Goal: Information Seeking & Learning: Learn about a topic

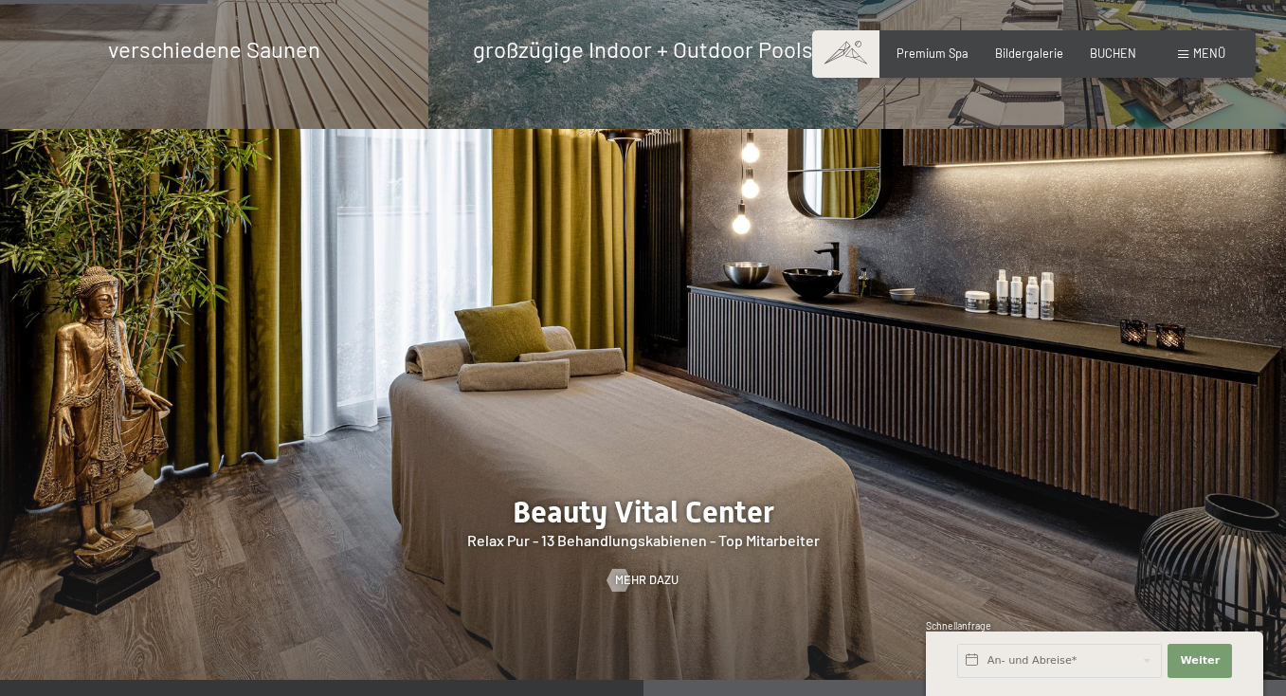
scroll to position [1862, 0]
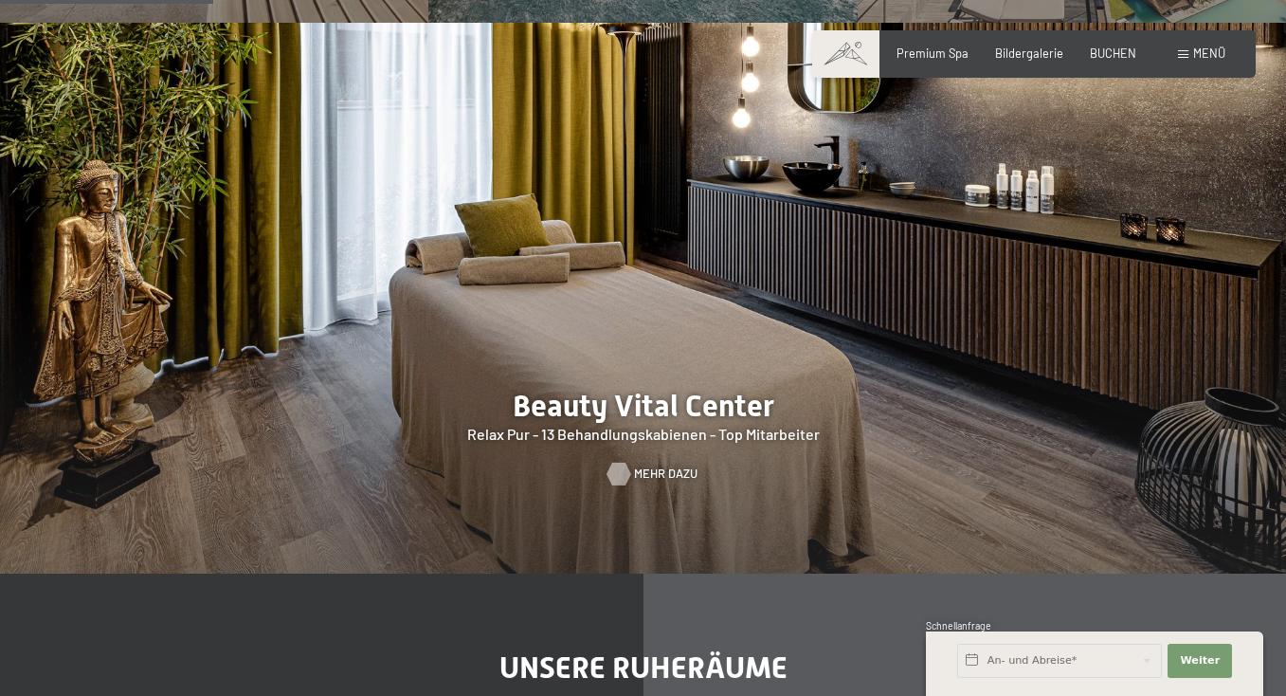
click at [621, 463] on div at bounding box center [618, 474] width 13 height 23
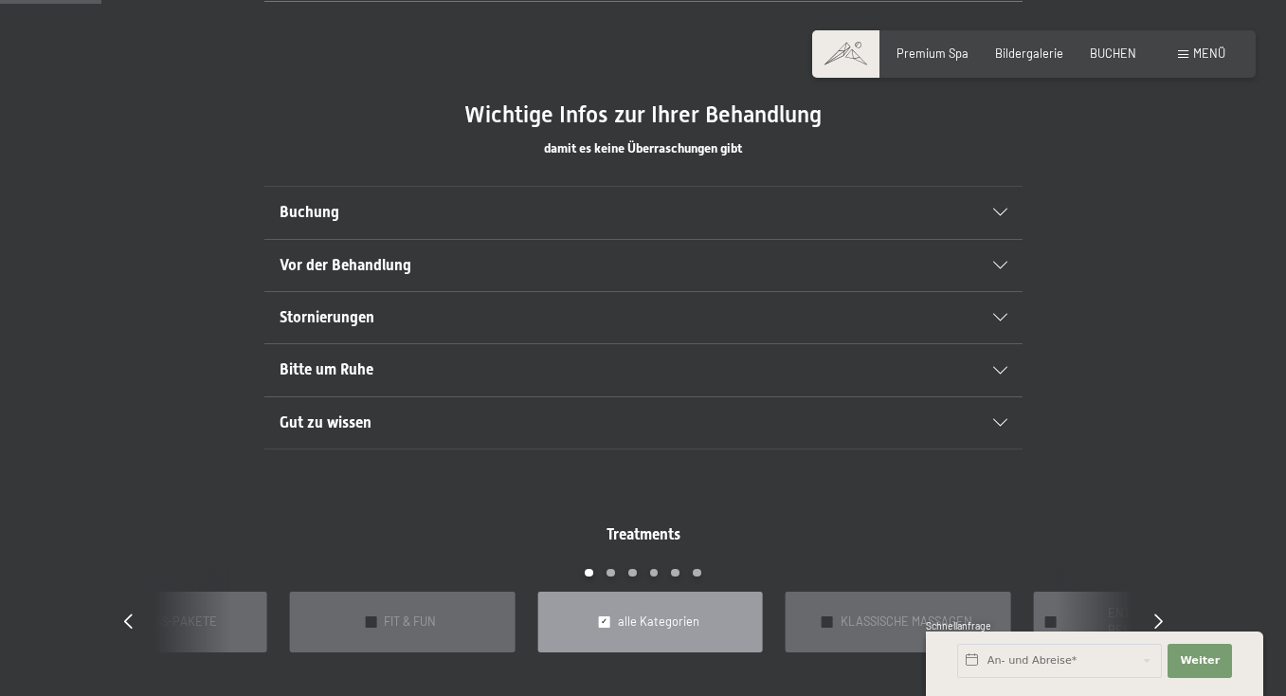
scroll to position [993, 0]
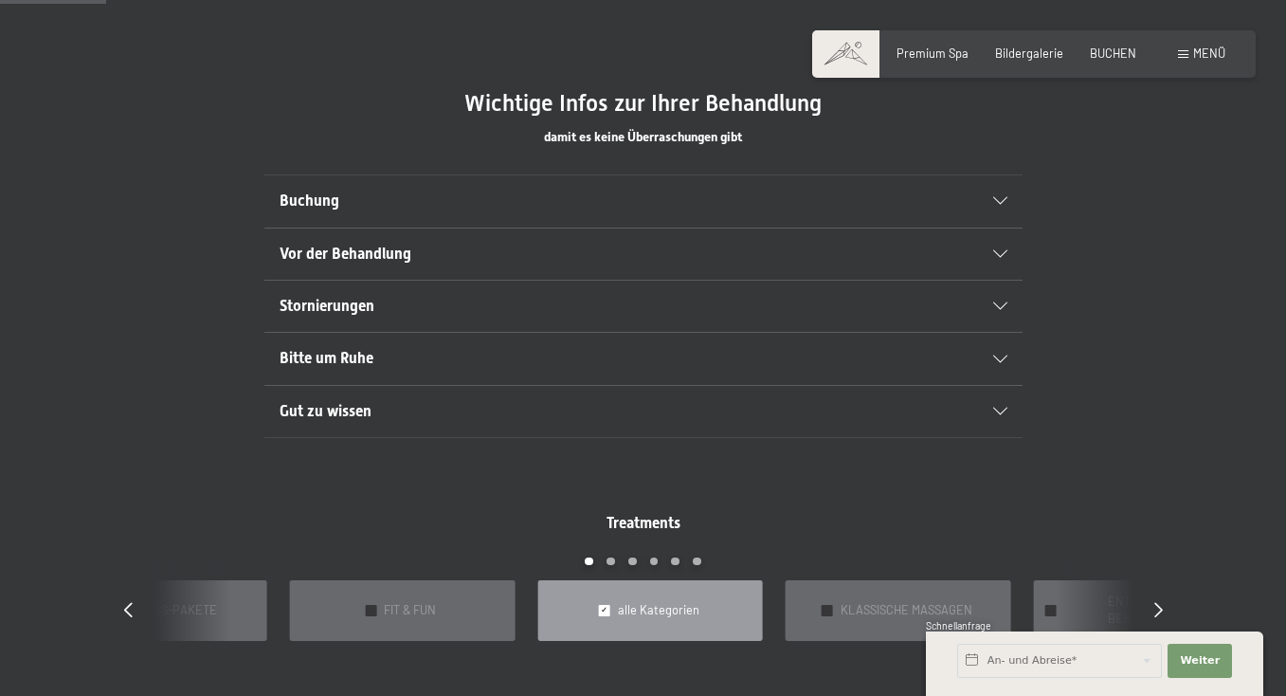
click at [331, 191] on span "Buchung" at bounding box center [310, 200] width 60 height 18
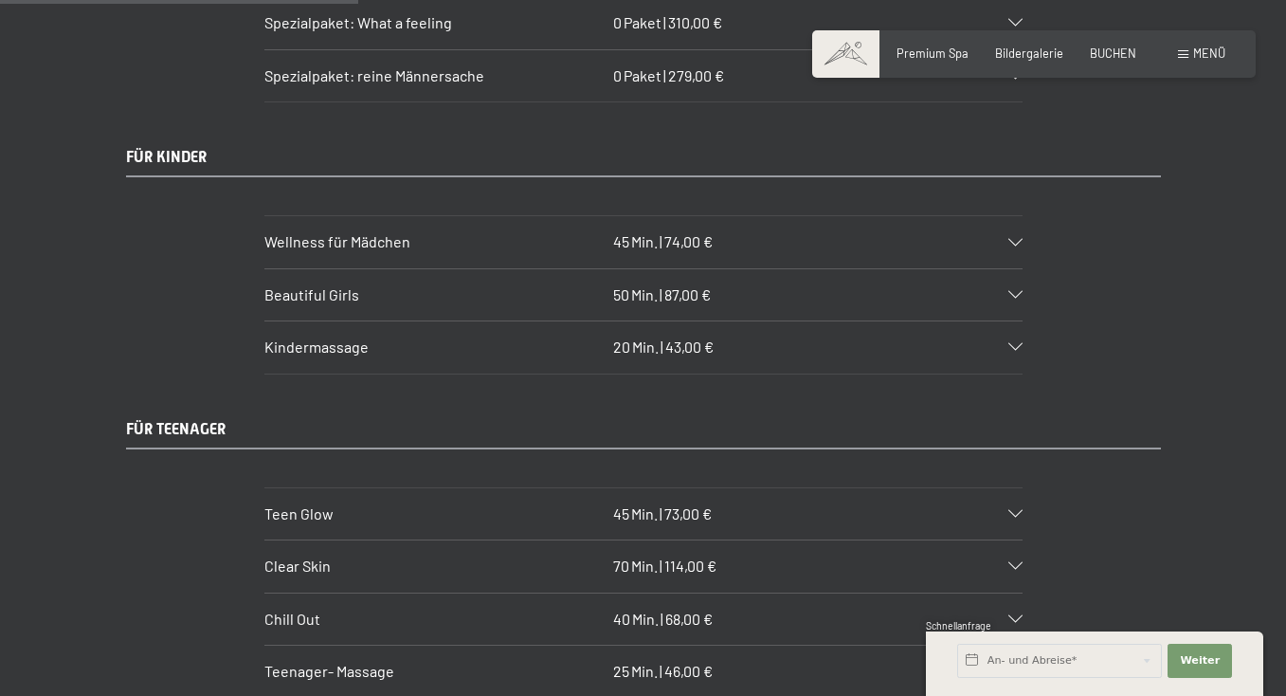
scroll to position [3389, 0]
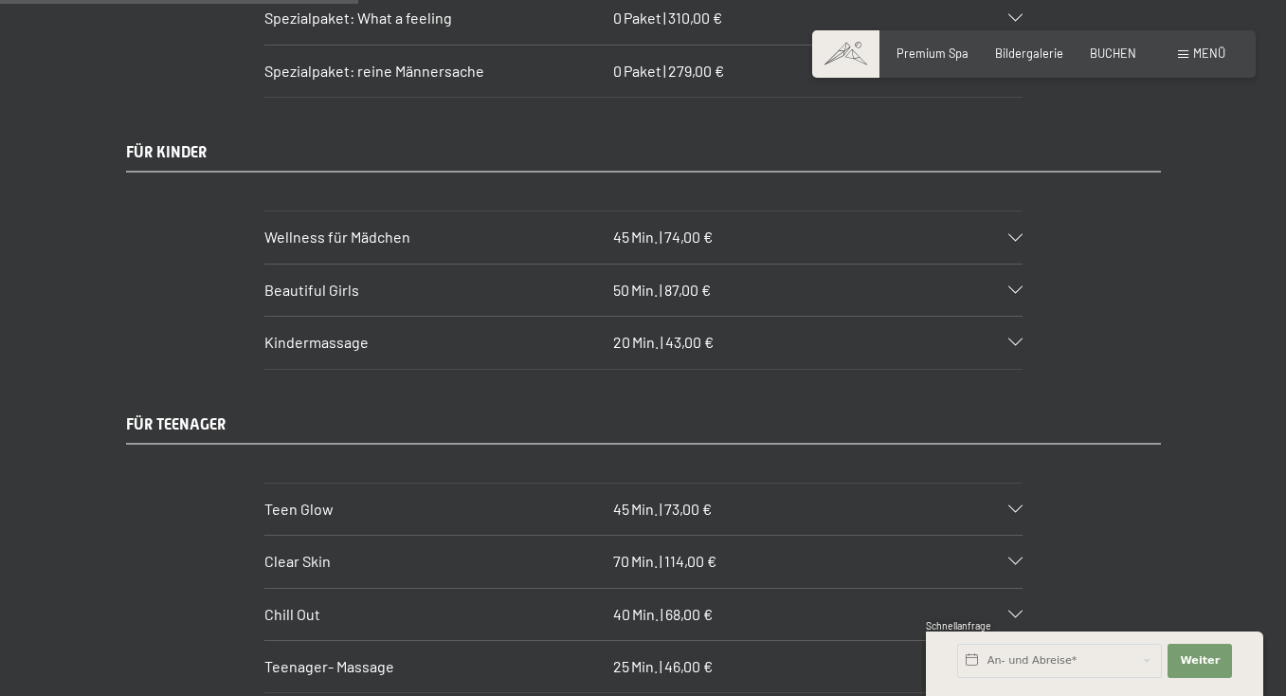
click at [339, 227] on span "Wellness für Mädchen" at bounding box center [337, 236] width 146 height 18
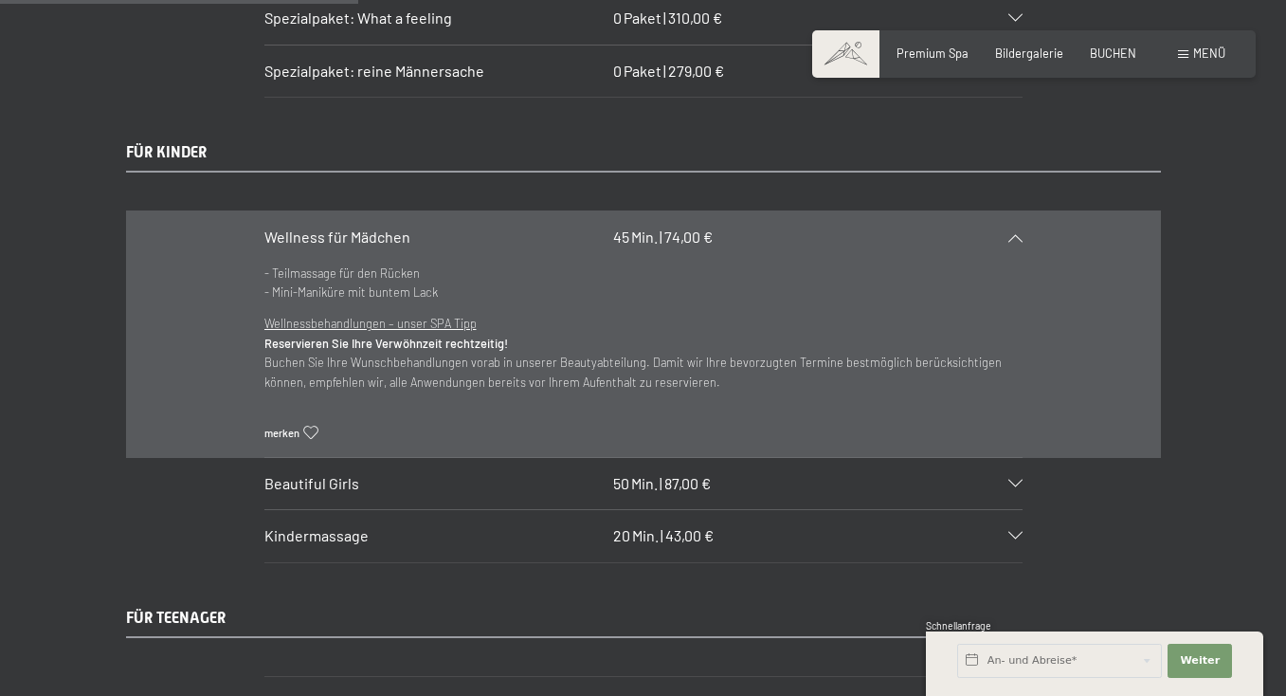
click at [289, 474] on span "Beautiful Girls" at bounding box center [311, 483] width 95 height 18
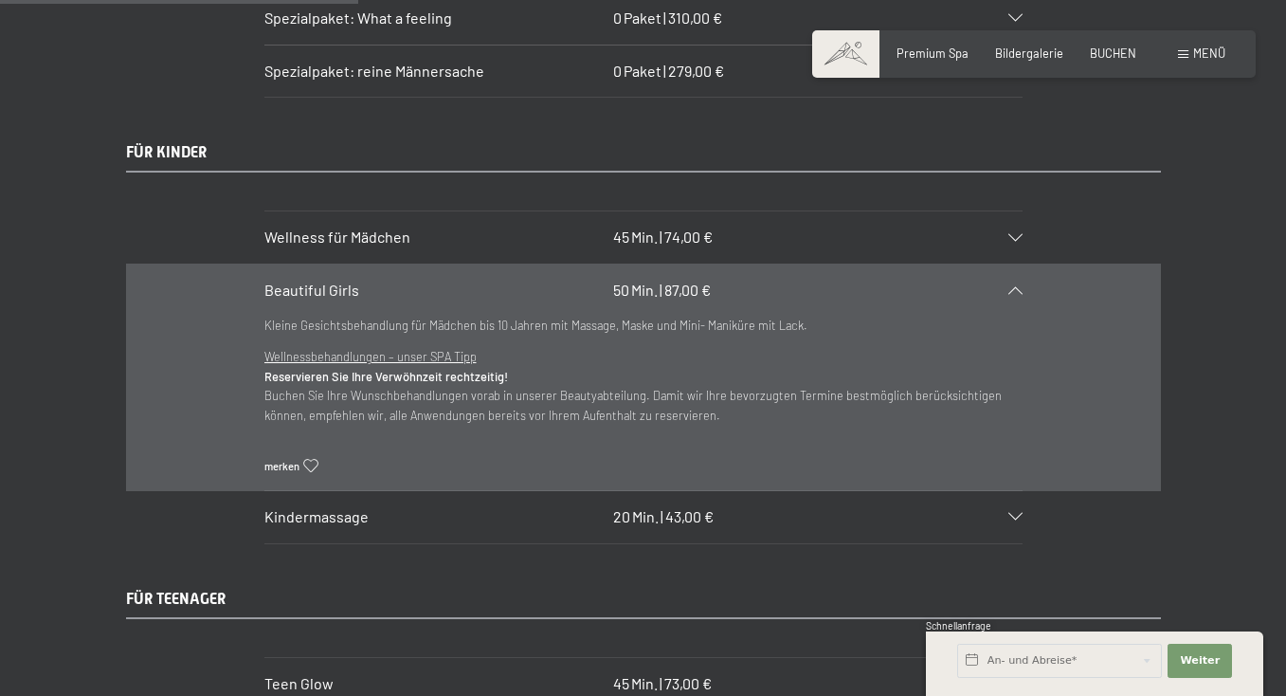
click at [300, 507] on span "Kindermassage" at bounding box center [316, 516] width 104 height 18
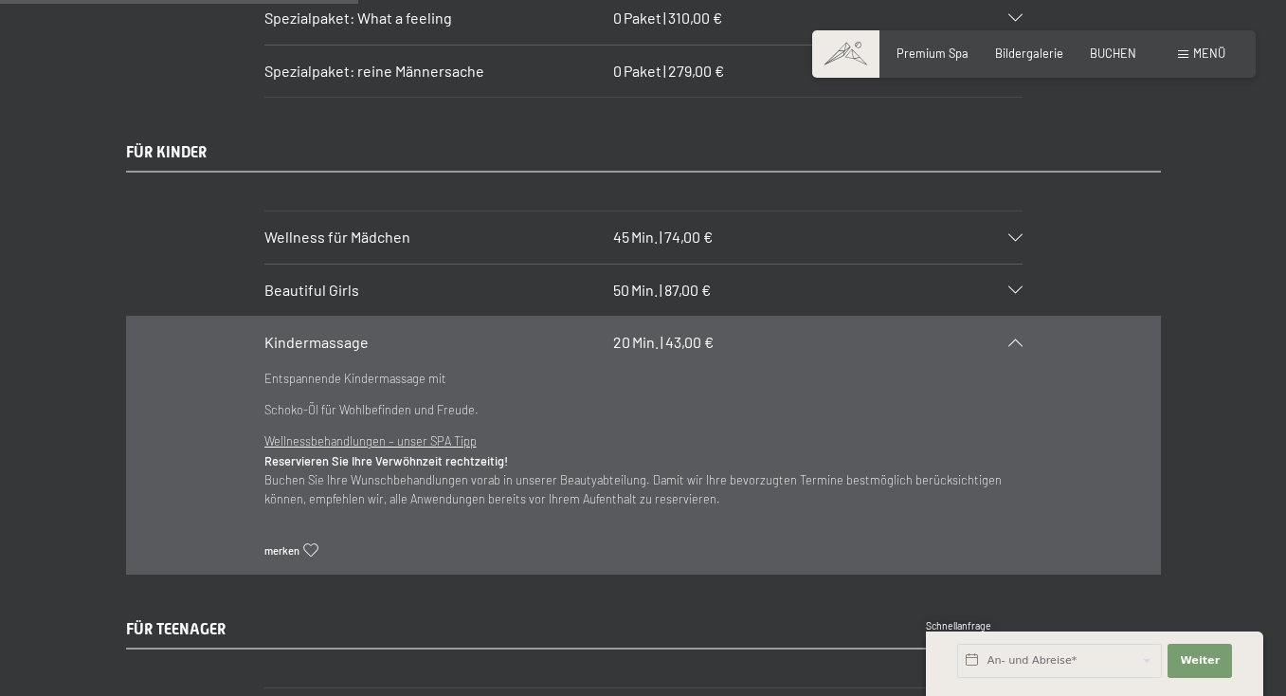
click at [264, 416] on section "Kindermassage 20 Min. | 43,00 € Entspannende Kindermassage mit Schoko-Öl für Wo…" at bounding box center [643, 445] width 758 height 258
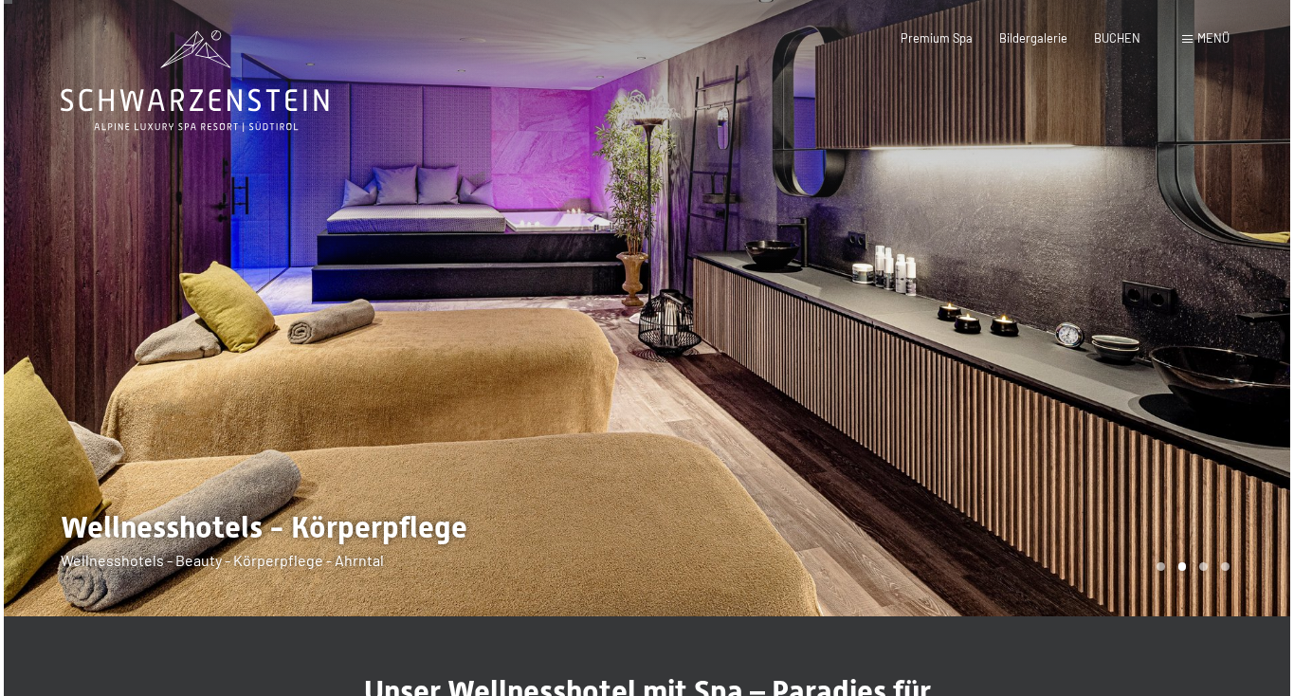
scroll to position [0, 0]
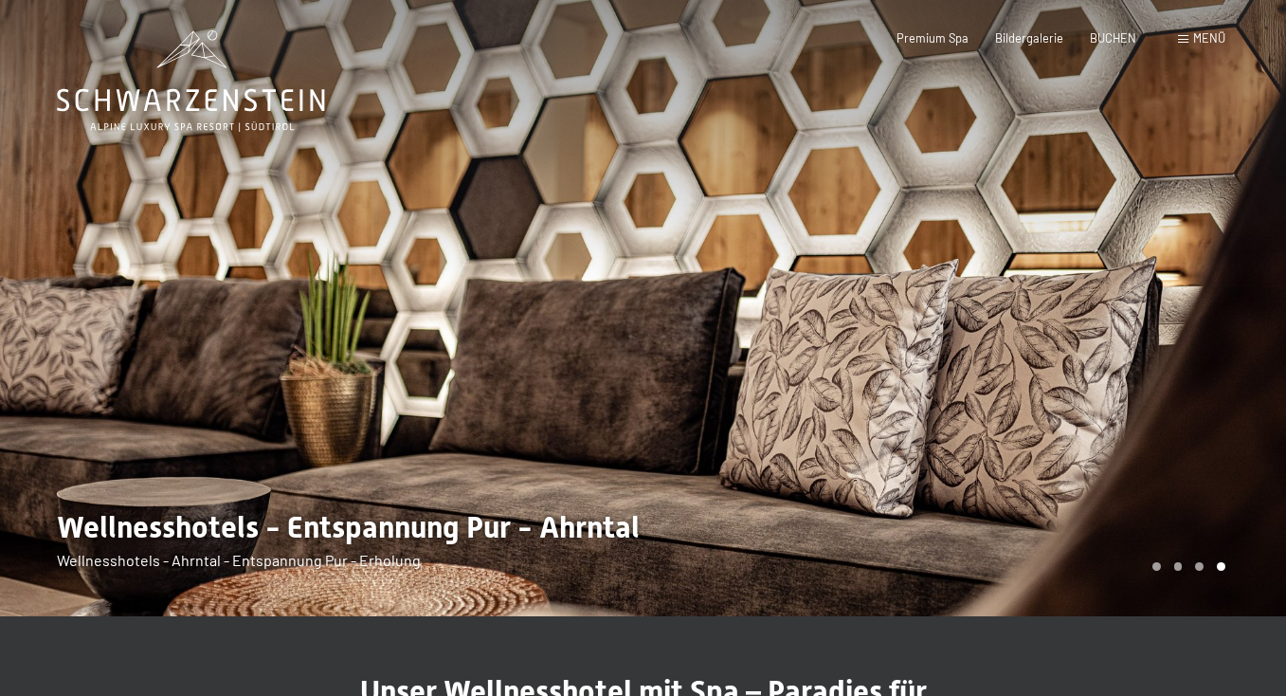
click at [1202, 38] on span "Menü" at bounding box center [1209, 37] width 32 height 15
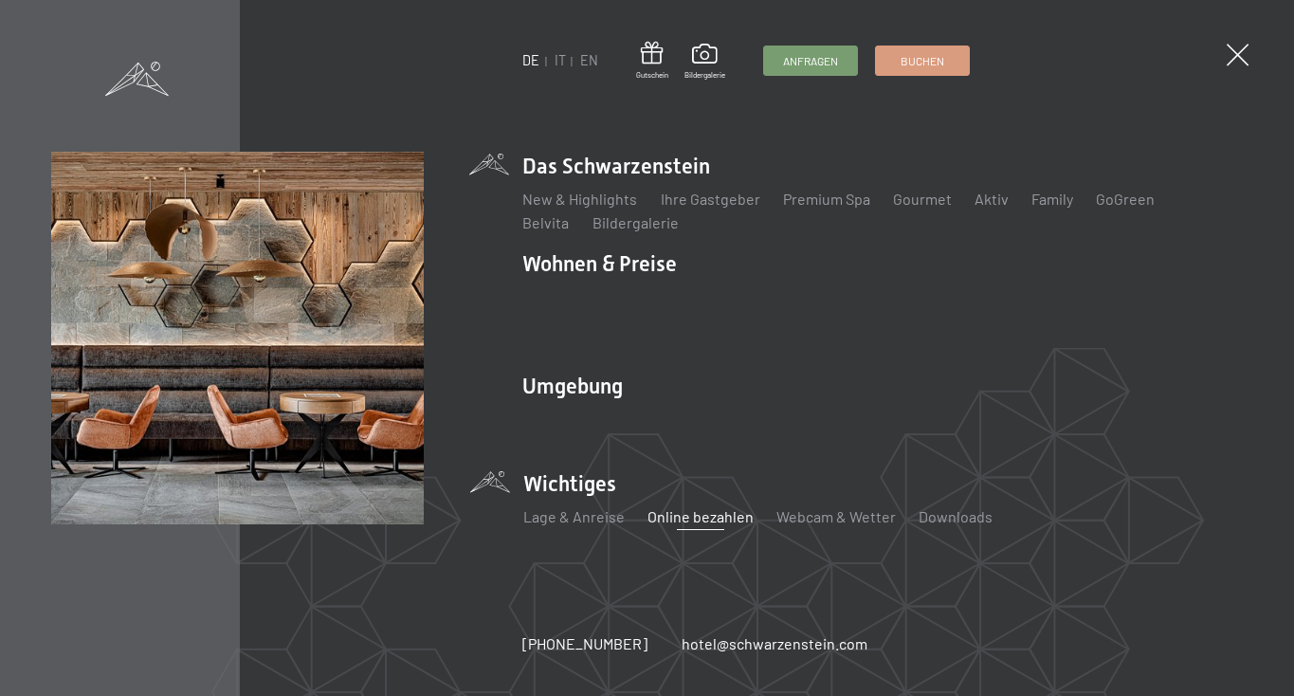
click at [691, 507] on link "Online bezahlen" at bounding box center [700, 516] width 106 height 18
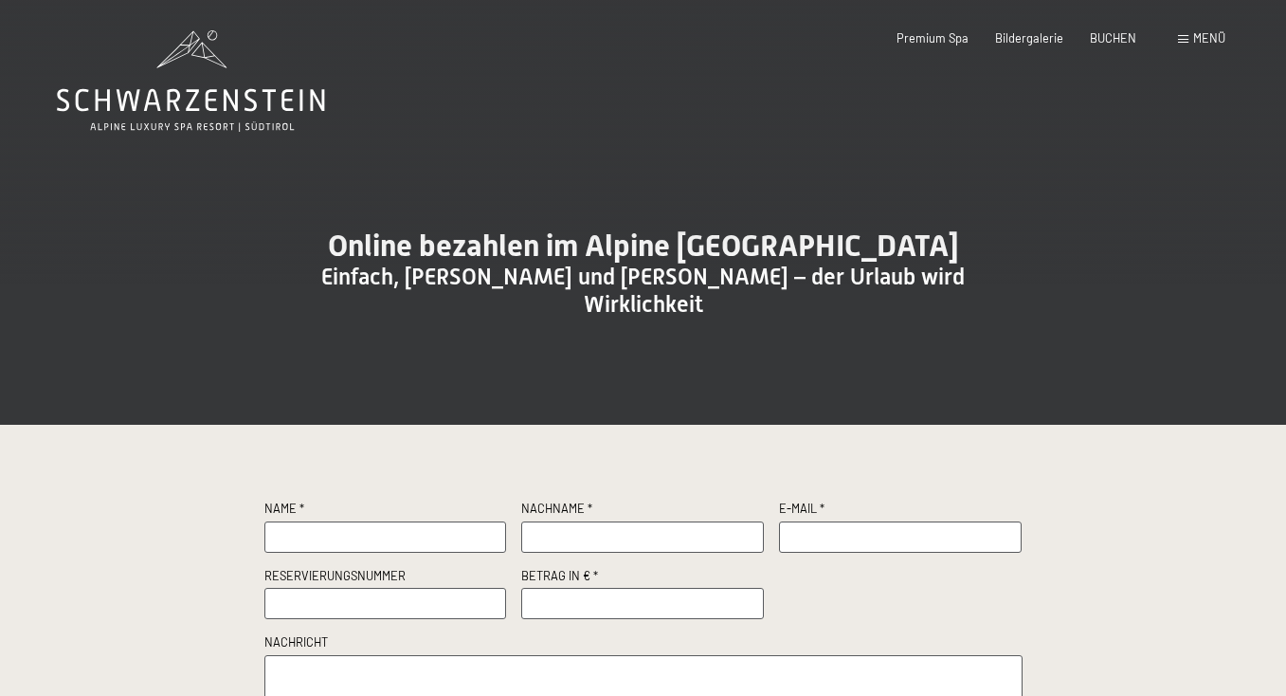
click at [1190, 40] on div "Menü" at bounding box center [1201, 38] width 47 height 17
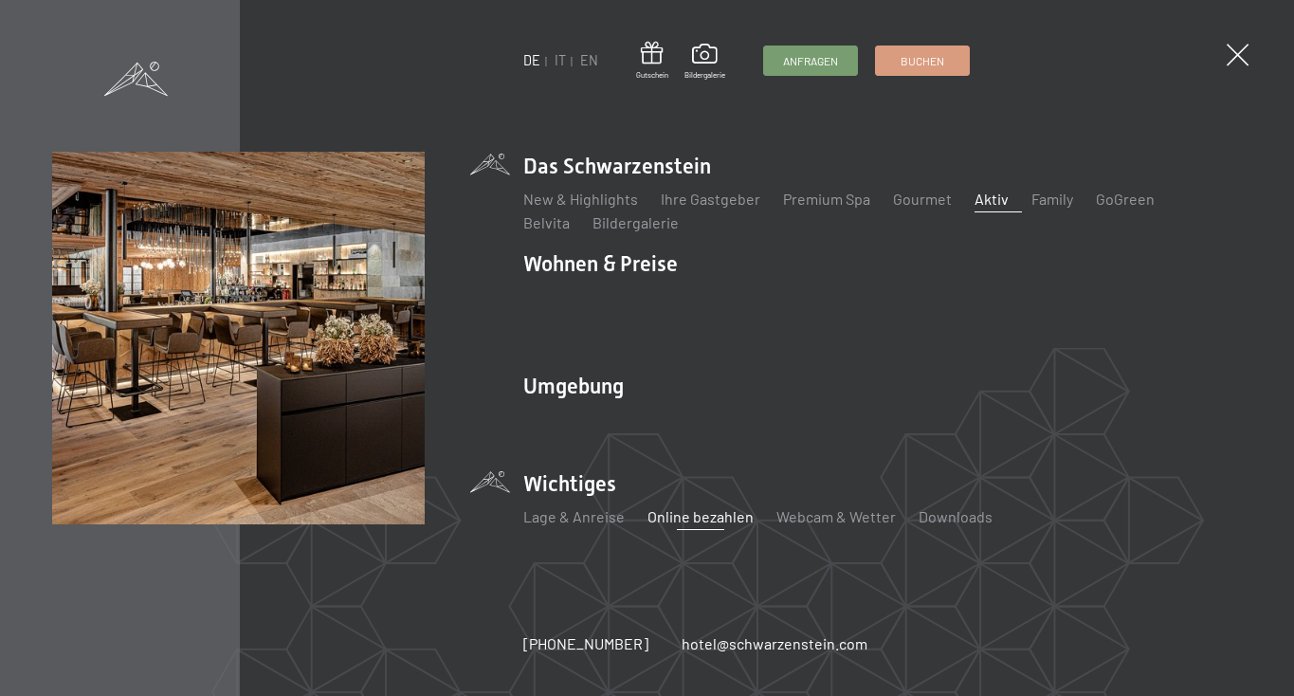
click at [985, 208] on link "Aktiv" at bounding box center [991, 199] width 34 height 18
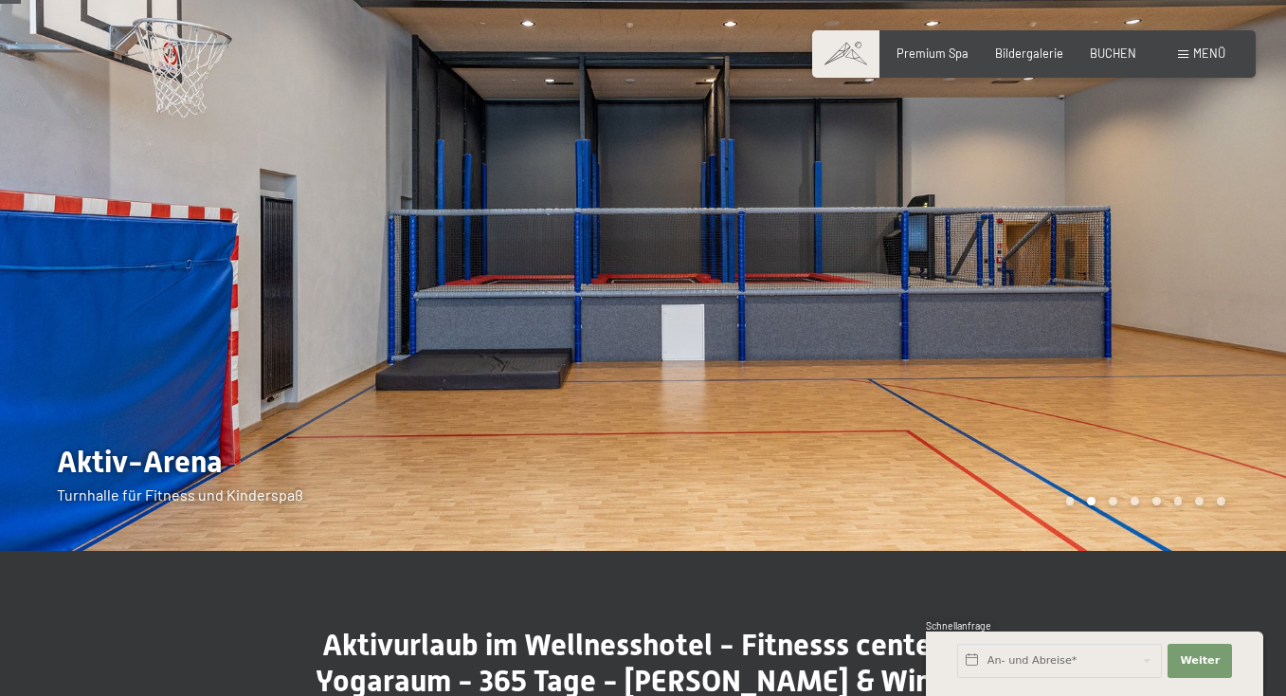
scroll to position [73, 0]
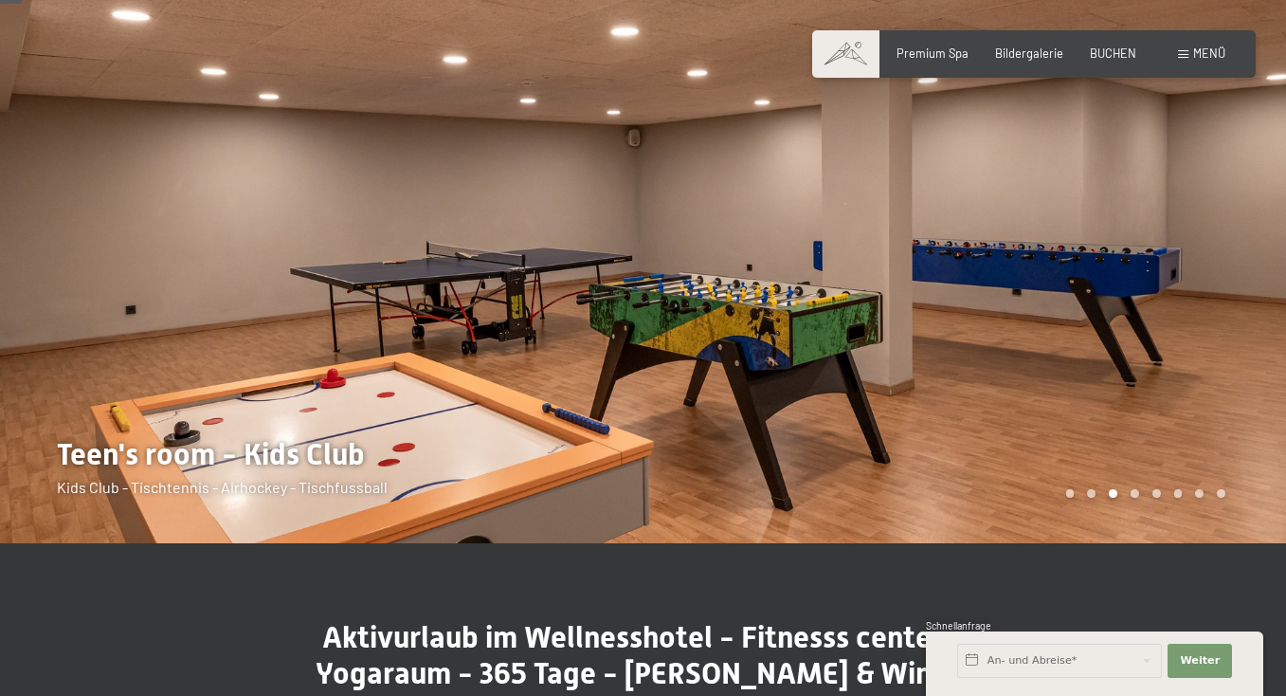
click at [127, 281] on div at bounding box center [322, 235] width 644 height 616
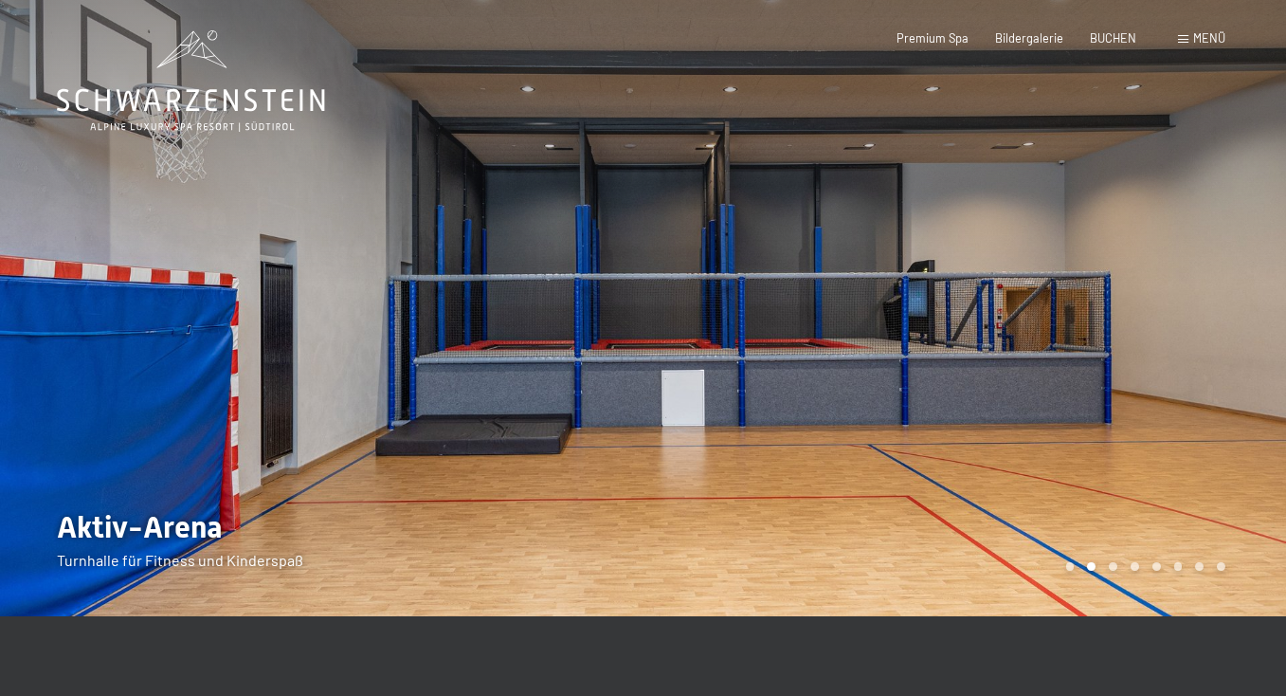
scroll to position [0, 0]
click at [1104, 318] on div at bounding box center [966, 308] width 644 height 616
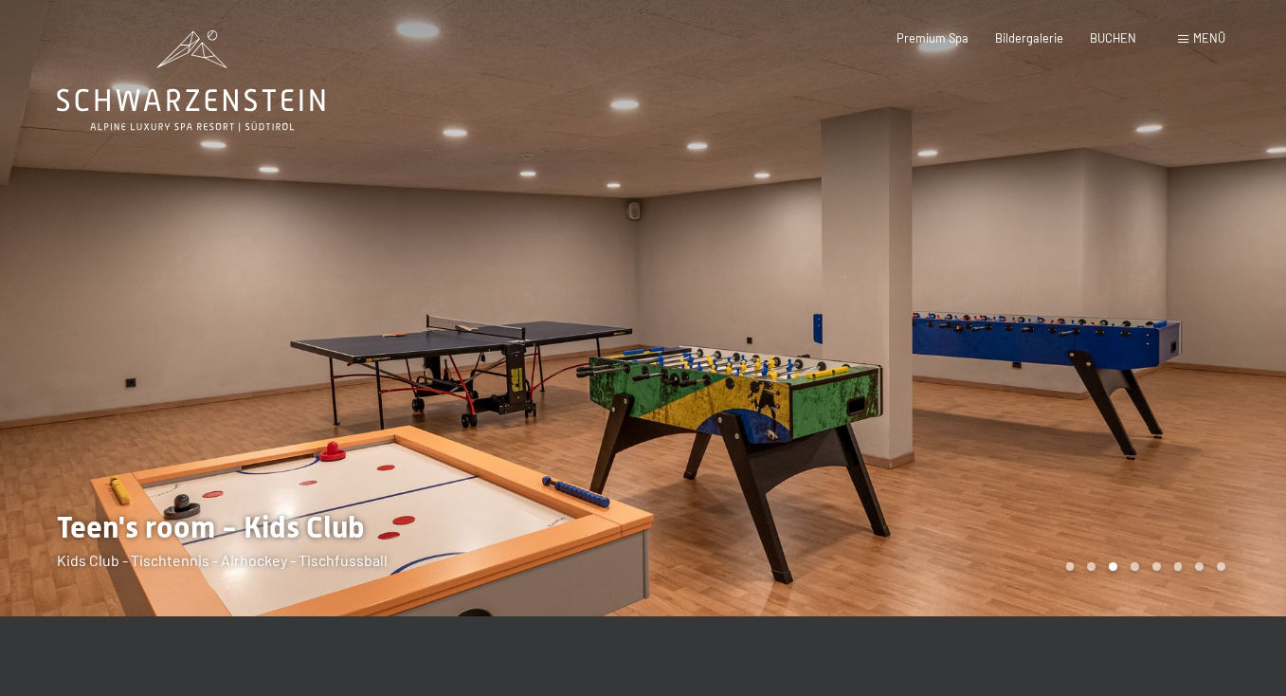
click at [1109, 321] on div at bounding box center [966, 308] width 644 height 616
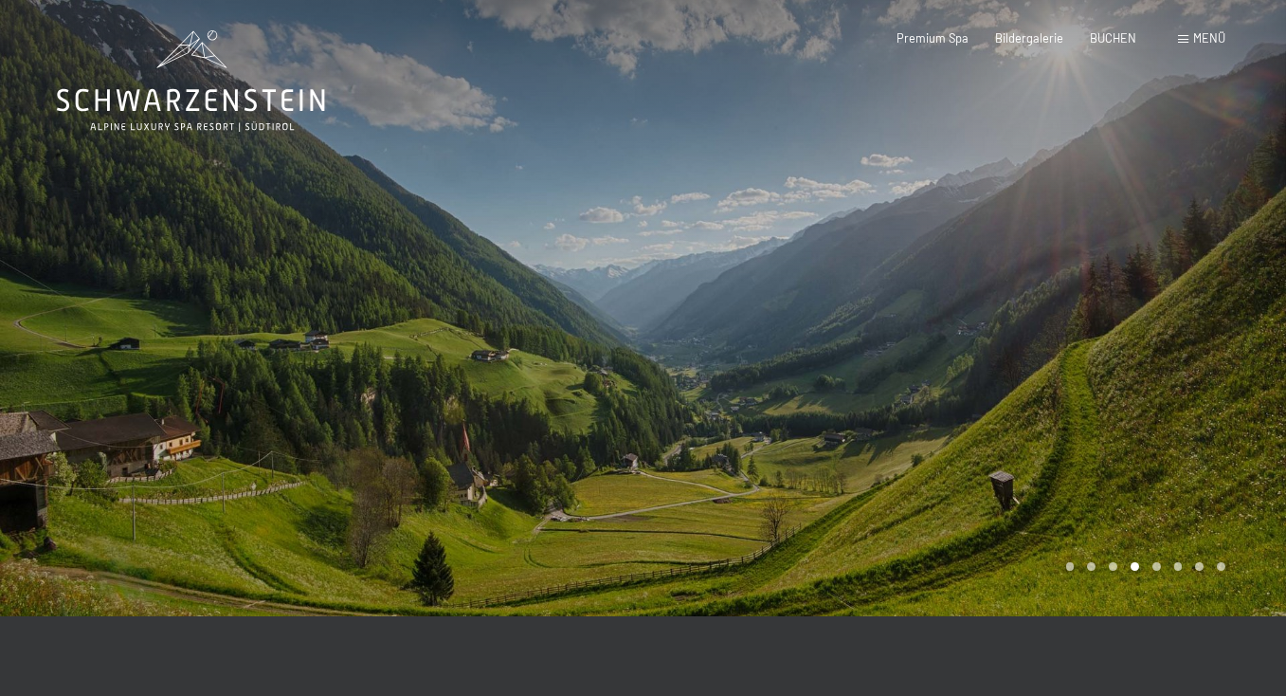
click at [1109, 321] on div at bounding box center [966, 308] width 644 height 616
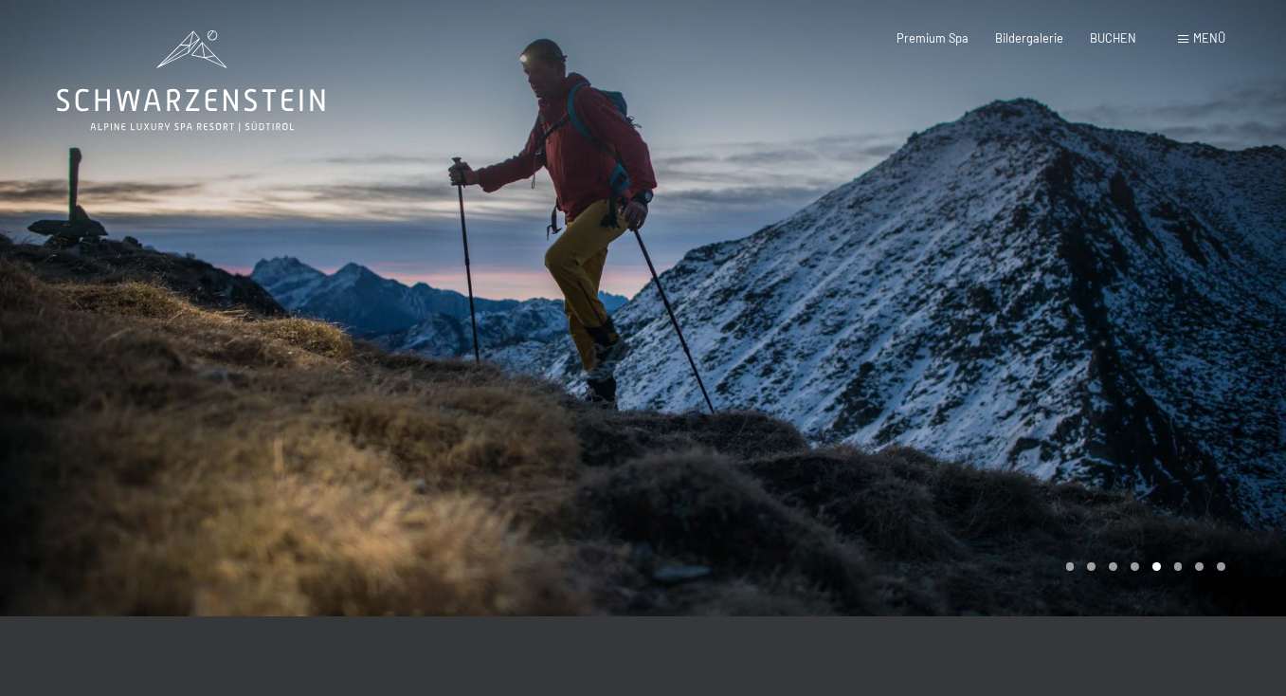
click at [1109, 321] on div at bounding box center [966, 308] width 644 height 616
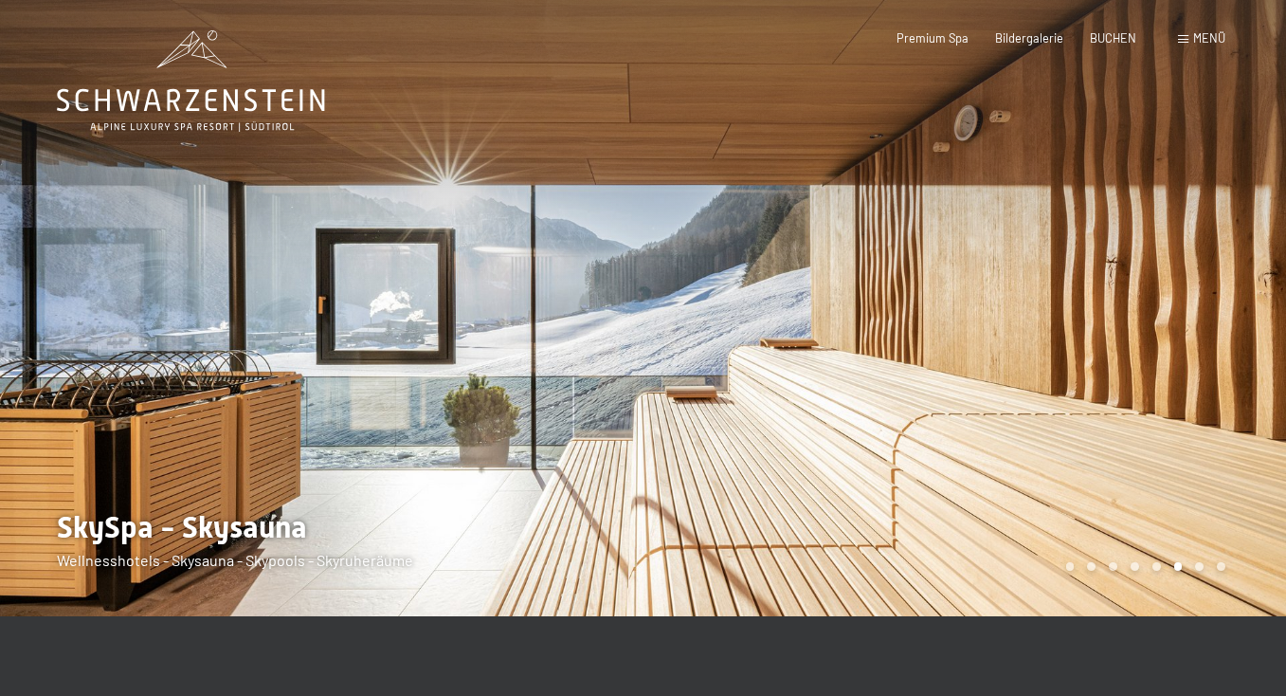
click at [1109, 321] on div at bounding box center [966, 308] width 644 height 616
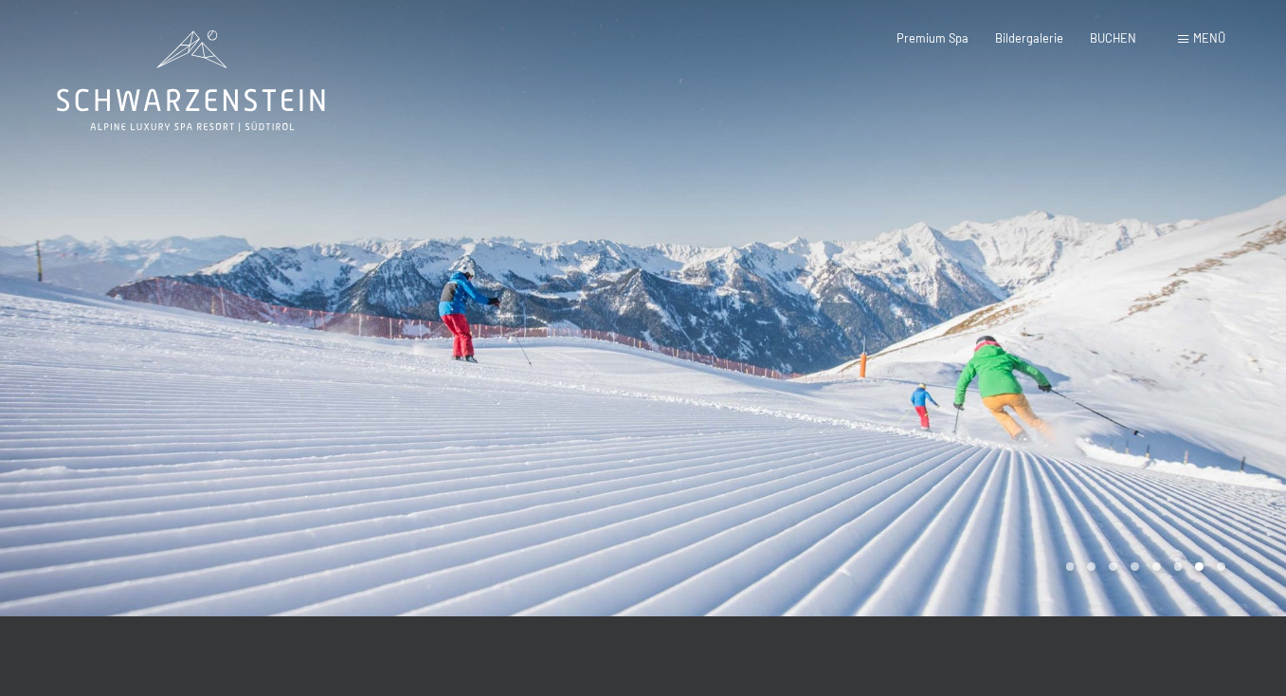
click at [1109, 321] on div at bounding box center [966, 308] width 644 height 616
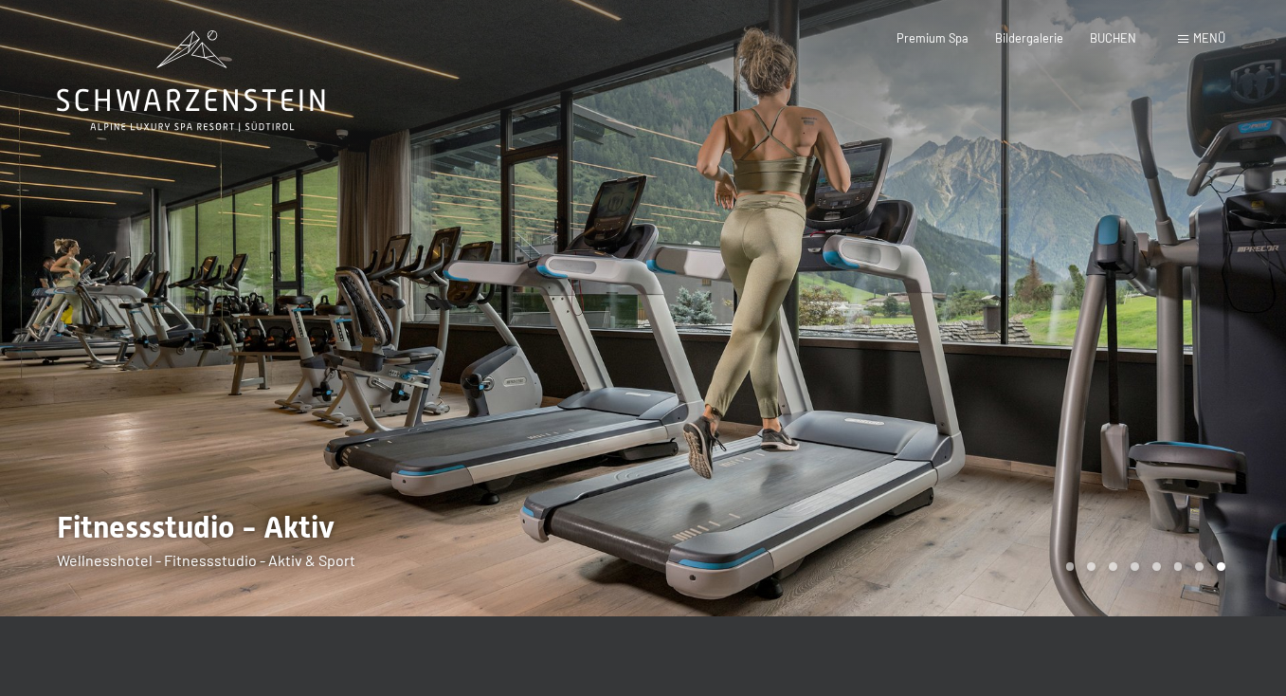
click at [1109, 321] on div at bounding box center [966, 308] width 644 height 616
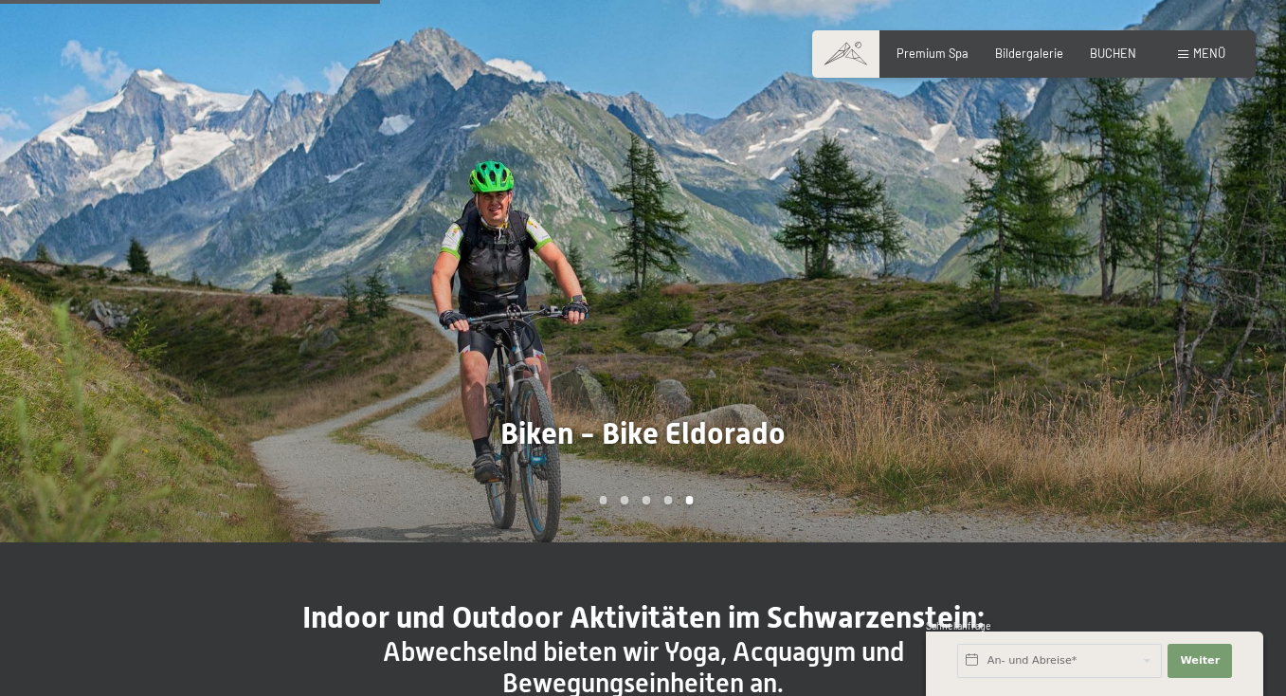
scroll to position [1271, 0]
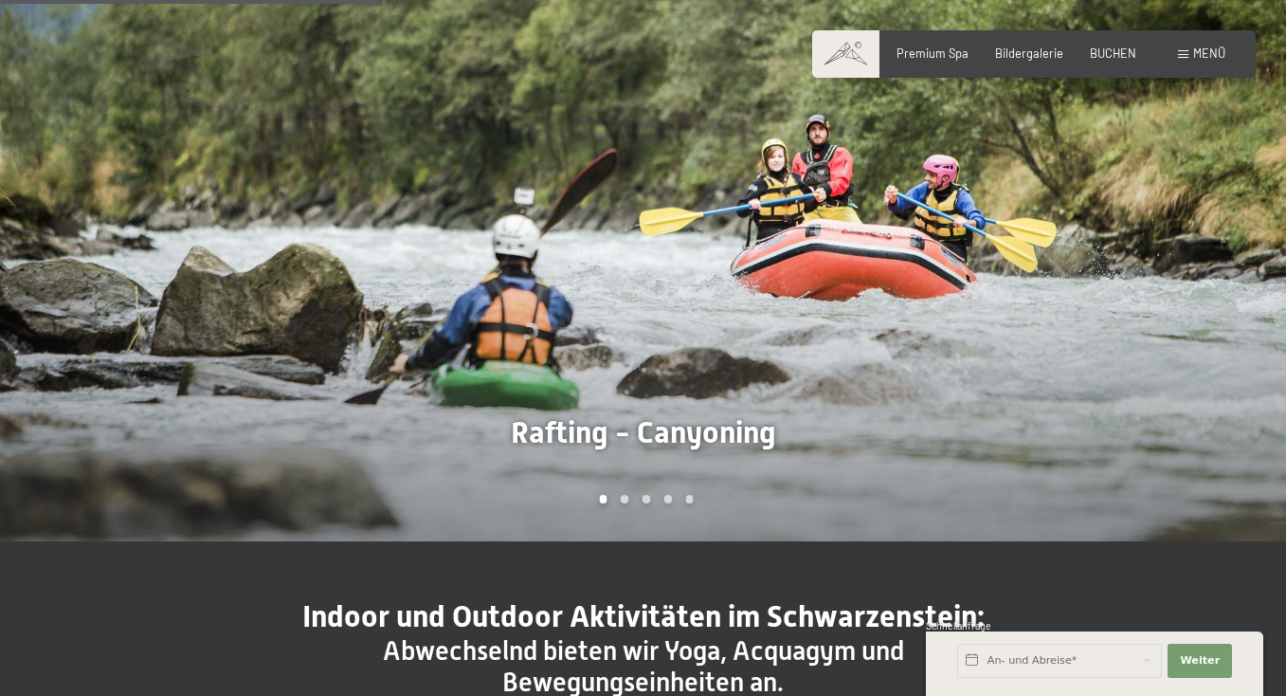
click at [1122, 303] on div at bounding box center [966, 266] width 644 height 551
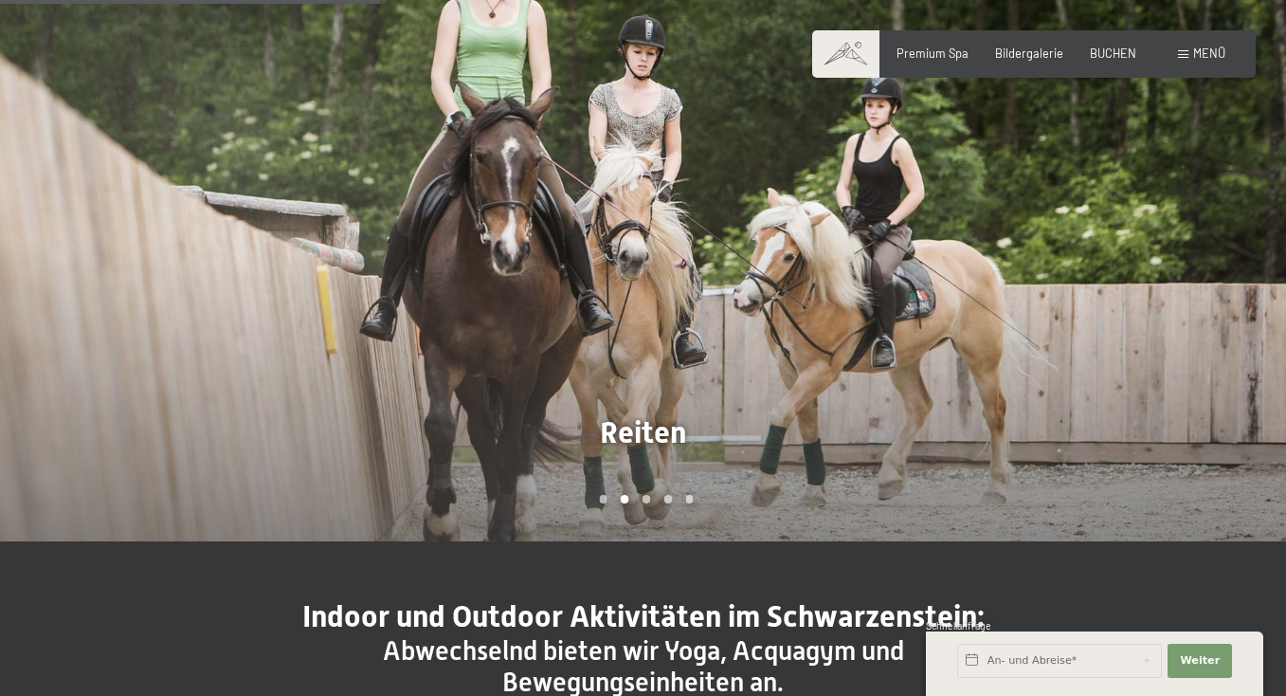
click at [1122, 303] on div at bounding box center [966, 266] width 644 height 551
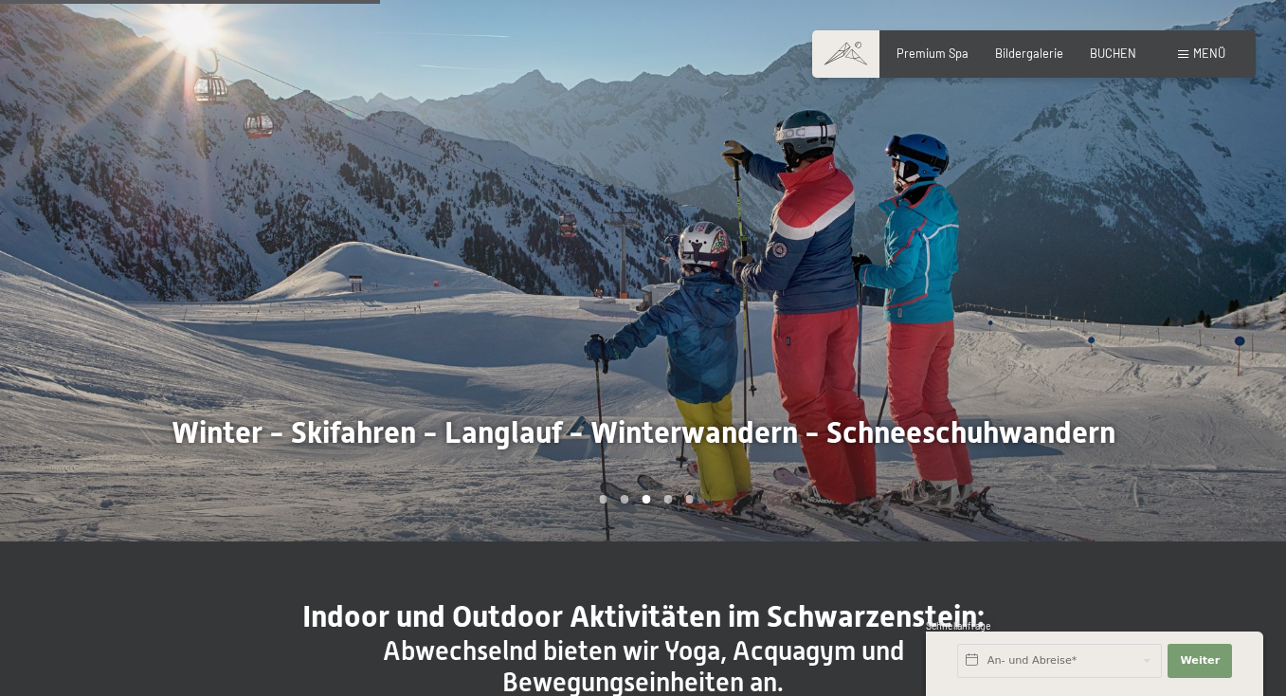
click at [1122, 303] on div at bounding box center [966, 266] width 644 height 551
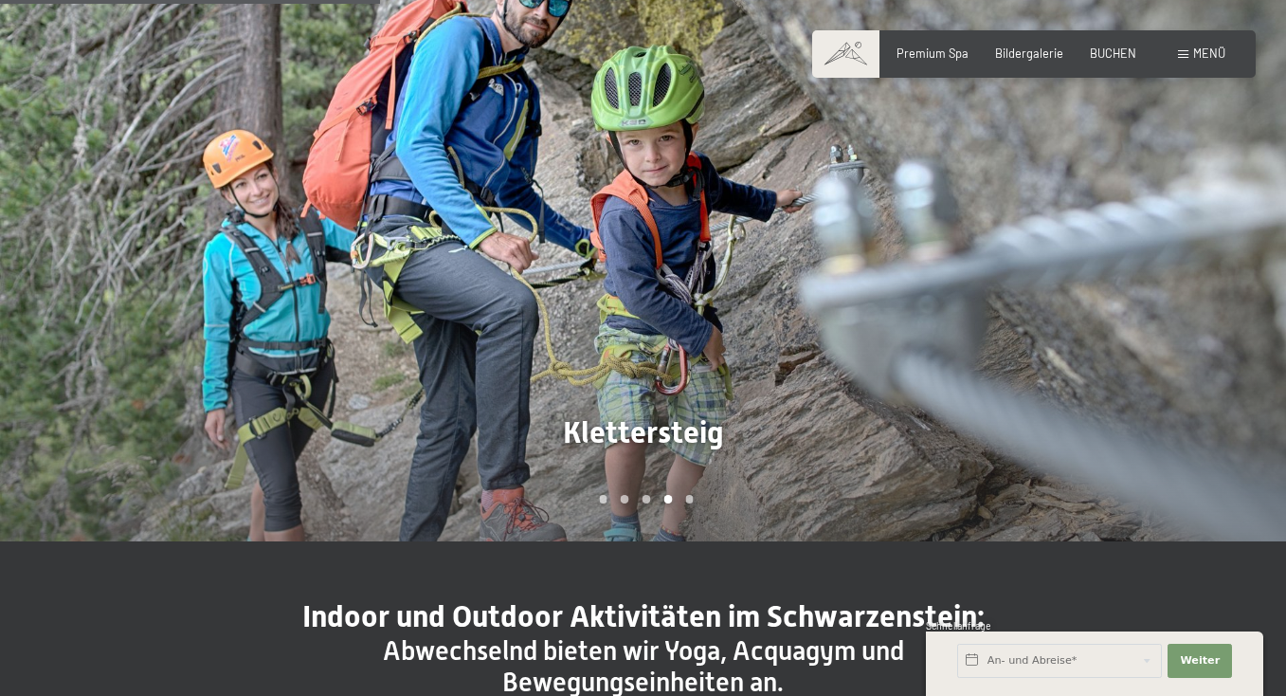
click at [1122, 303] on div at bounding box center [966, 266] width 644 height 551
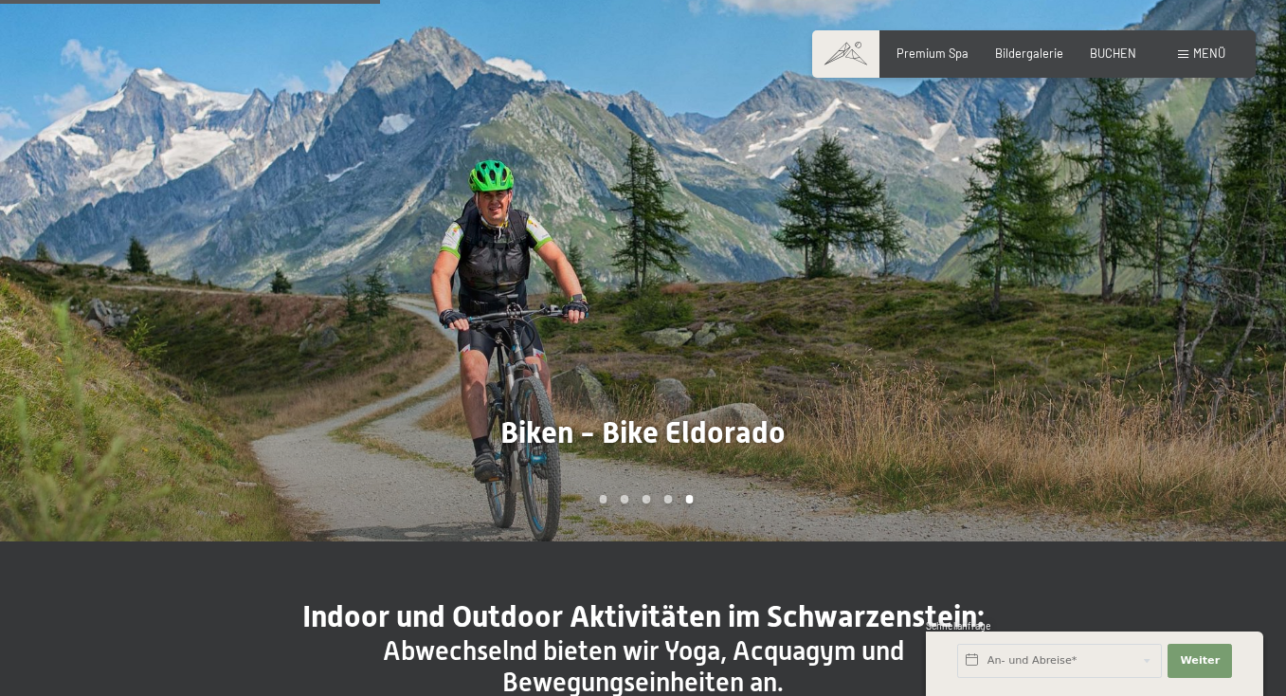
click at [1122, 303] on div at bounding box center [966, 266] width 644 height 551
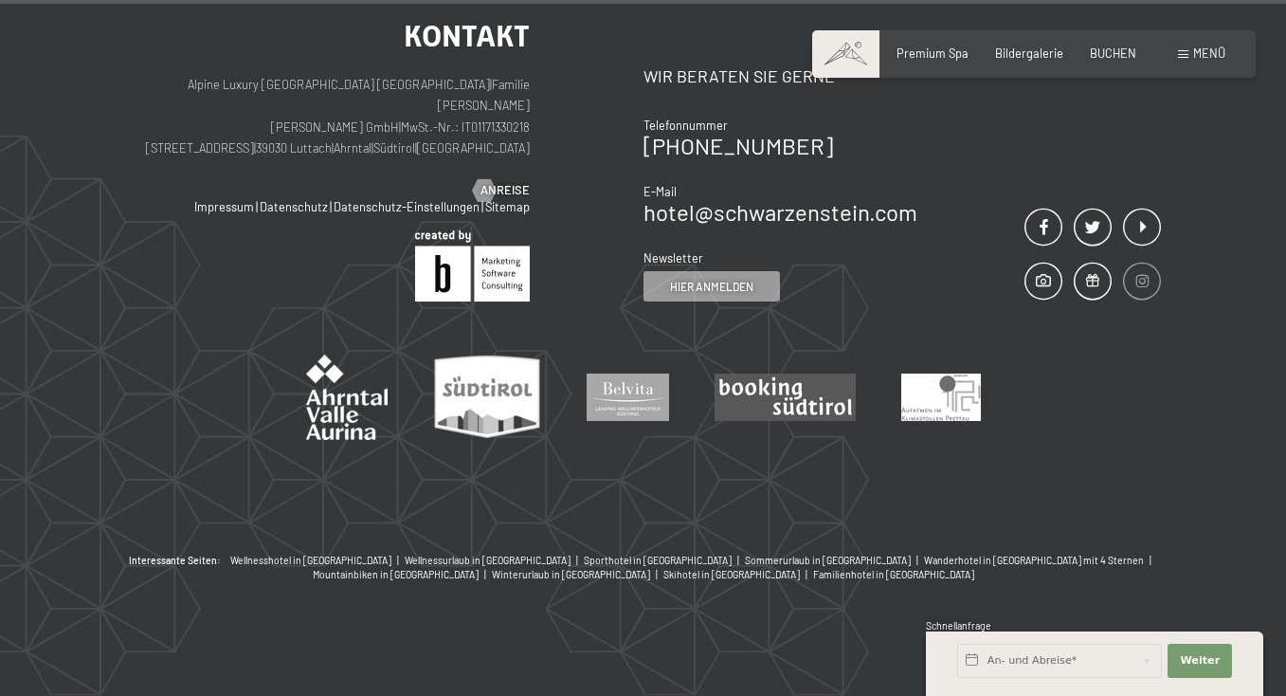
scroll to position [4543, 0]
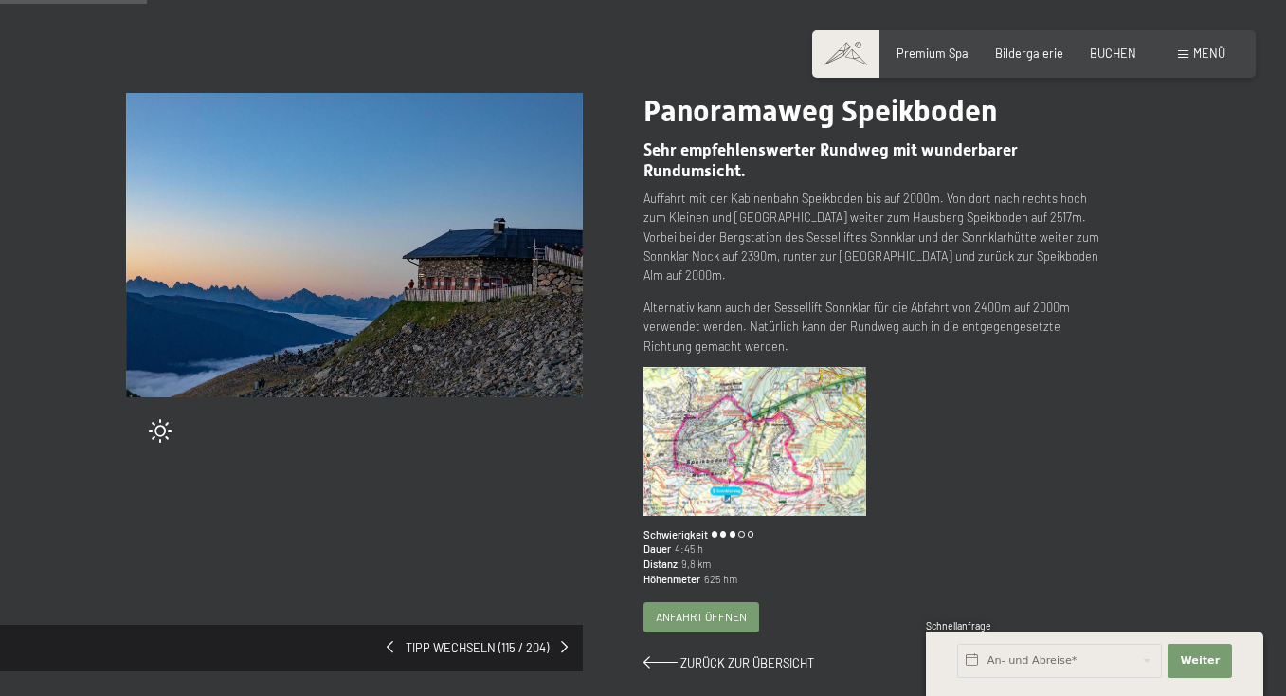
scroll to position [140, 0]
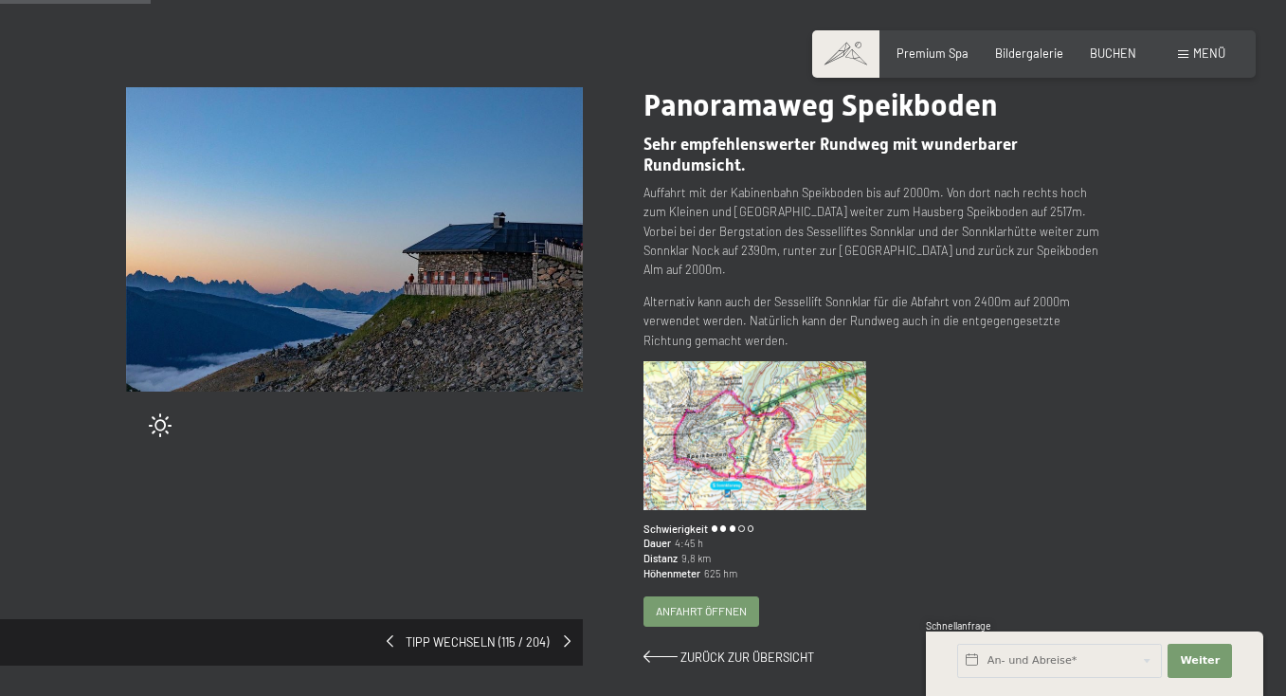
click at [567, 635] on span at bounding box center [567, 641] width 7 height 12
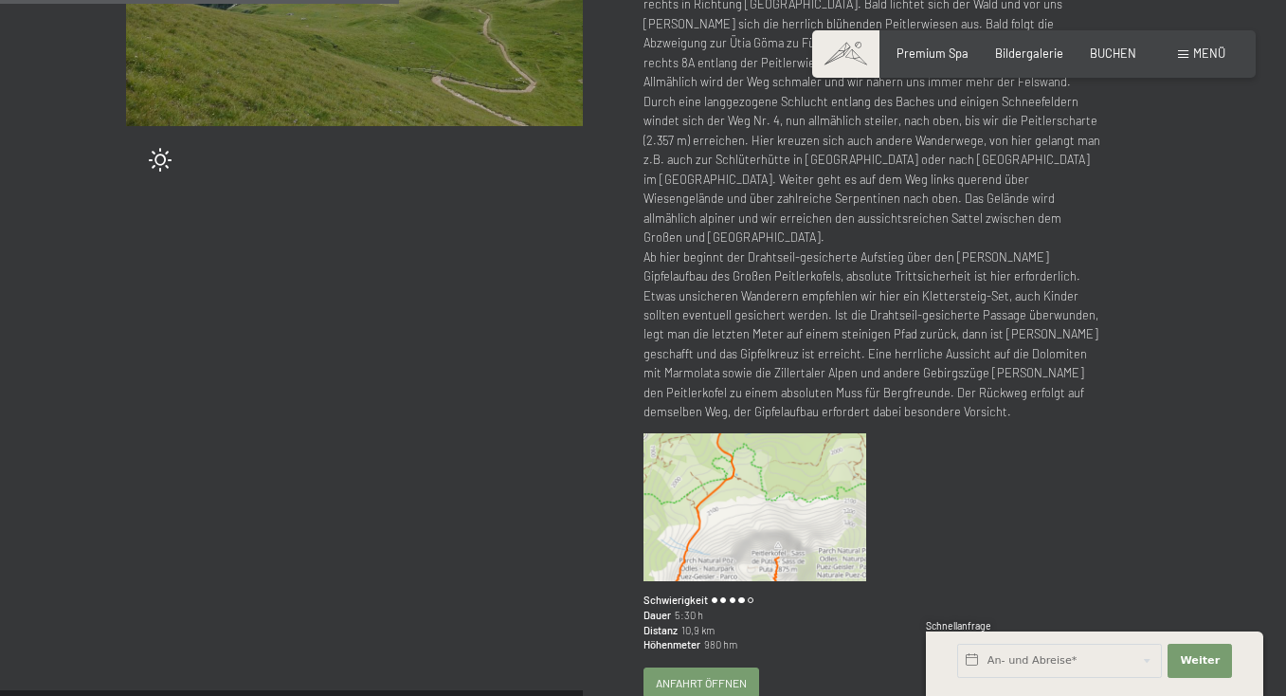
scroll to position [435, 0]
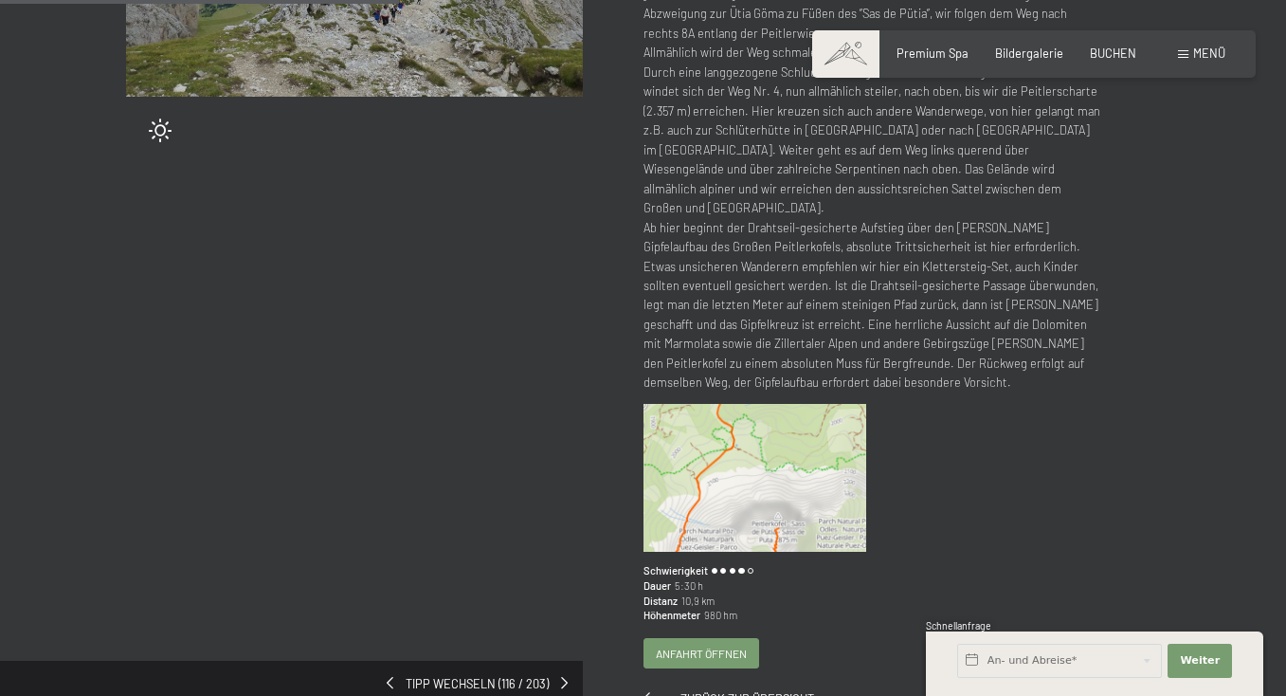
click at [567, 677] on span at bounding box center [564, 683] width 7 height 12
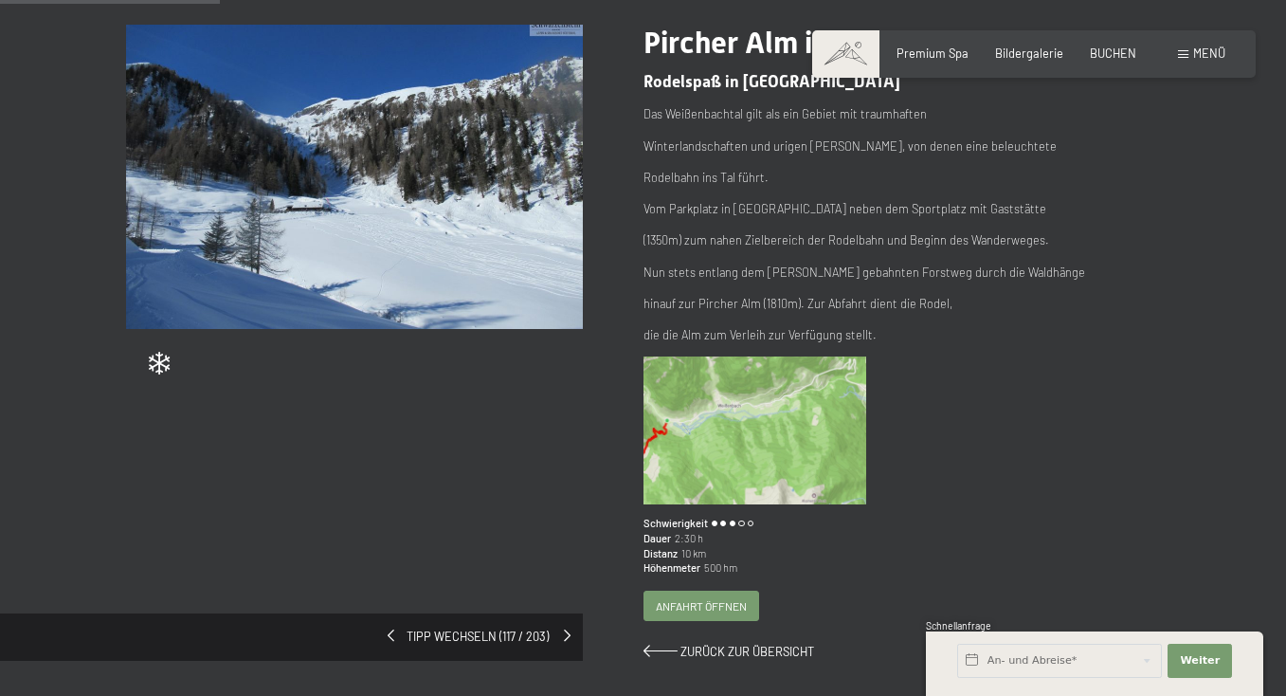
click at [566, 630] on span at bounding box center [567, 635] width 7 height 12
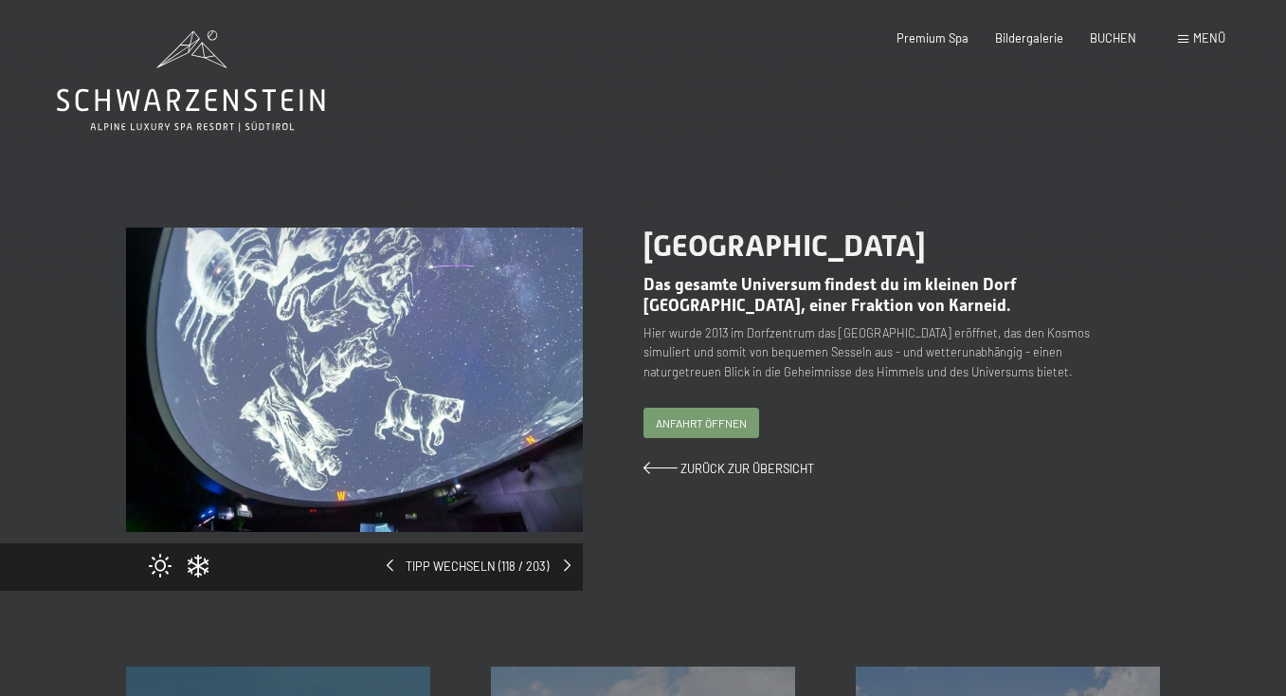
click at [565, 562] on span at bounding box center [567, 565] width 7 height 12
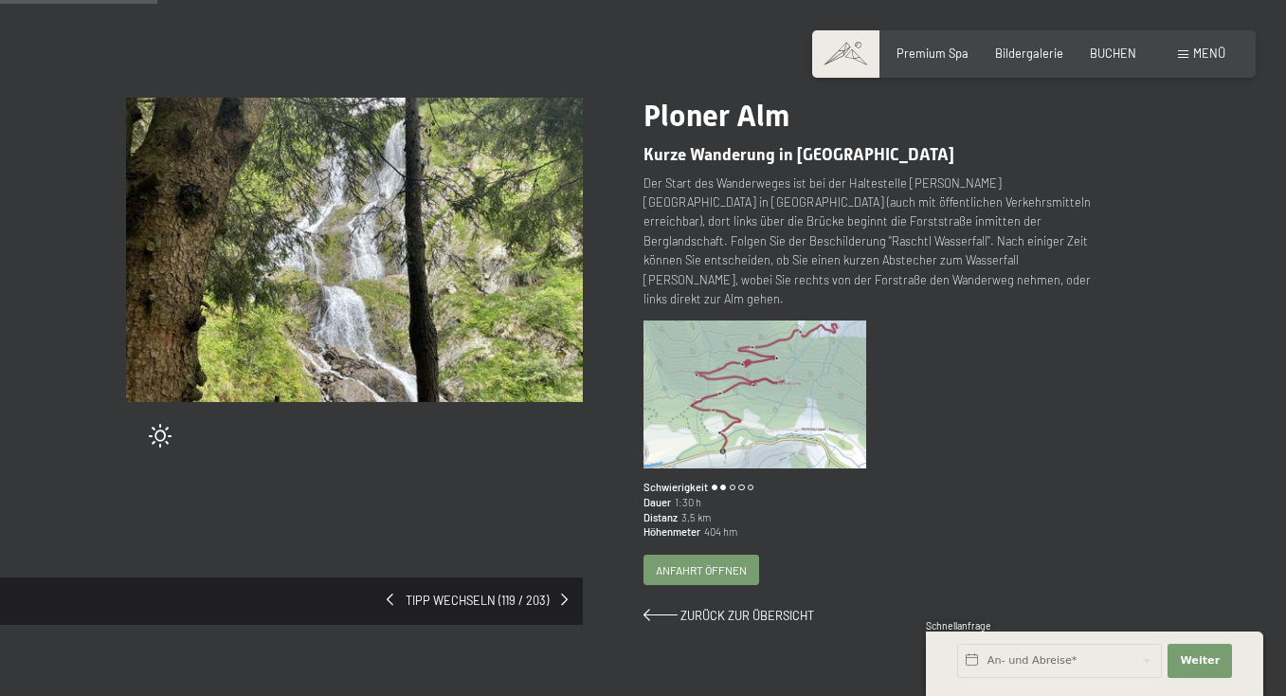
scroll to position [130, 0]
click at [561, 593] on span at bounding box center [564, 599] width 7 height 12
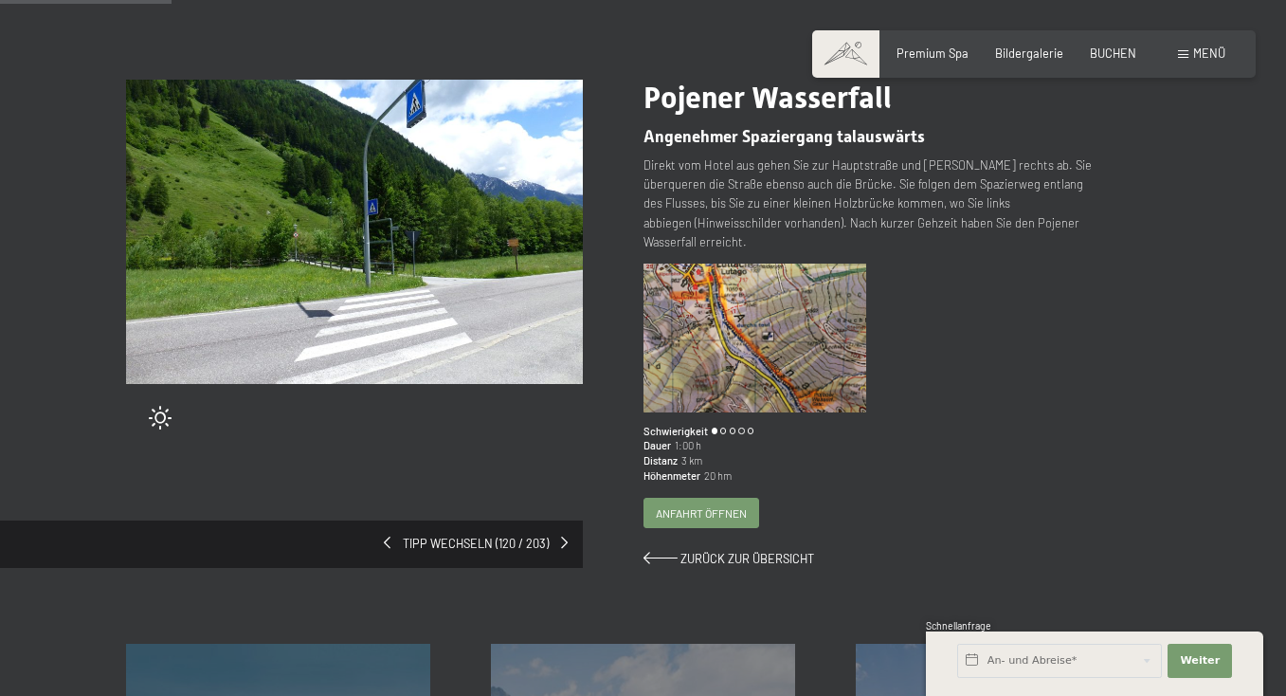
scroll to position [150, 0]
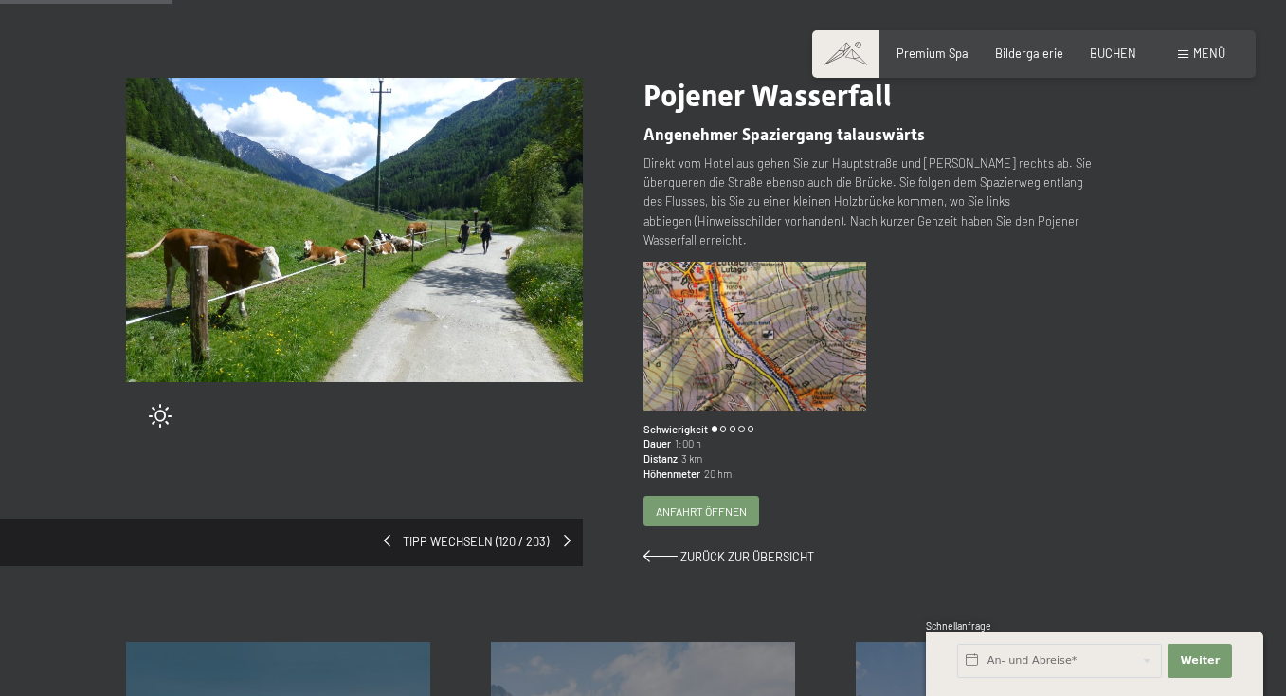
click at [567, 536] on span at bounding box center [567, 541] width 7 height 12
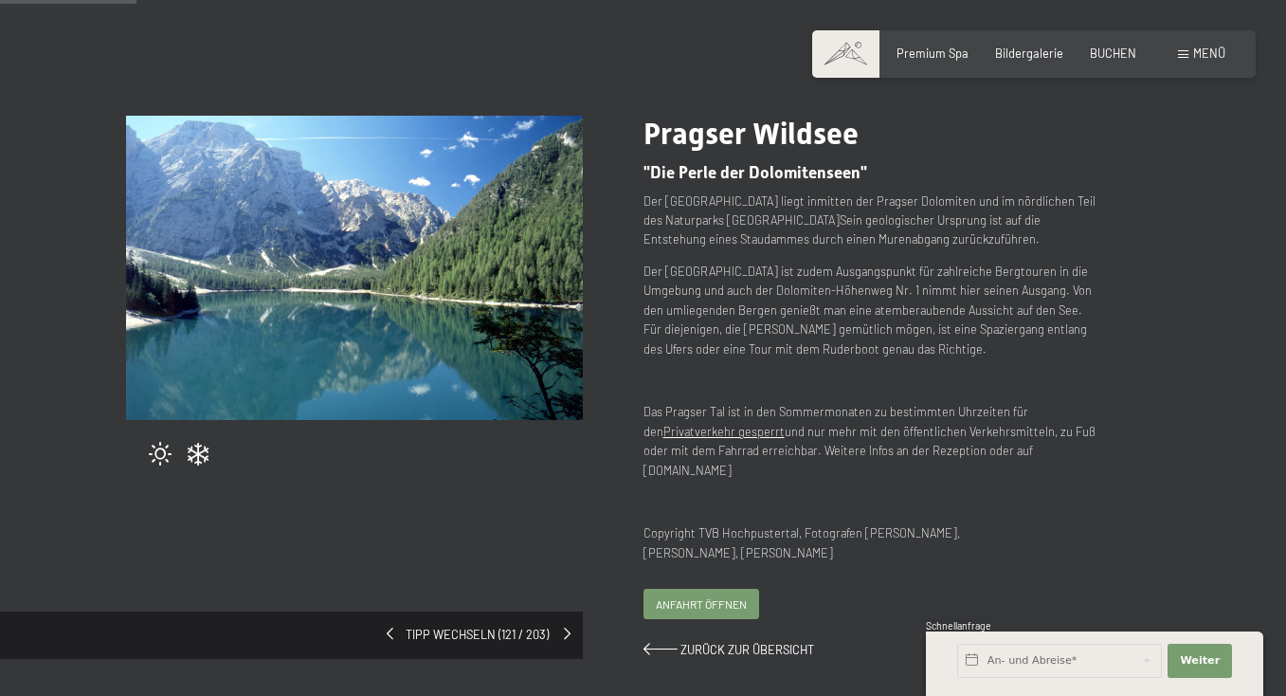
click at [563, 611] on div "Tipp wechseln (121 / 203)" at bounding box center [291, 634] width 583 height 47
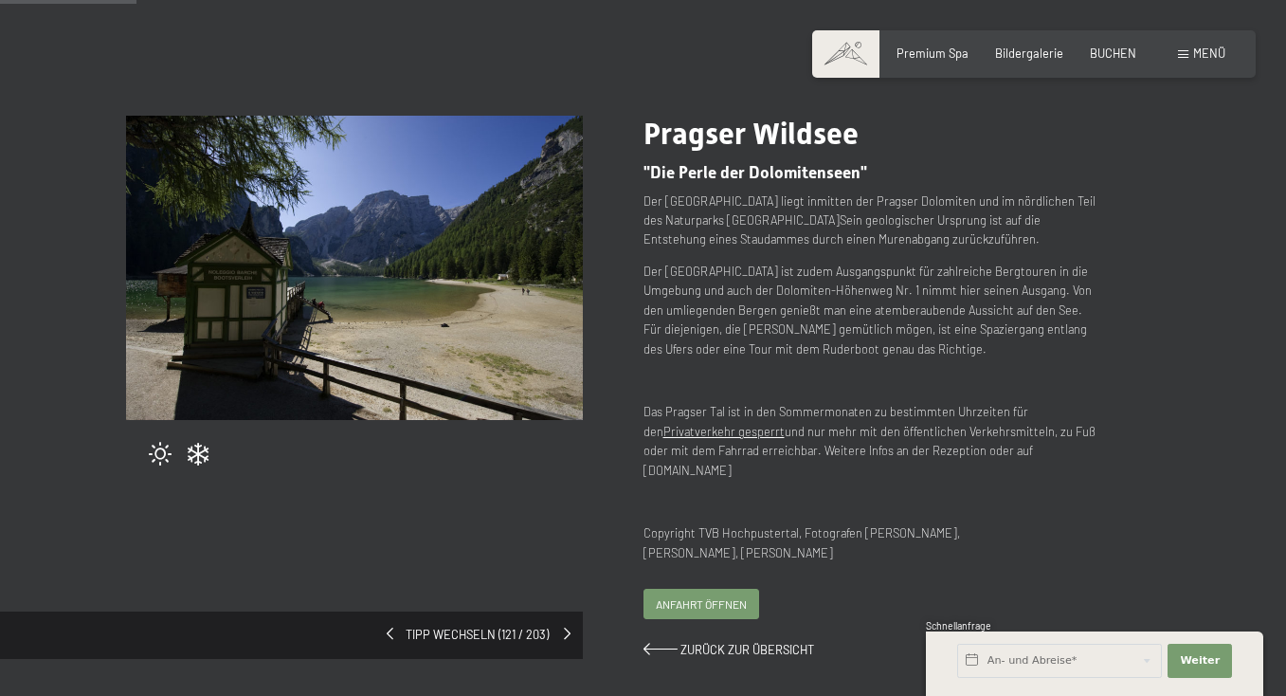
click at [564, 627] on span at bounding box center [567, 633] width 7 height 12
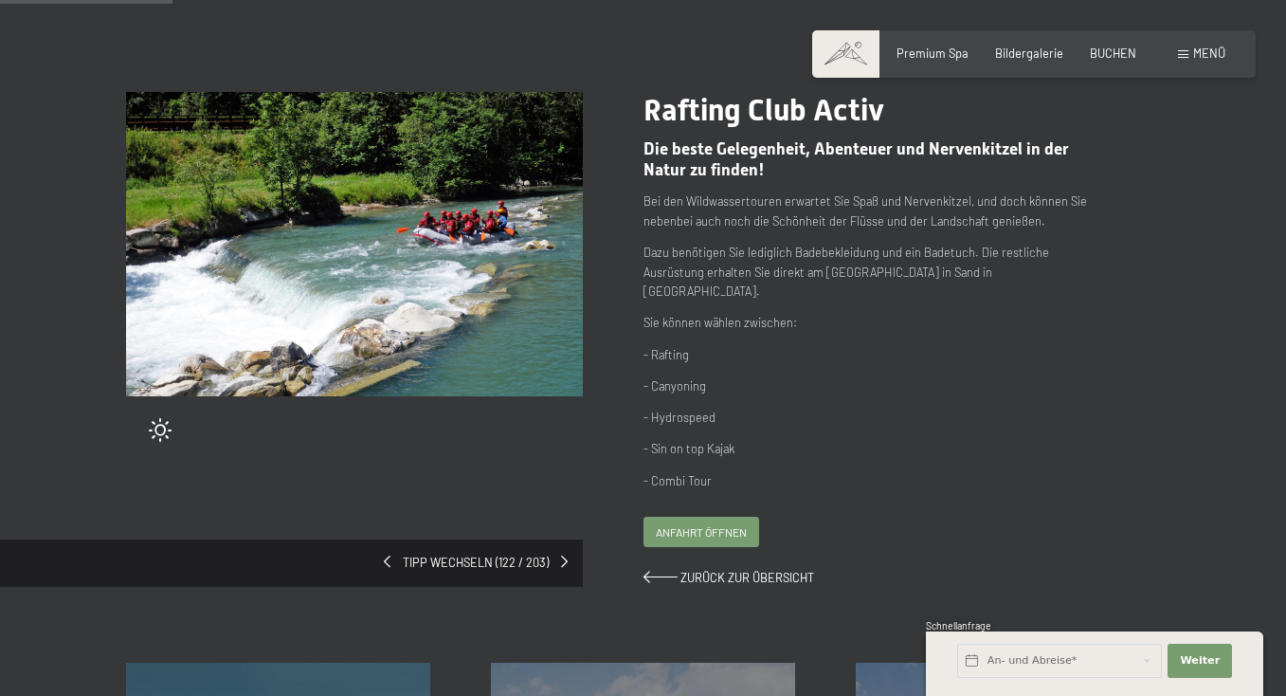
scroll to position [139, 0]
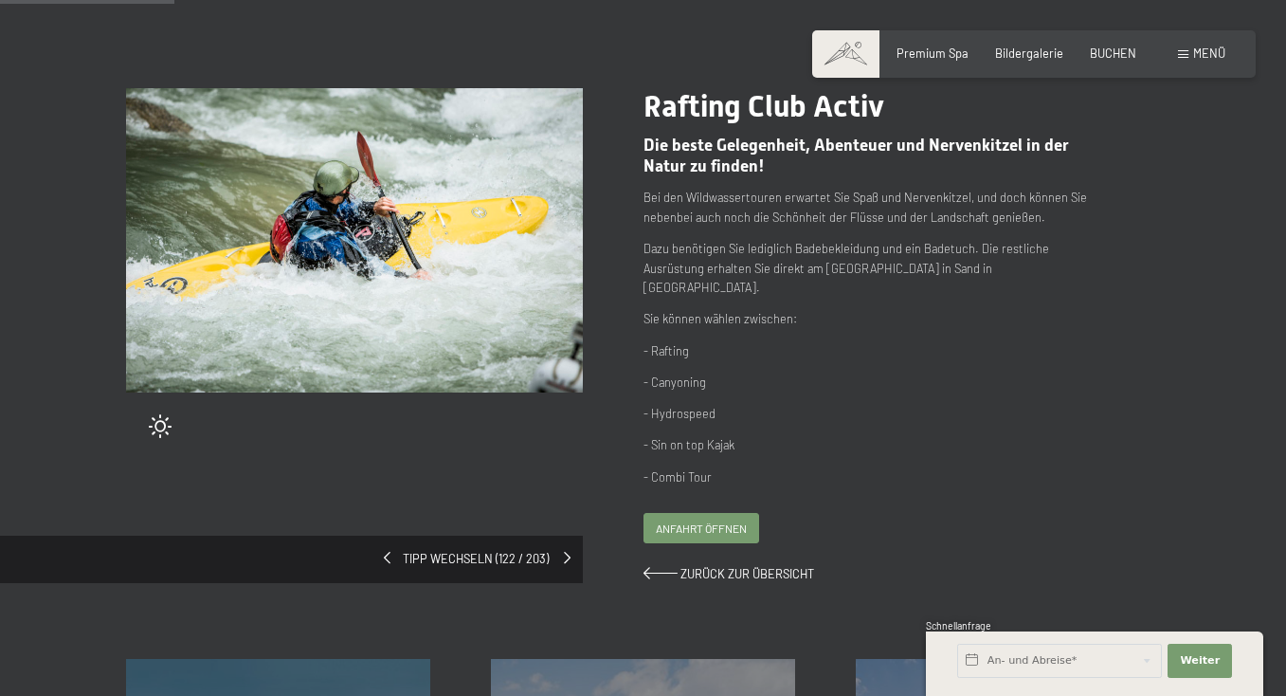
click at [567, 552] on span at bounding box center [567, 558] width 7 height 12
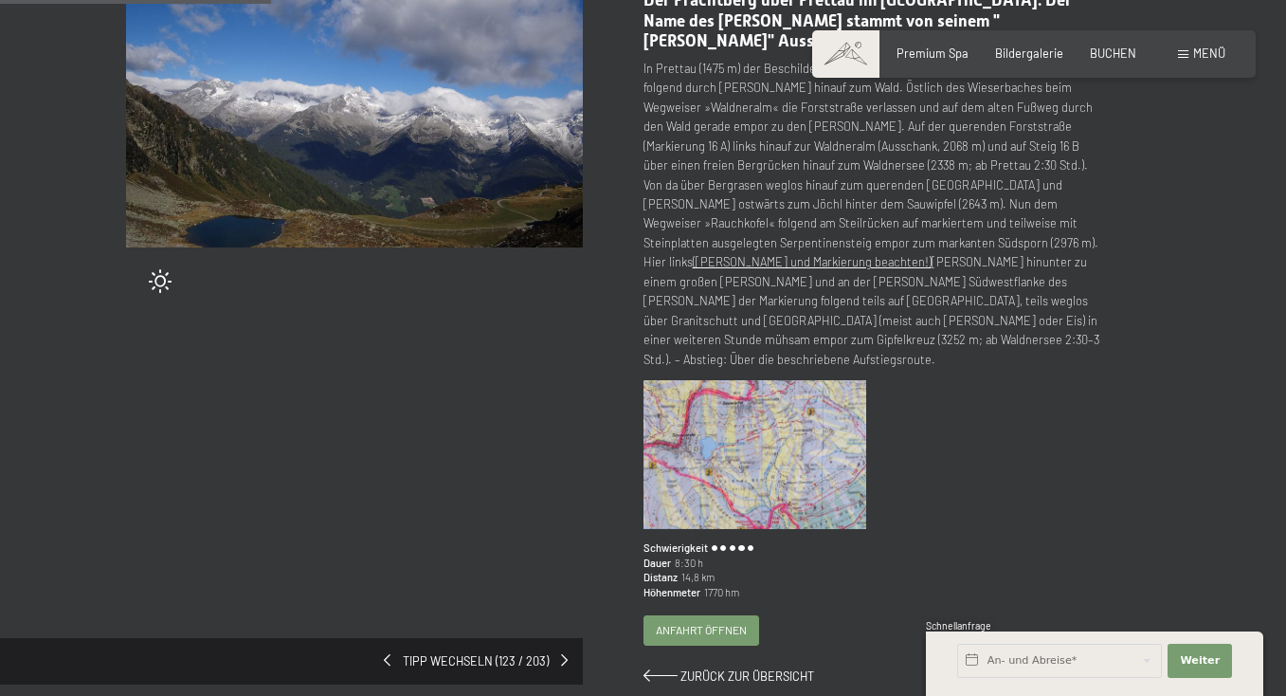
scroll to position [287, 0]
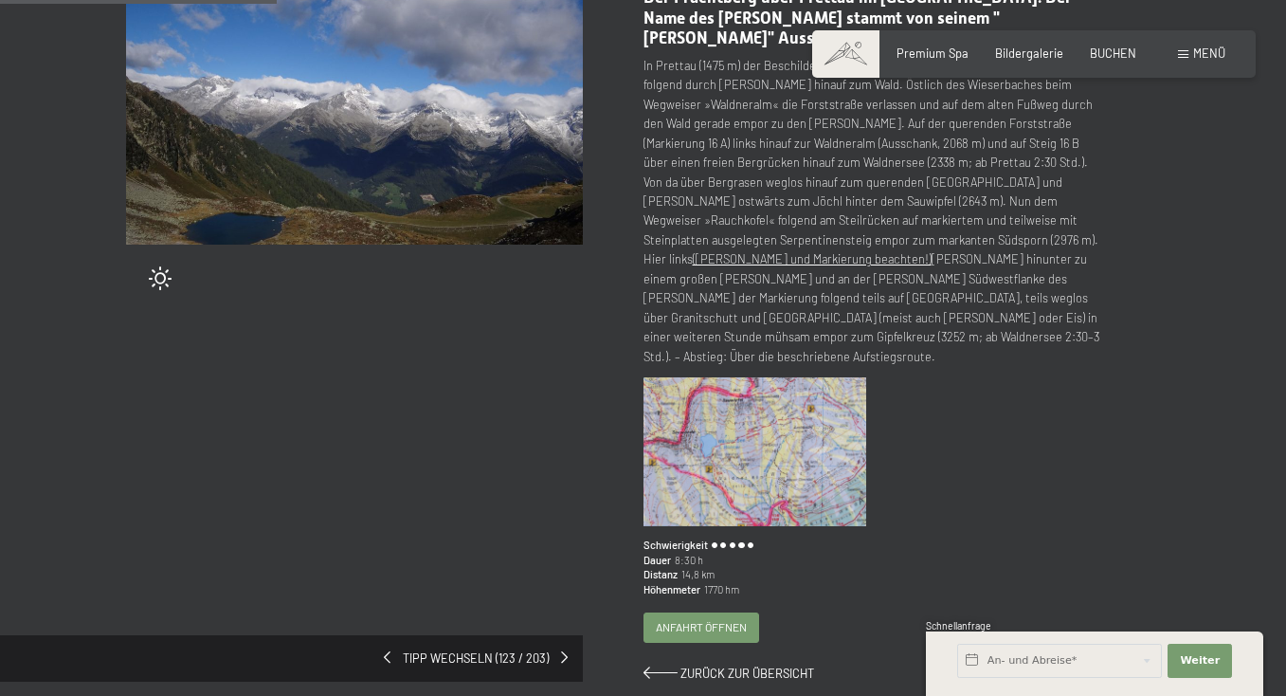
click at [562, 635] on div "Tipp wechseln (123 / 203)" at bounding box center [291, 658] width 583 height 47
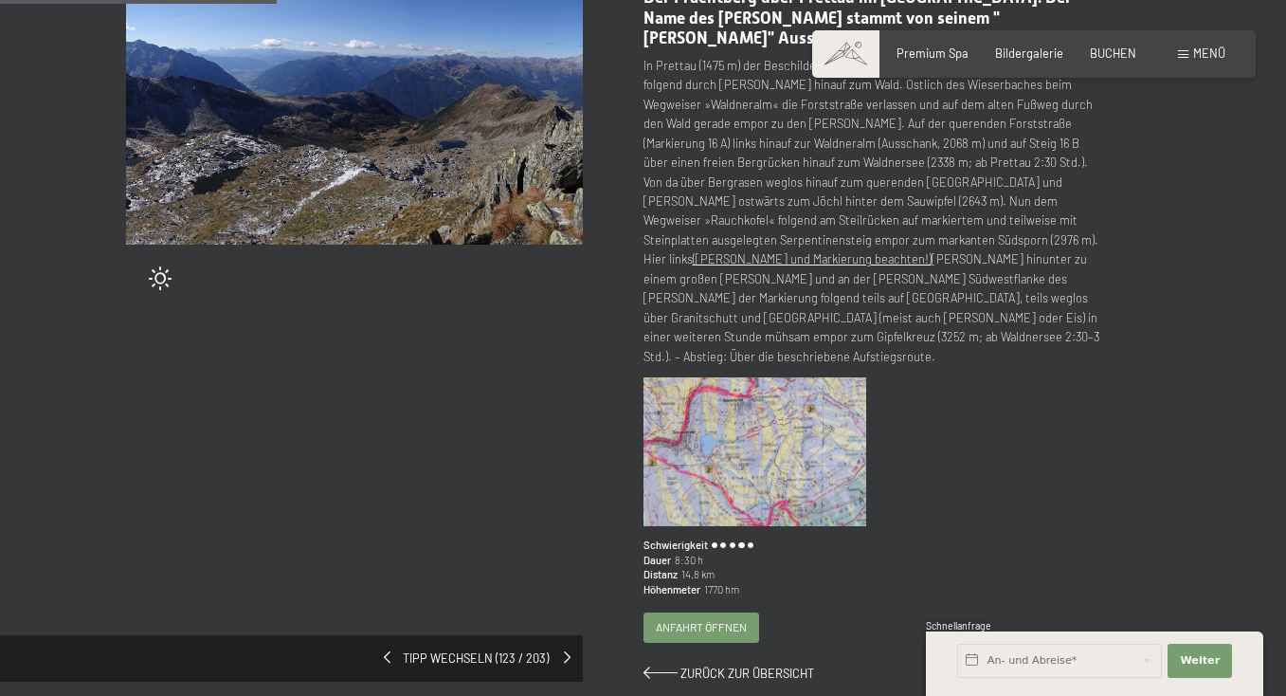
click at [568, 651] on span at bounding box center [567, 657] width 7 height 12
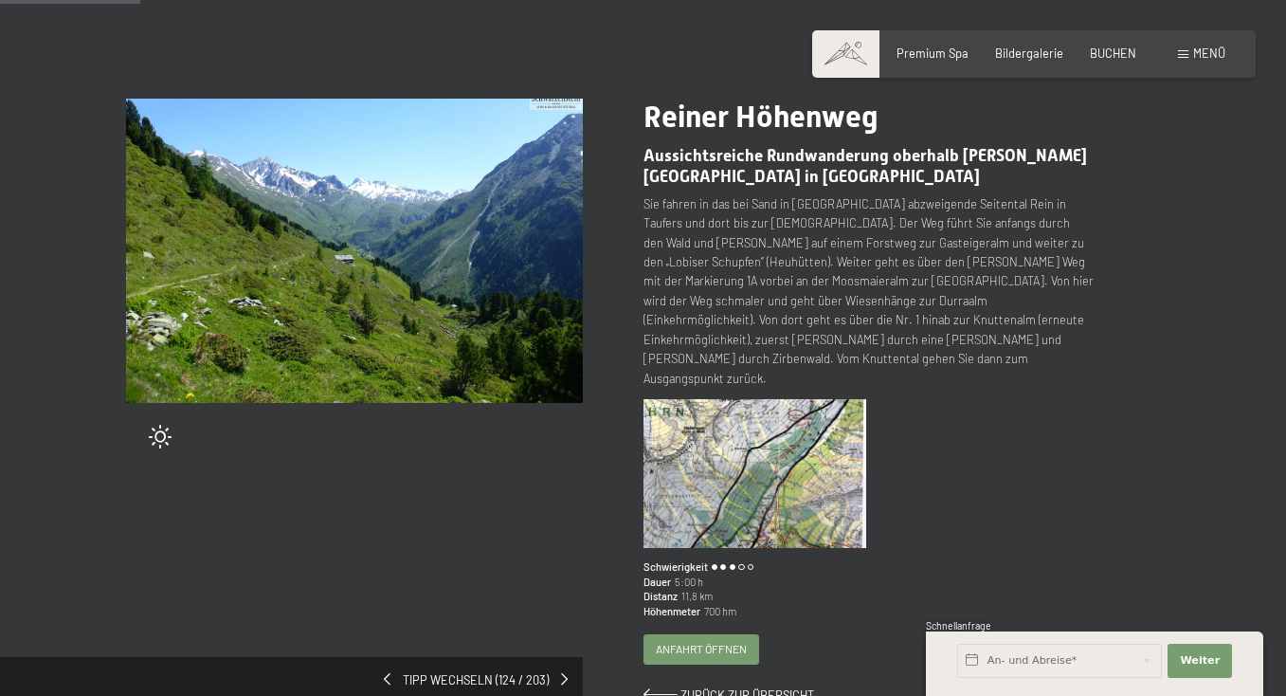
scroll to position [129, 0]
click at [560, 657] on div "Tipp wechseln (124 / 203)" at bounding box center [291, 680] width 583 height 47
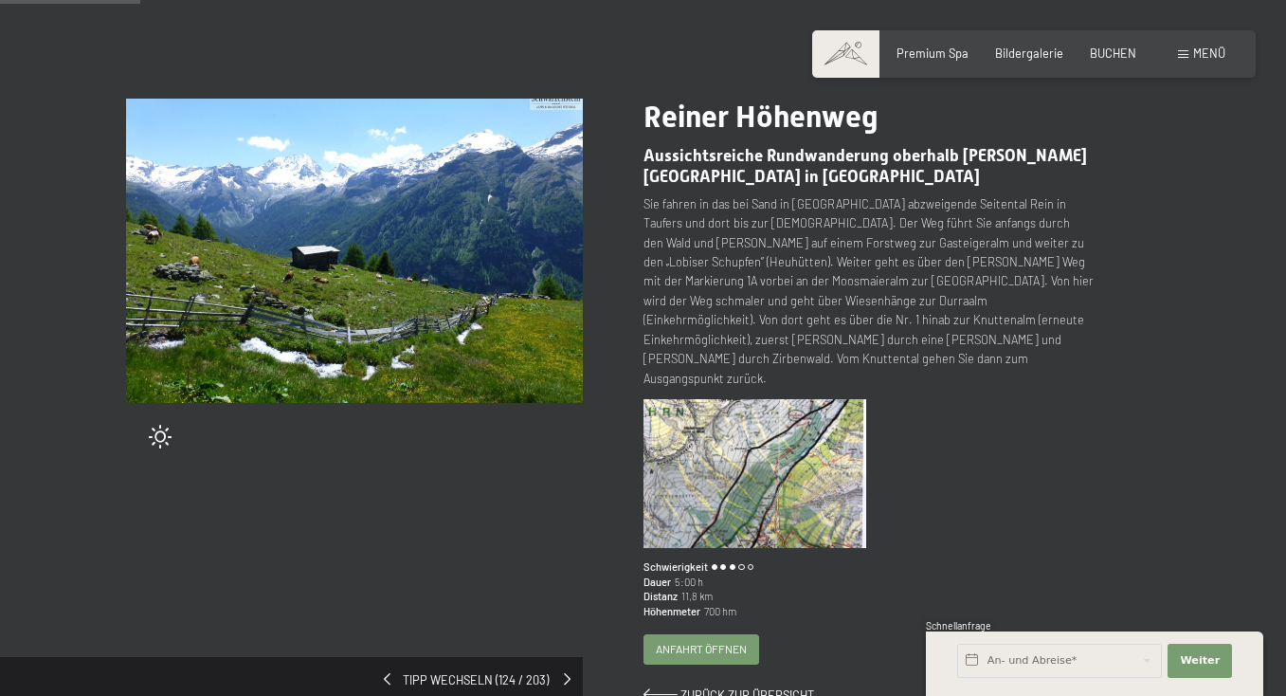
click at [566, 673] on span at bounding box center [567, 679] width 7 height 12
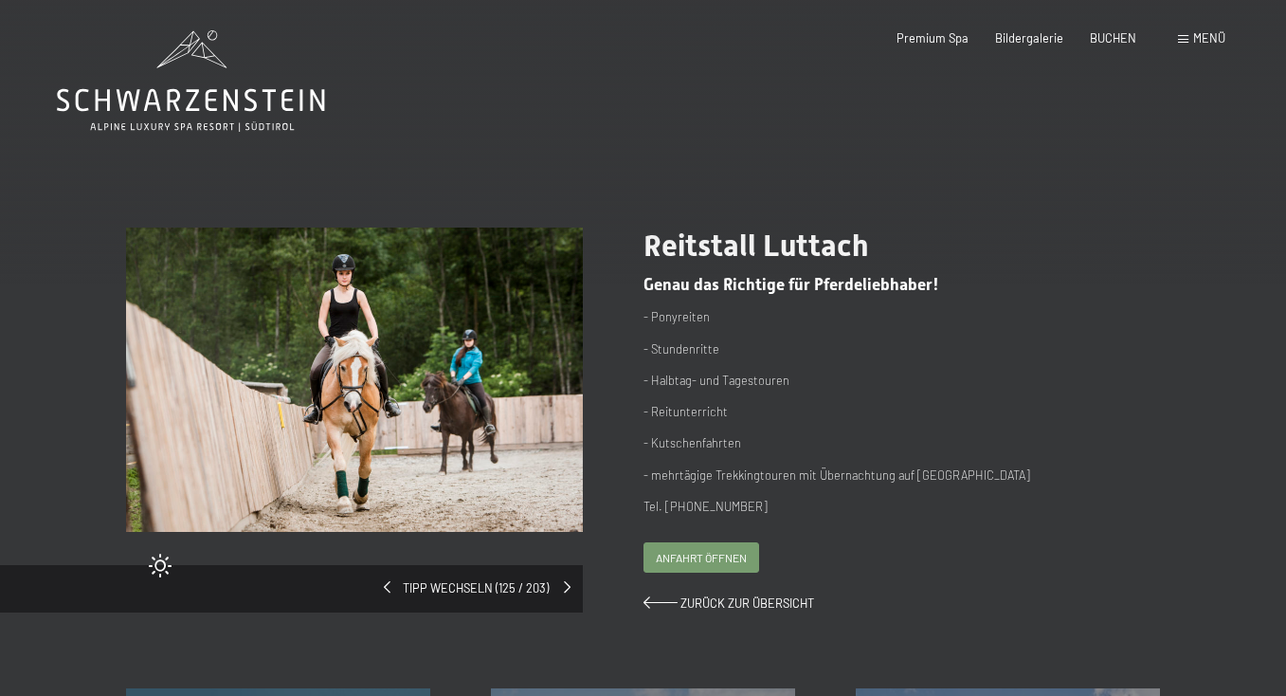
click at [565, 581] on span at bounding box center [567, 587] width 7 height 12
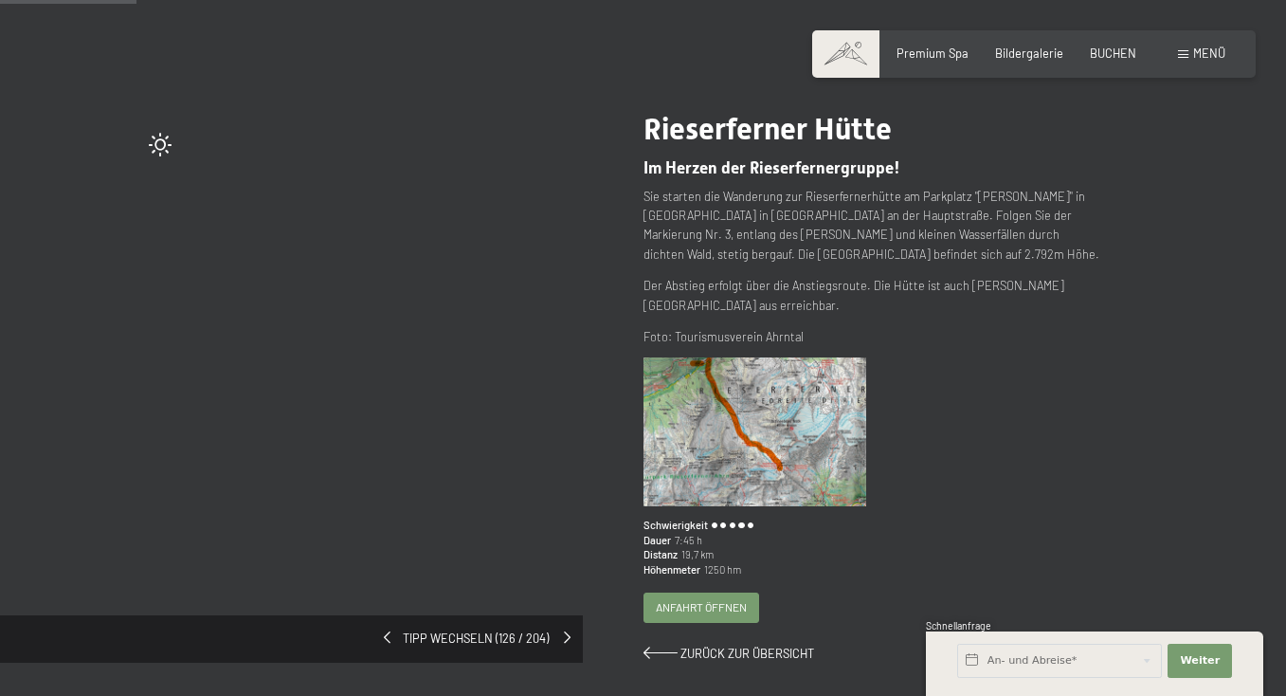
click at [562, 634] on div "Tipp wechseln (126 / 204)" at bounding box center [291, 638] width 583 height 47
click at [565, 631] on span at bounding box center [567, 637] width 7 height 12
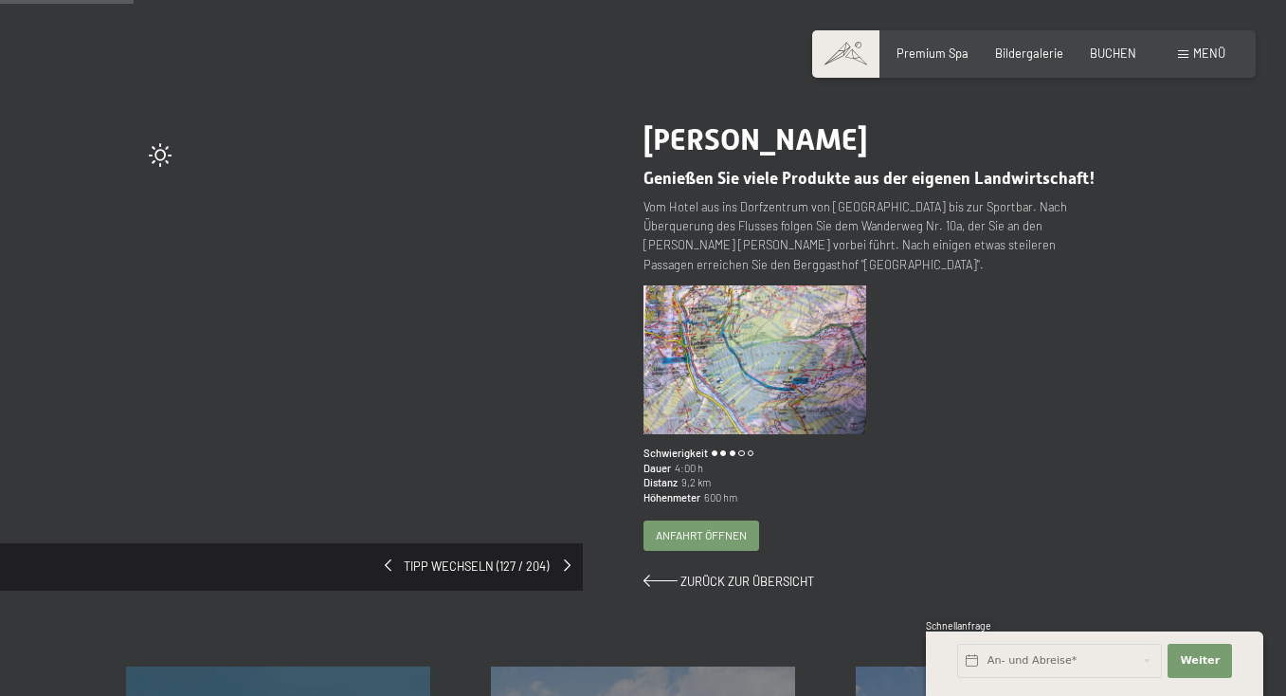
click at [565, 559] on span at bounding box center [567, 565] width 7 height 12
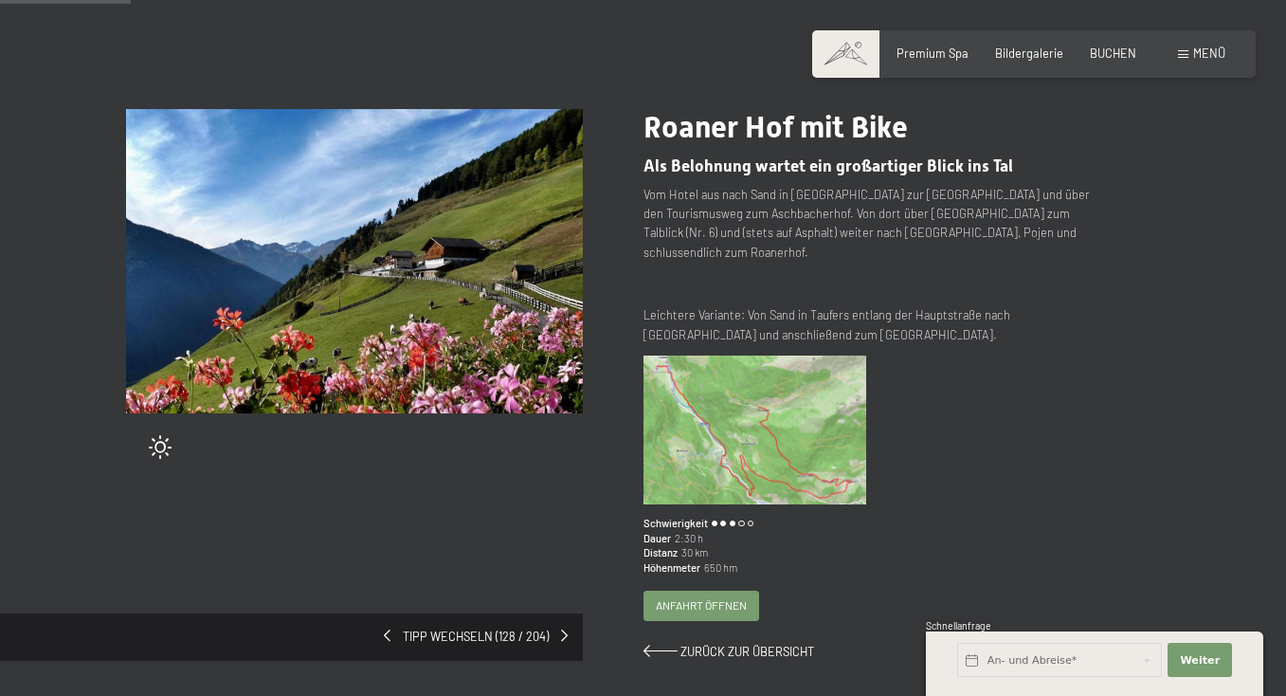
scroll to position [118, 0]
click at [560, 628] on span "Tipp wechseln (128 / 204)" at bounding box center [476, 636] width 171 height 17
click at [563, 613] on div "Tipp wechseln (128 / 204)" at bounding box center [291, 636] width 583 height 47
click at [564, 629] on span at bounding box center [567, 635] width 7 height 12
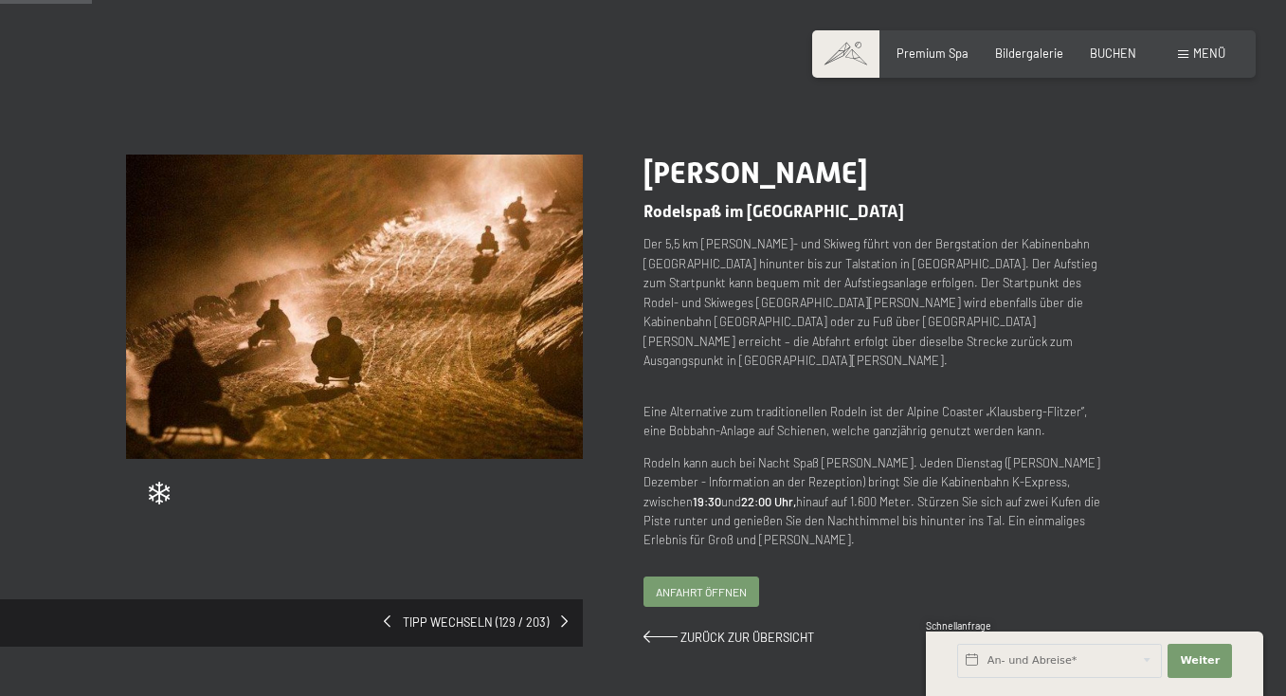
scroll to position [73, 0]
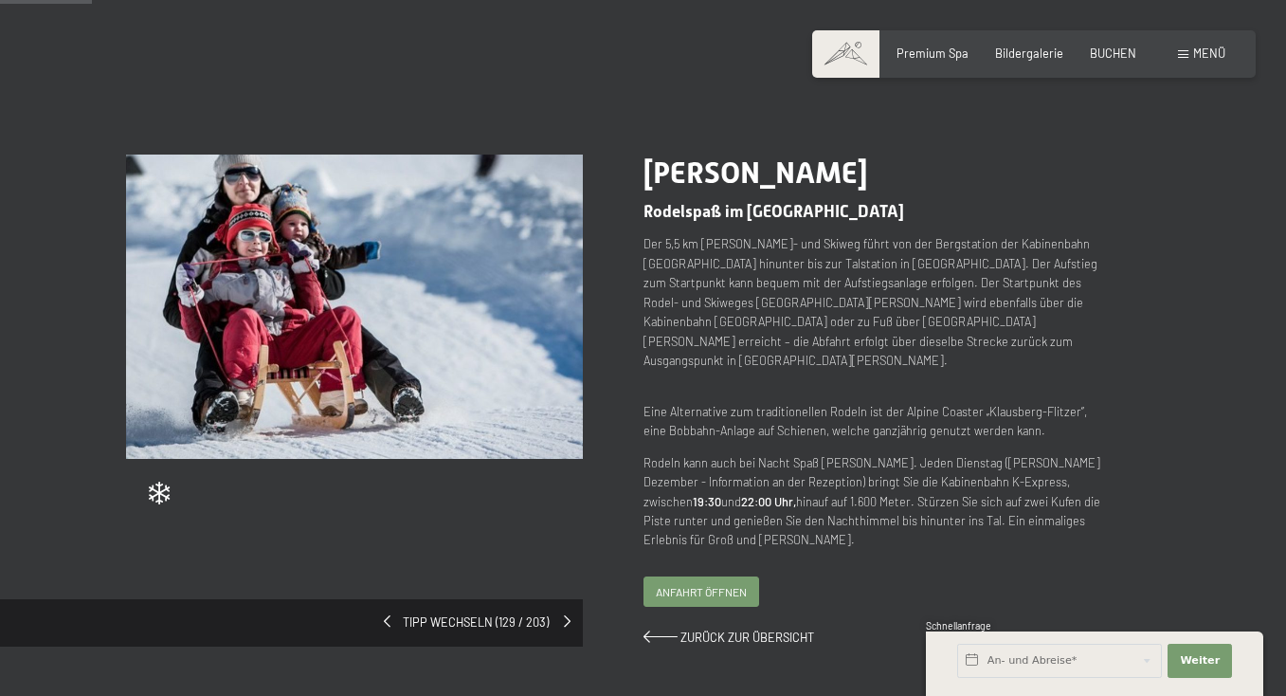
click at [569, 615] on span at bounding box center [567, 621] width 7 height 12
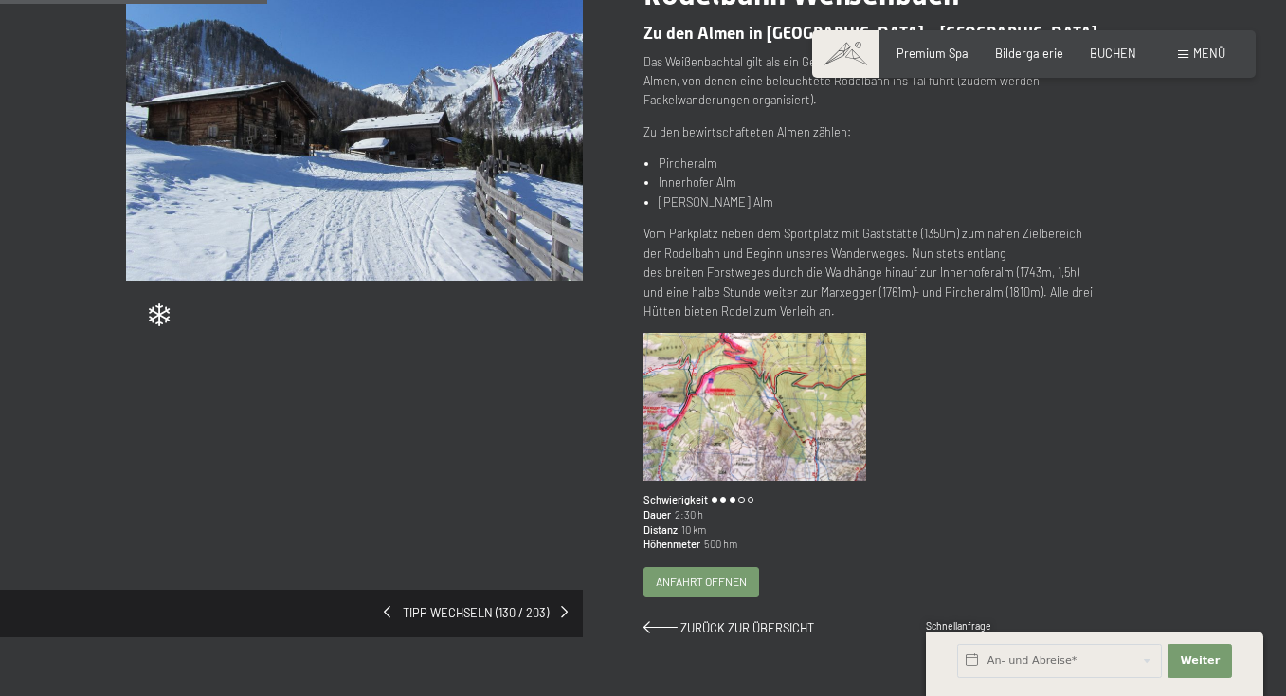
scroll to position [251, 0]
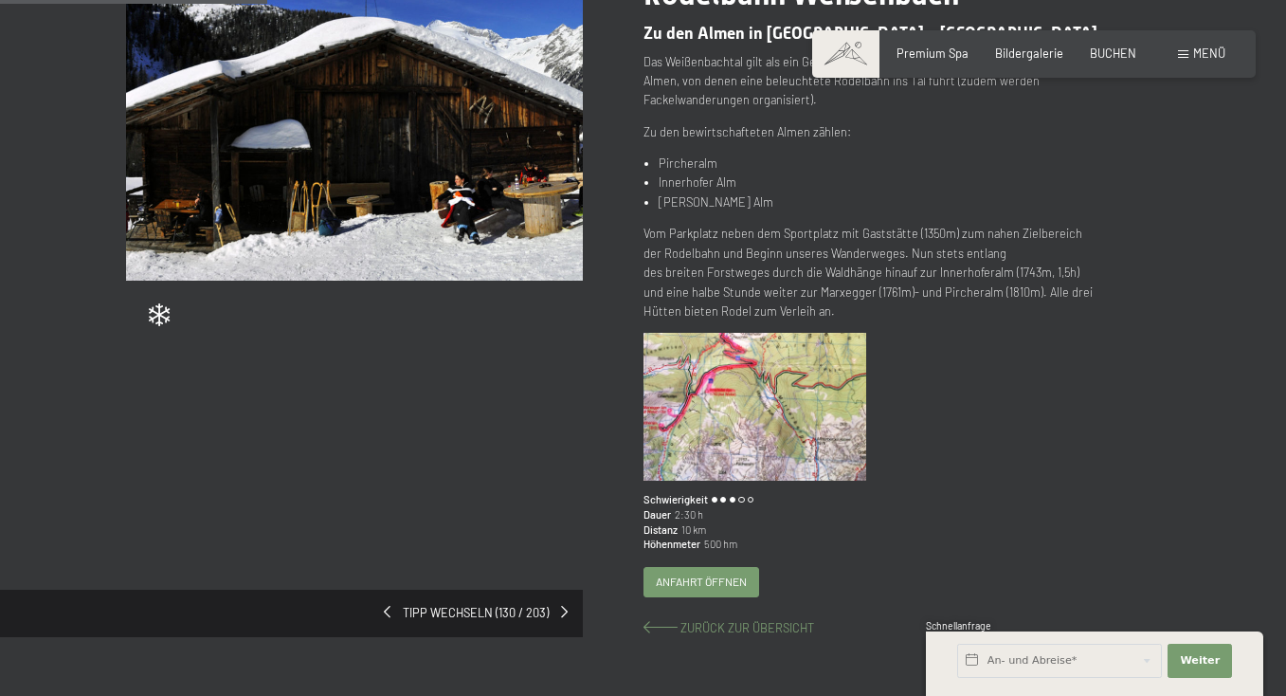
click at [700, 624] on span "Zurück zur Übersicht" at bounding box center [748, 627] width 134 height 15
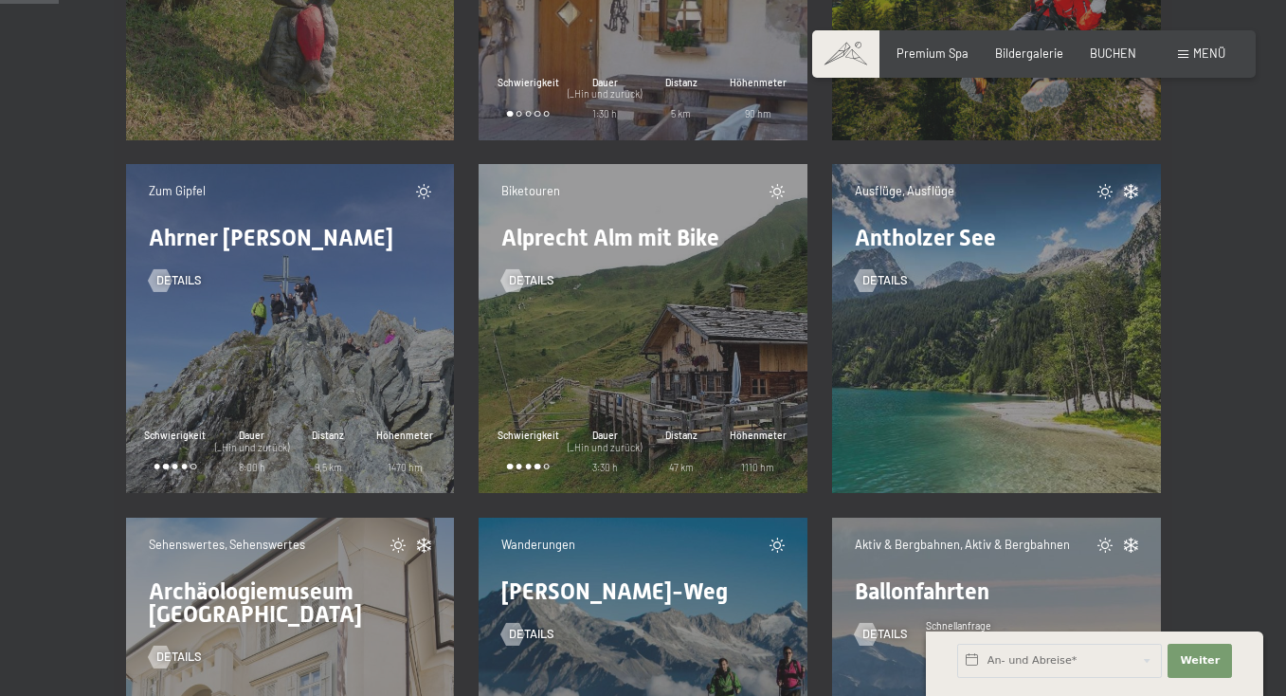
scroll to position [1177, 0]
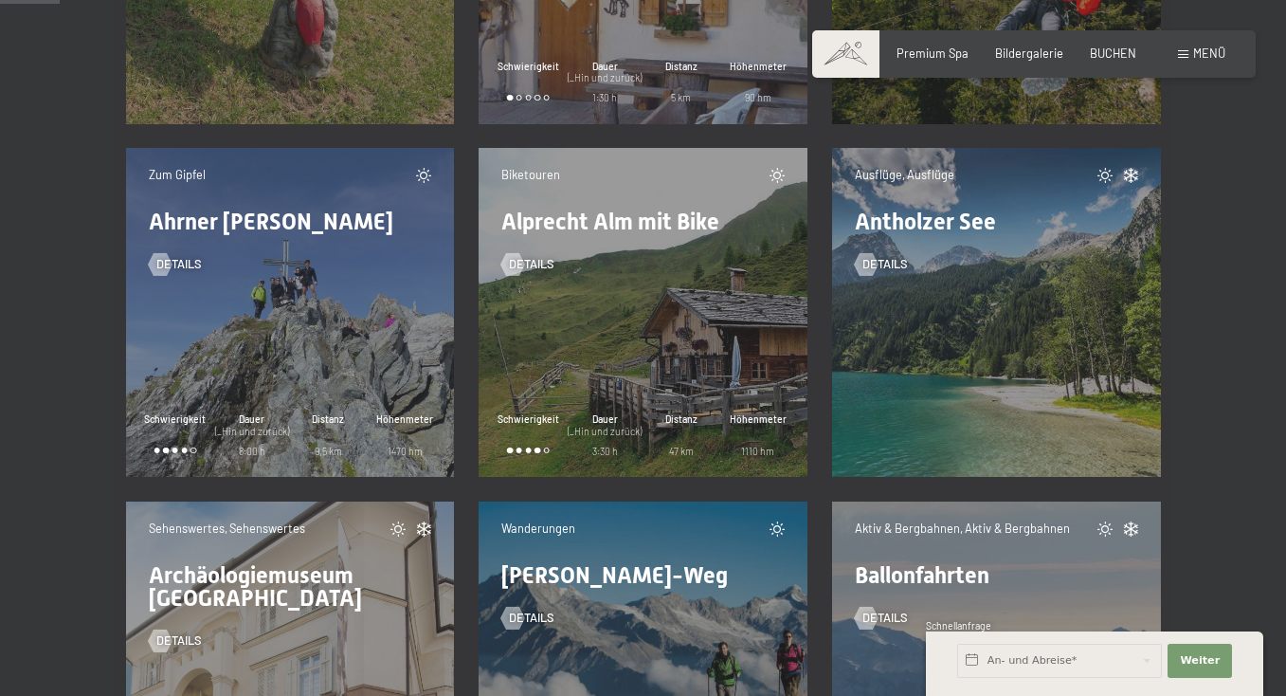
click at [981, 316] on div "Ausflüge, Ausflüge Antholzer See Details" at bounding box center [996, 312] width 329 height 329
click at [885, 260] on span "Details" at bounding box center [903, 264] width 45 height 17
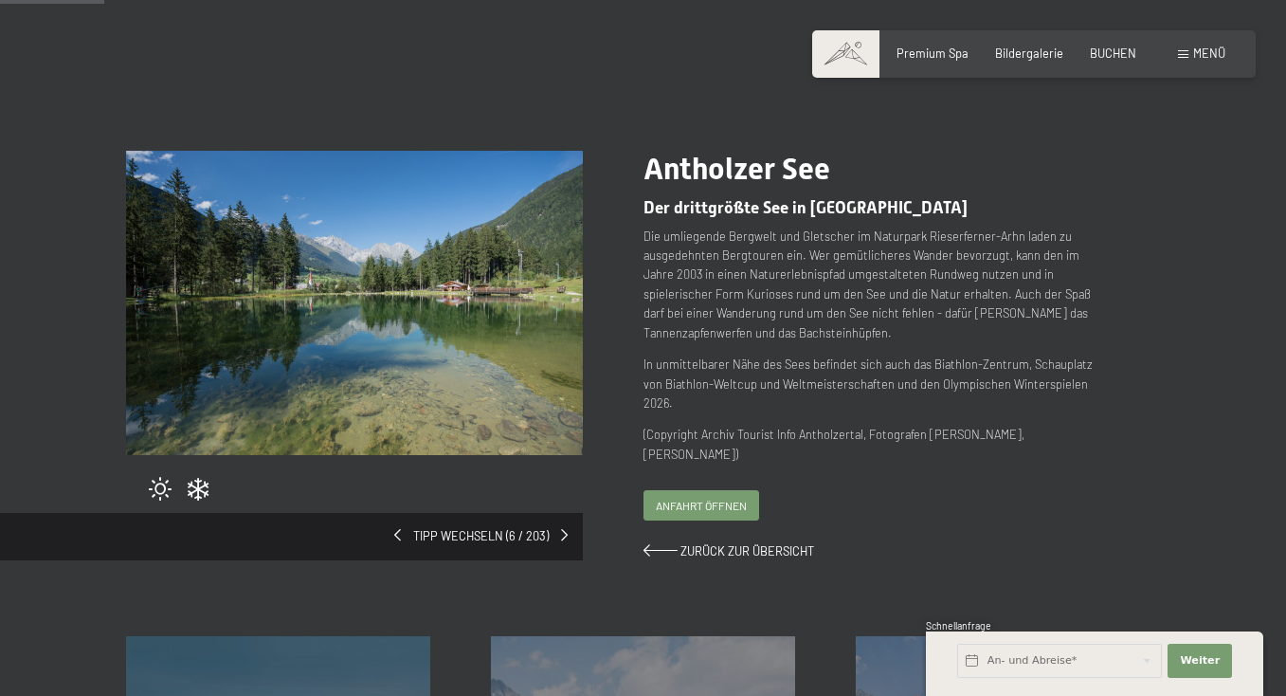
scroll to position [84, 0]
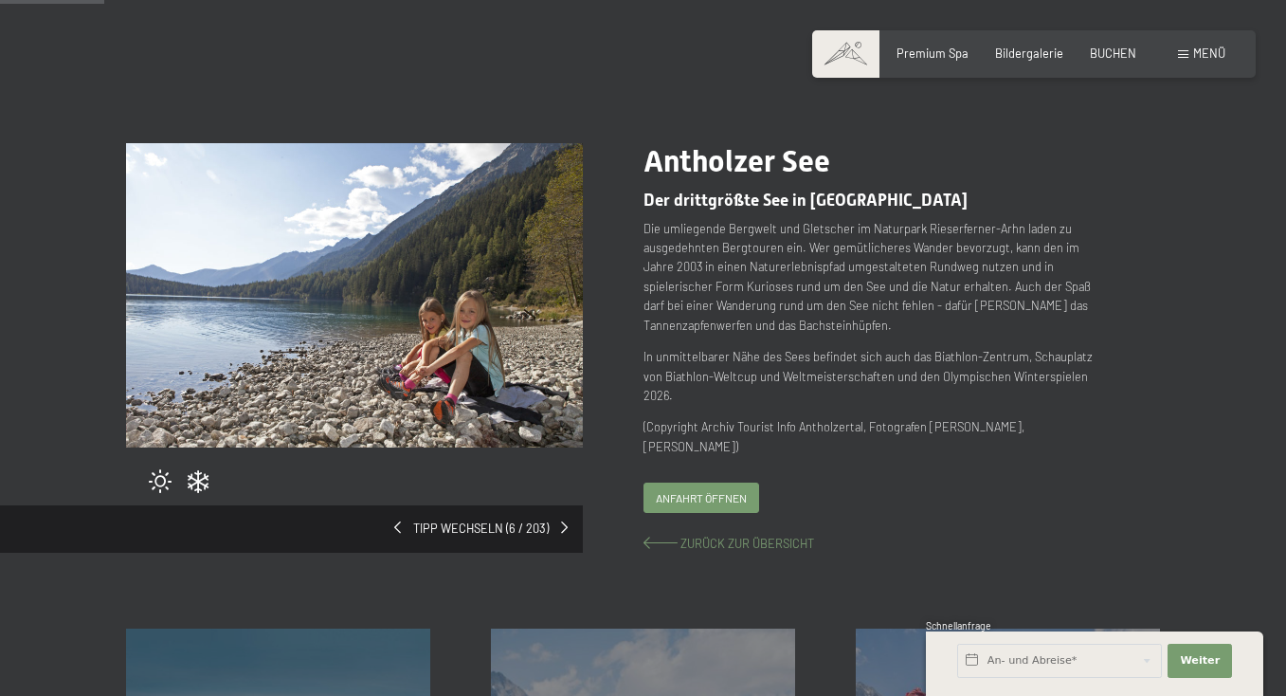
click at [723, 537] on span "Zurück zur Übersicht" at bounding box center [748, 543] width 134 height 15
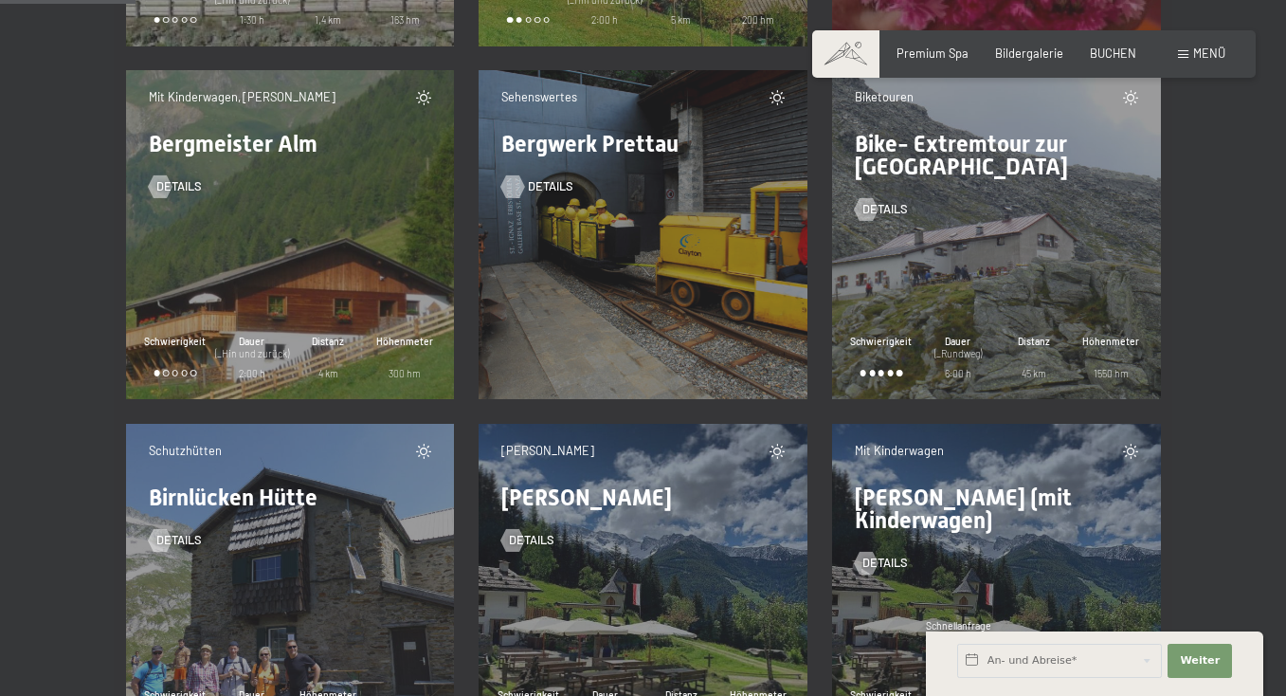
scroll to position [2668, 0]
click at [535, 179] on span "Details" at bounding box center [550, 185] width 45 height 17
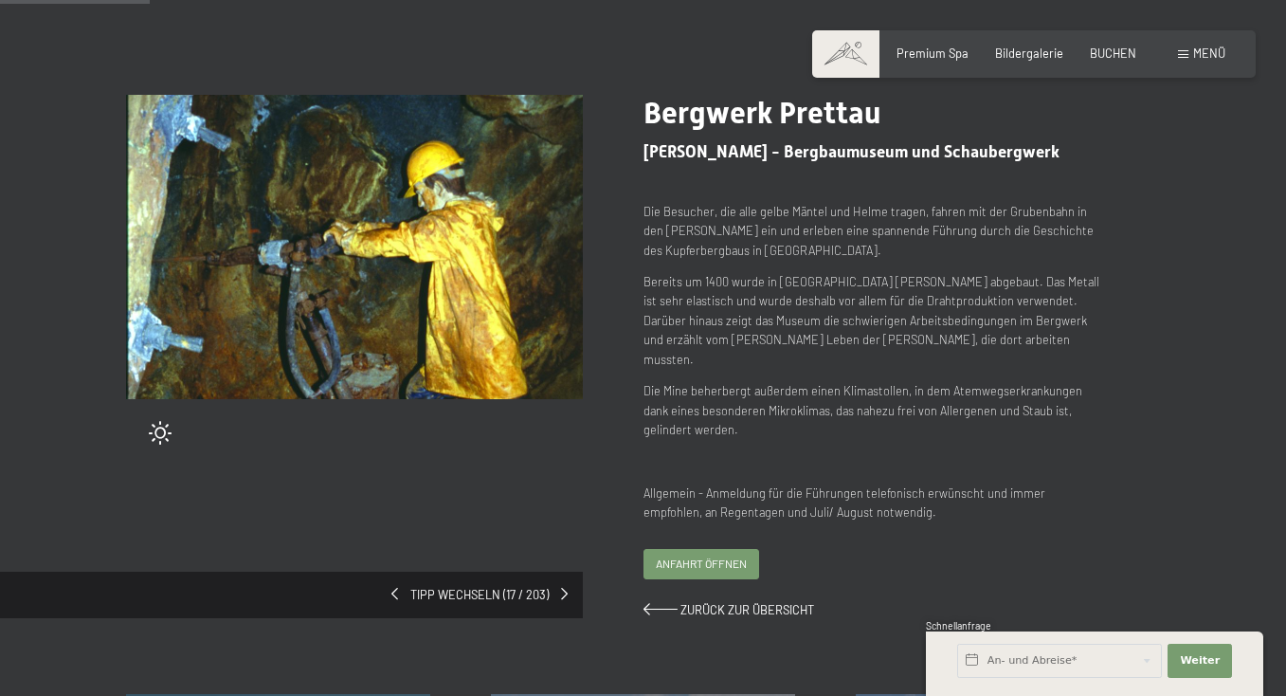
scroll to position [135, 0]
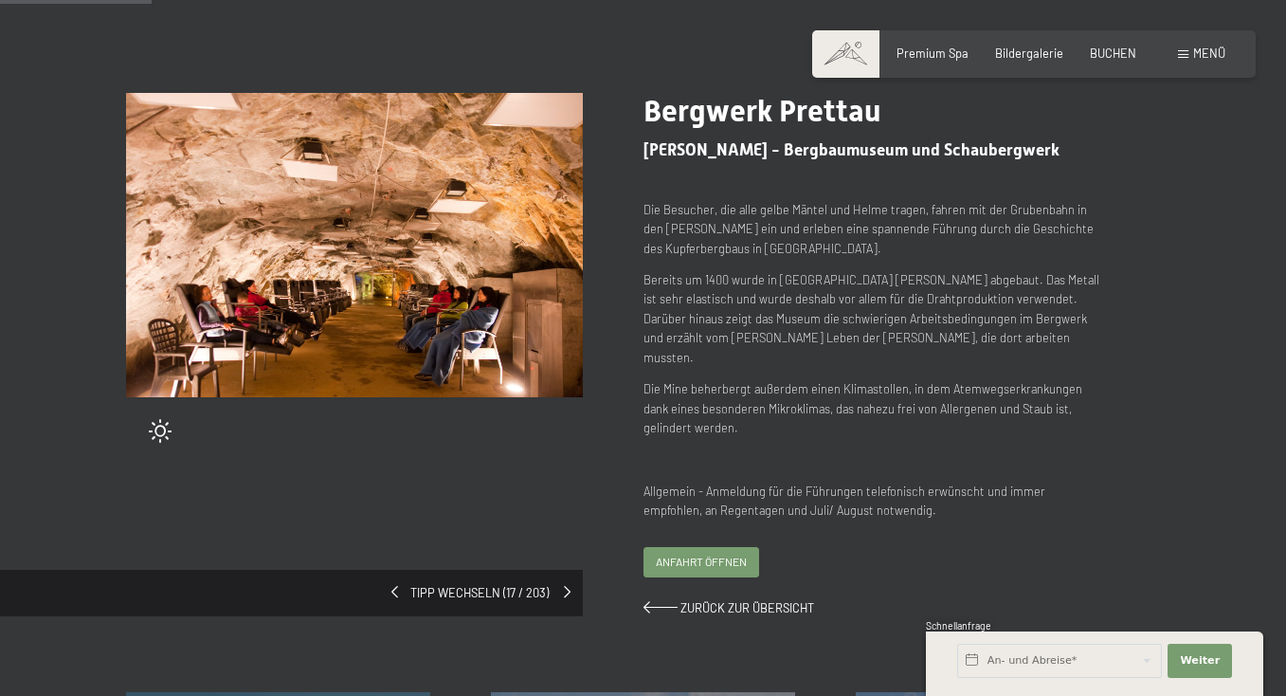
click at [568, 586] on span at bounding box center [567, 592] width 7 height 12
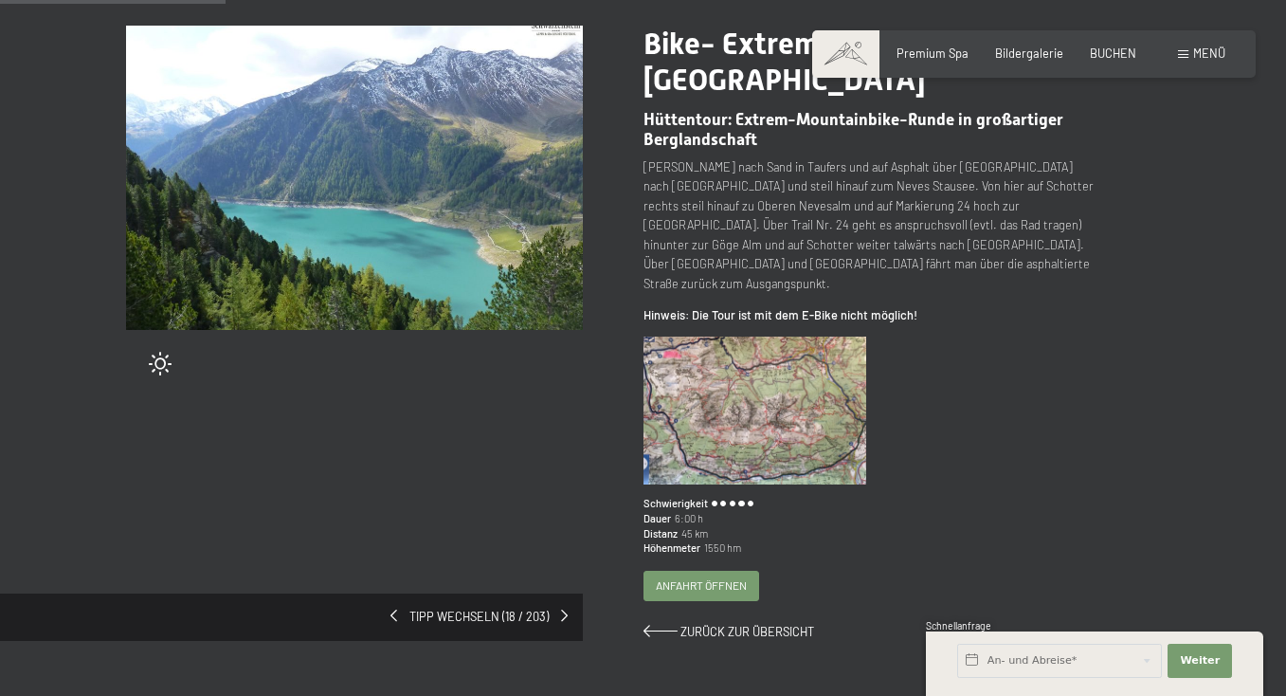
scroll to position [202, 0]
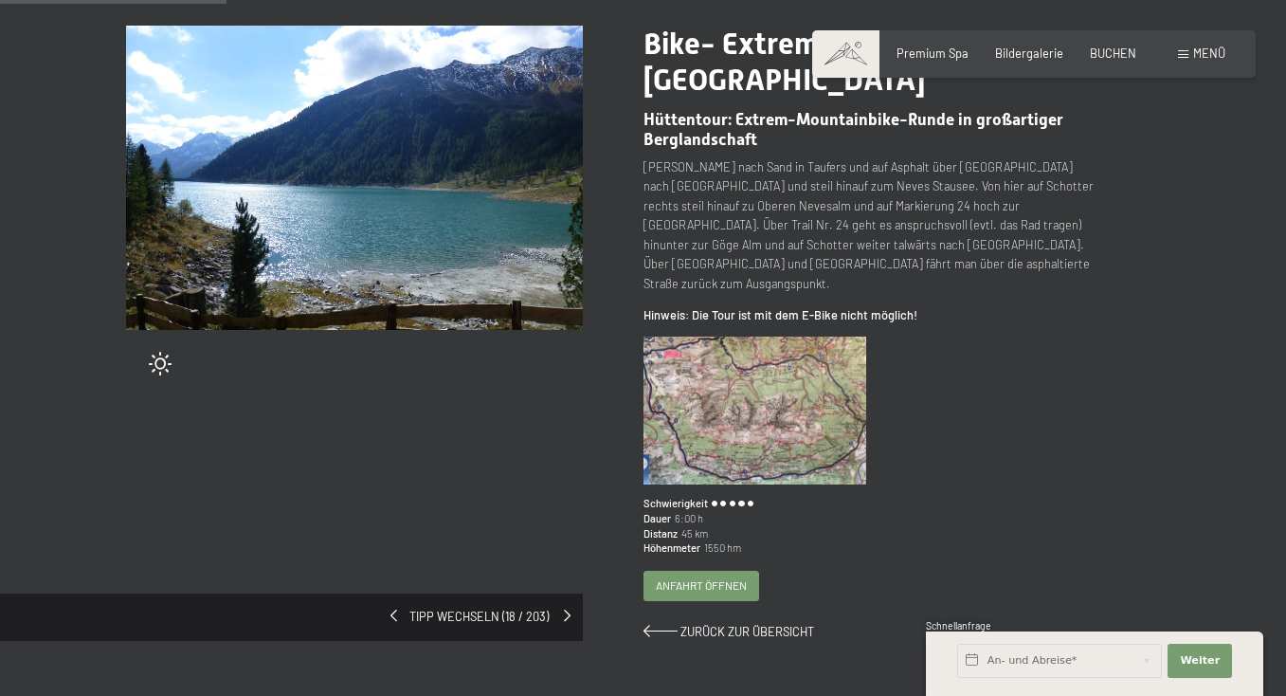
click at [563, 593] on div "Tipp wechseln (18 / 203)" at bounding box center [291, 616] width 583 height 47
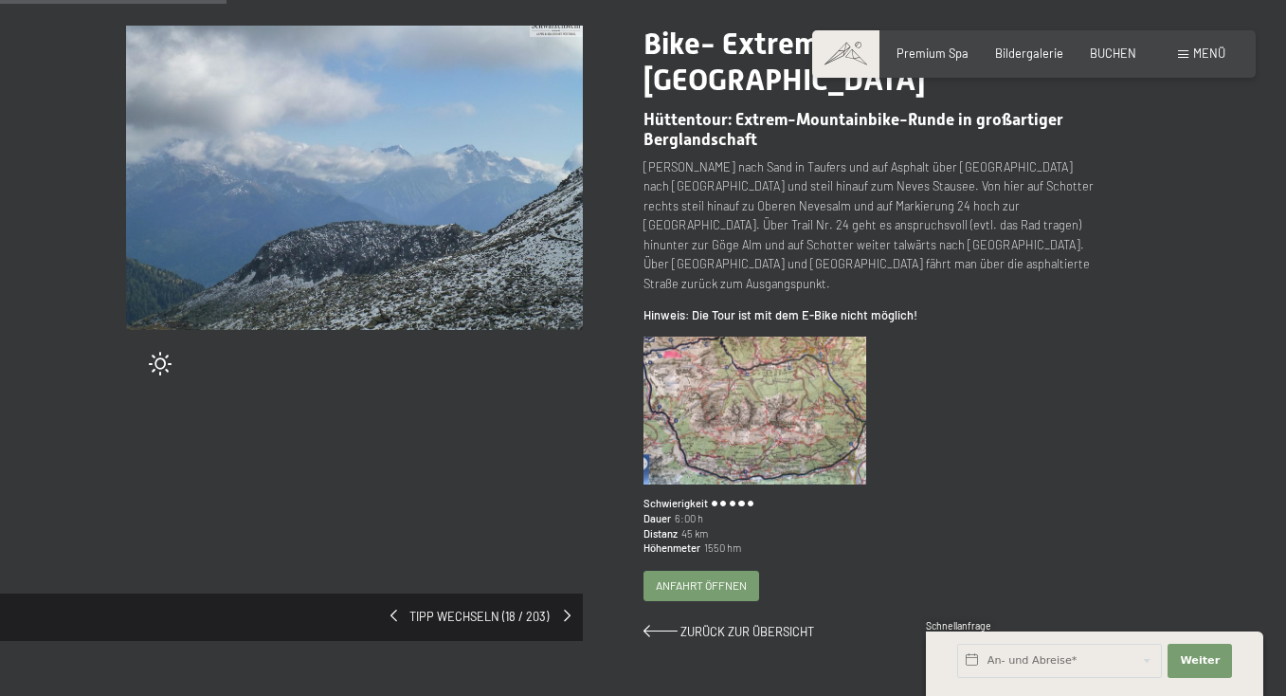
click at [565, 609] on span at bounding box center [567, 615] width 7 height 12
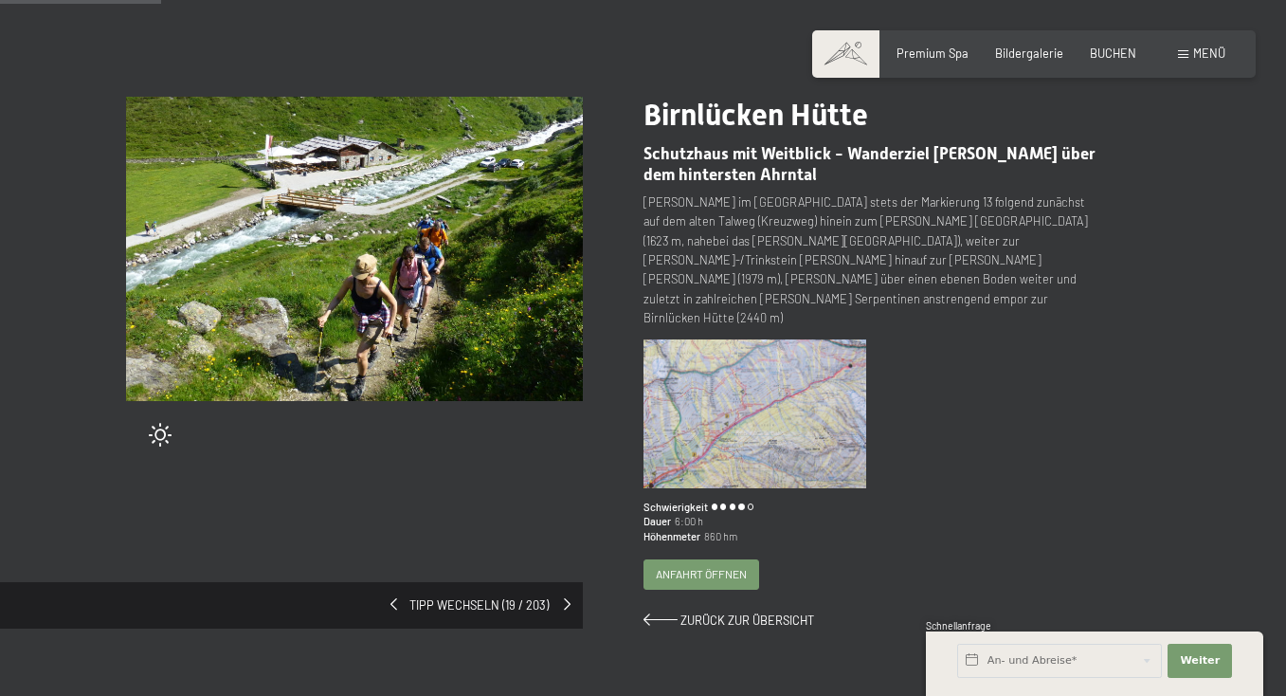
click at [564, 598] on span at bounding box center [567, 604] width 7 height 12
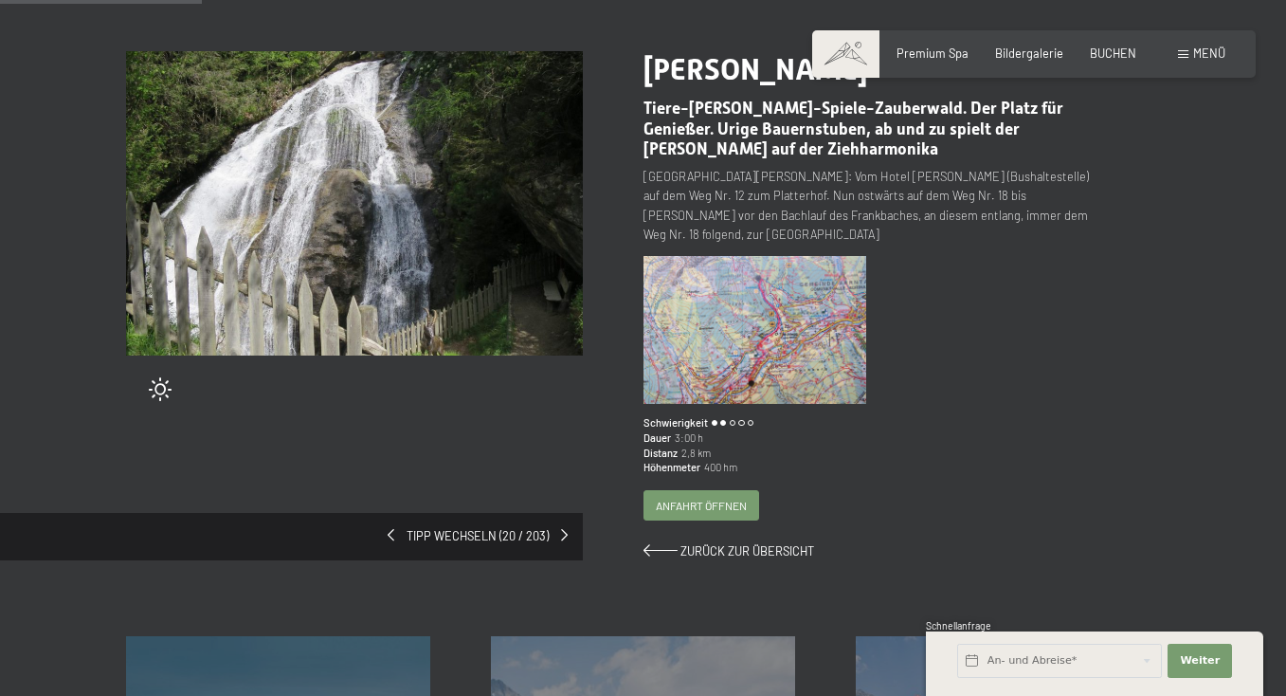
scroll to position [176, 0]
click at [564, 529] on span at bounding box center [567, 535] width 7 height 12
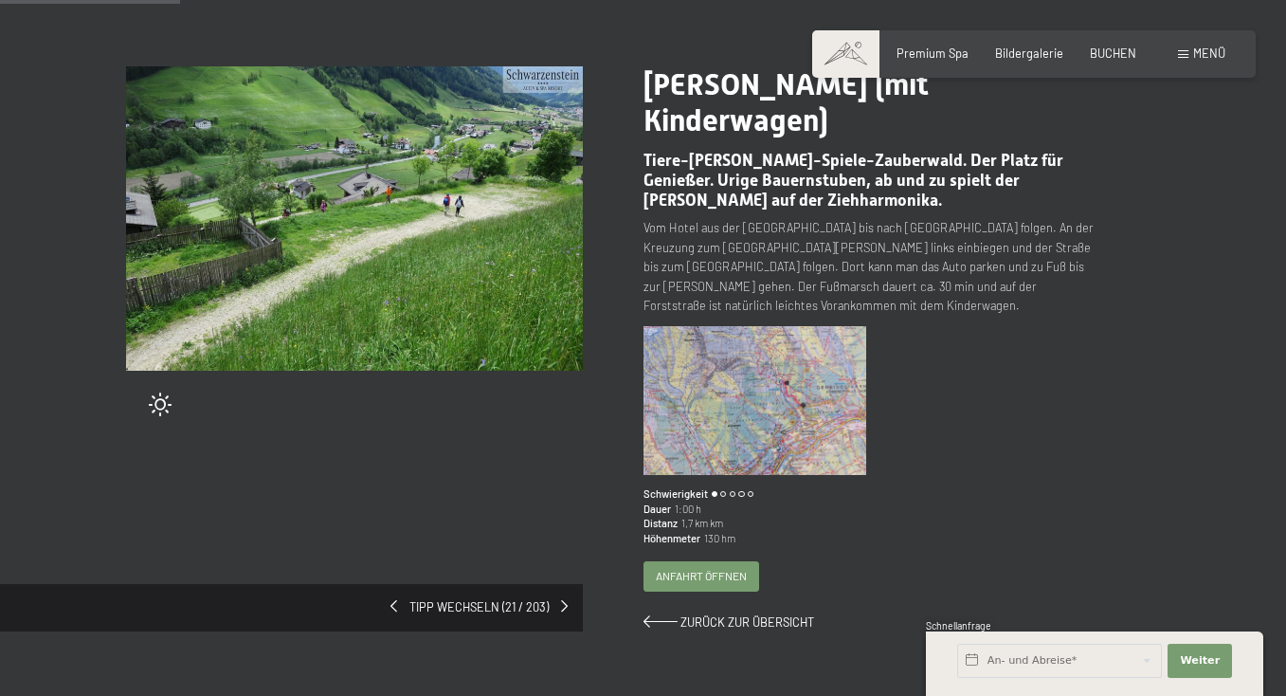
scroll to position [170, 0]
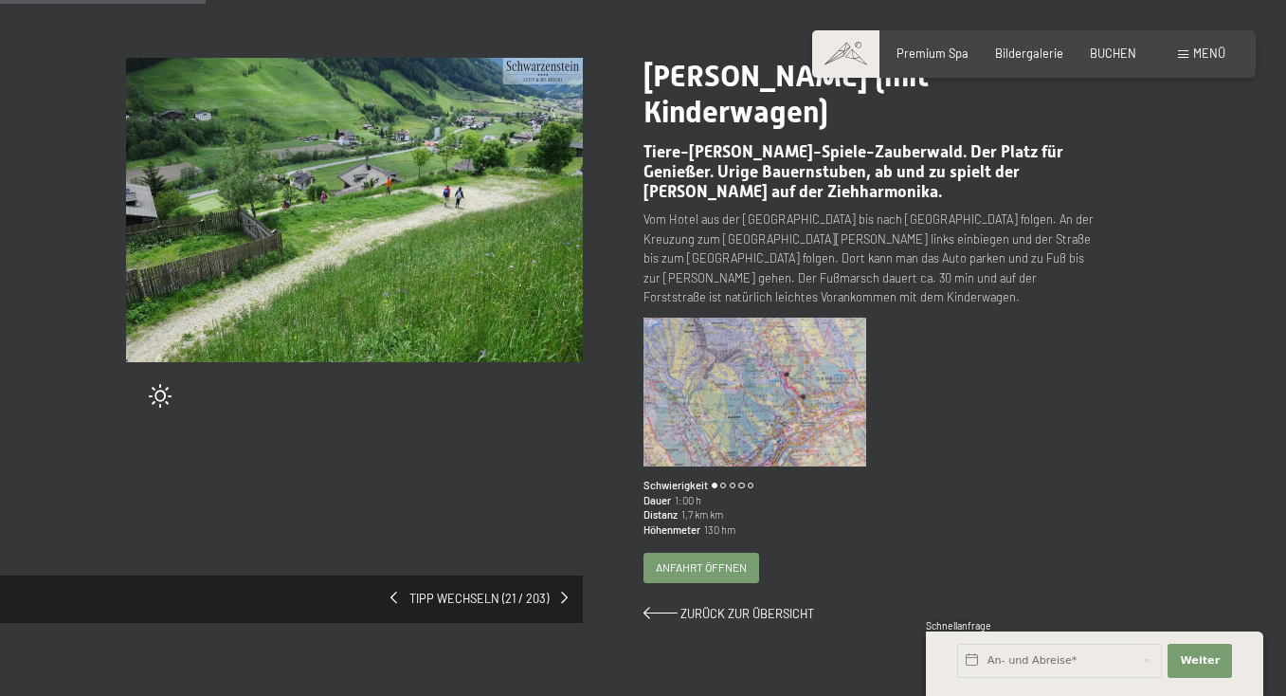
click at [562, 591] on span at bounding box center [564, 597] width 7 height 12
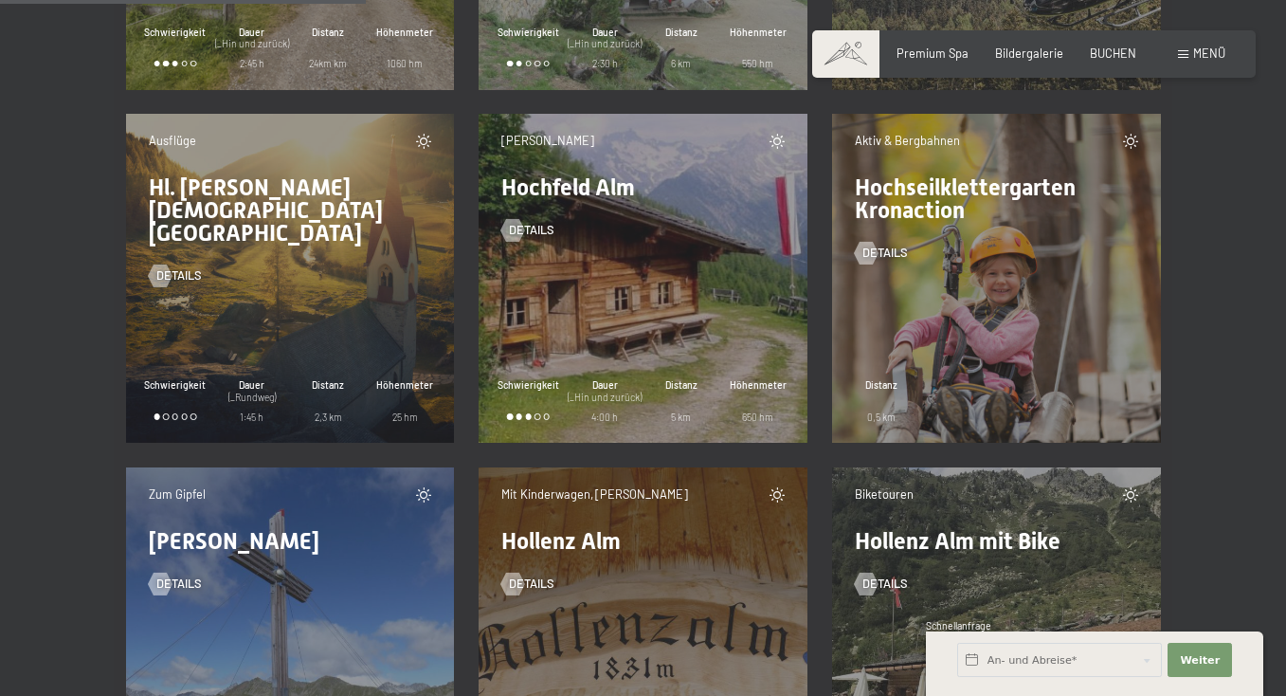
scroll to position [7219, 0]
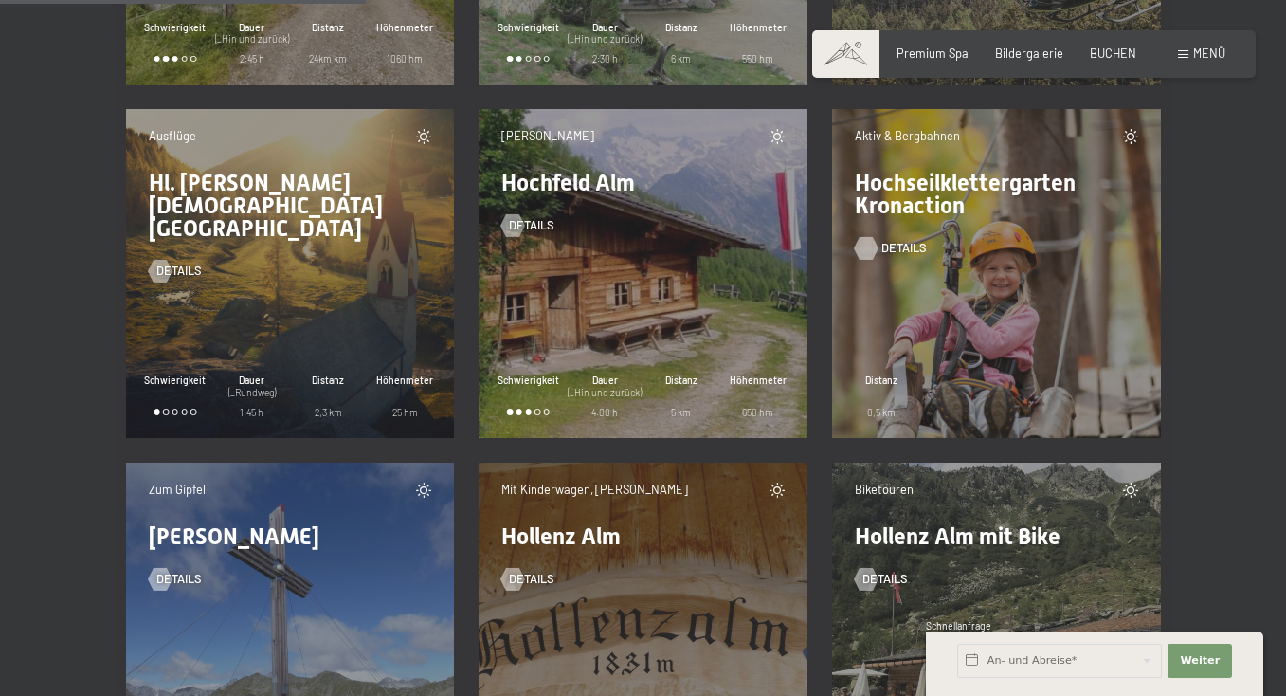
click at [873, 243] on div at bounding box center [866, 248] width 13 height 23
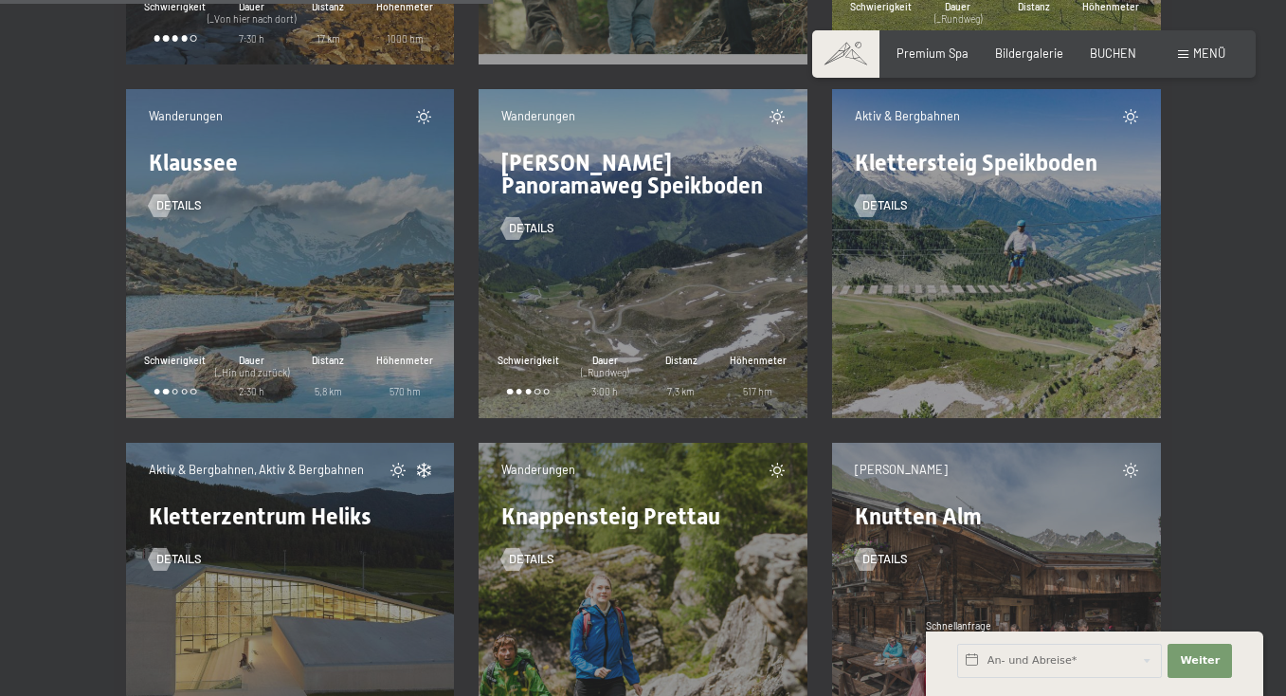
scroll to position [9700, 0]
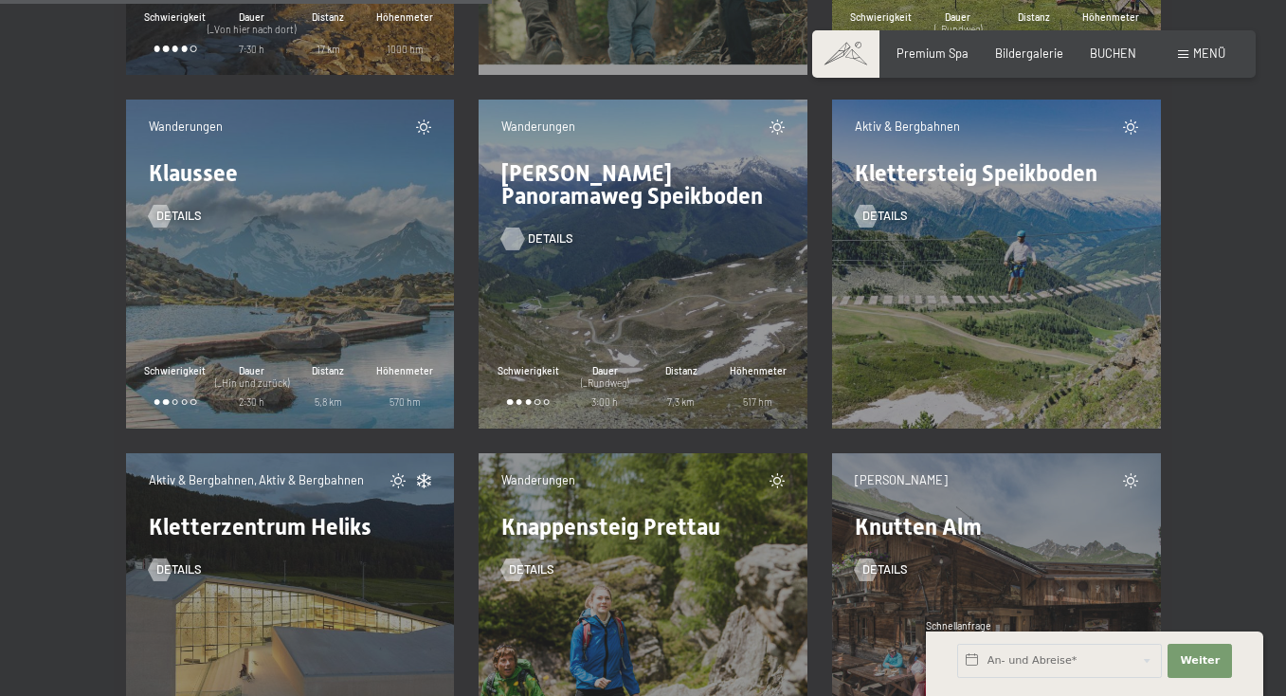
click at [537, 239] on span "Details" at bounding box center [550, 238] width 45 height 17
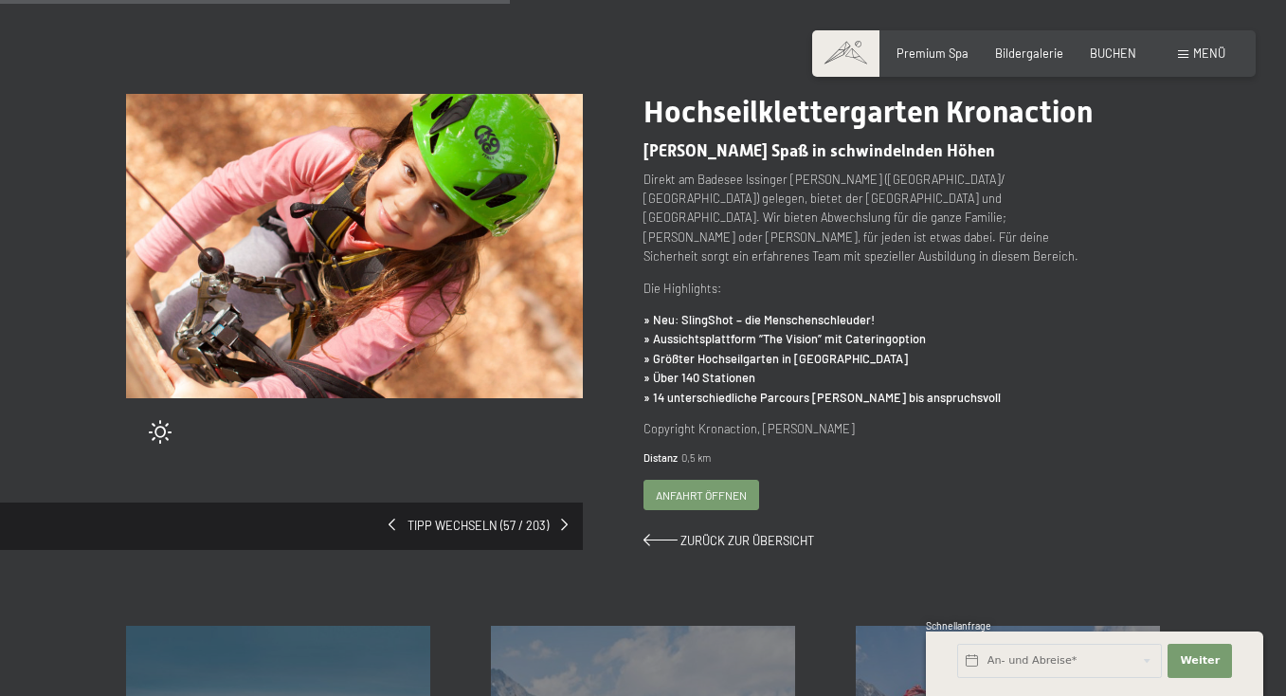
scroll to position [37, 0]
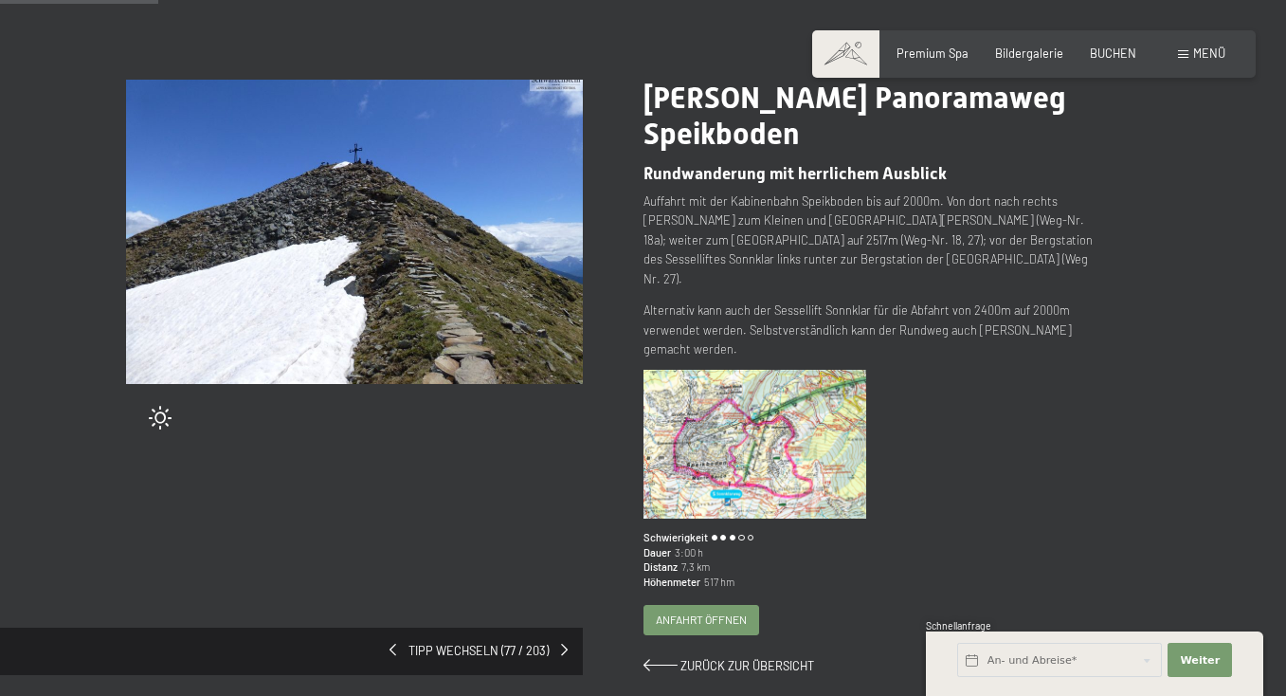
scroll to position [135, 0]
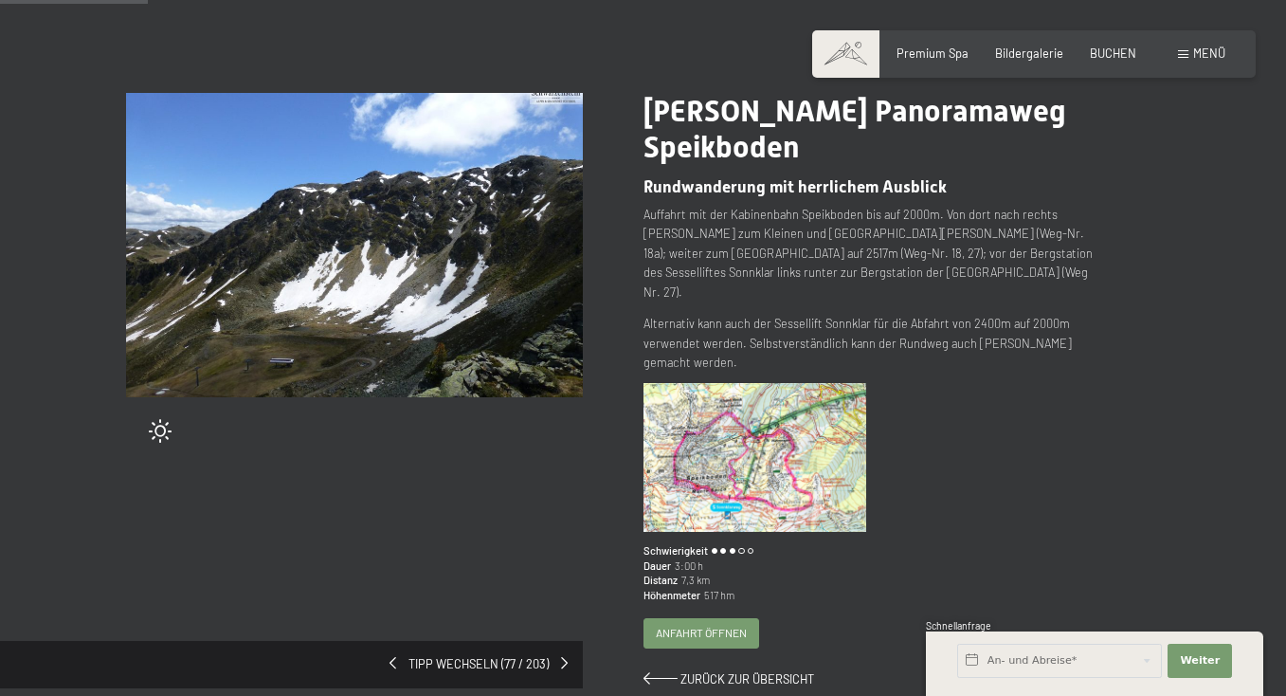
click at [731, 383] on img at bounding box center [755, 457] width 223 height 149
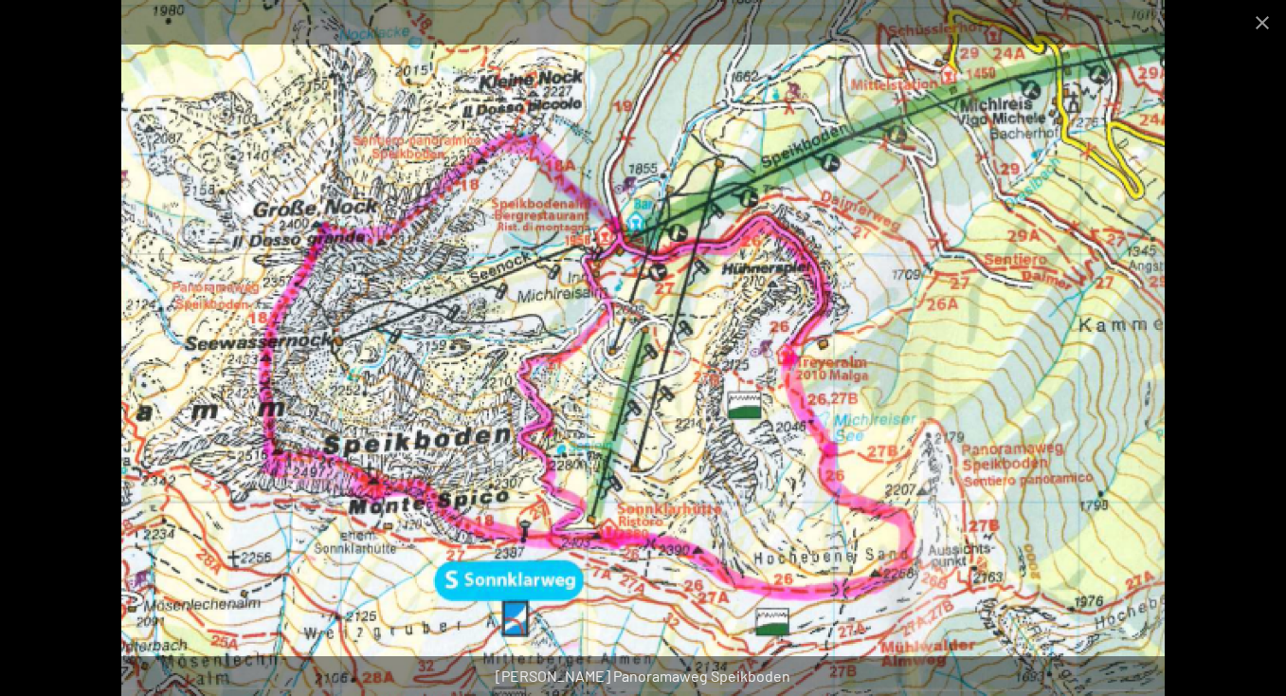
click at [740, 354] on img at bounding box center [643, 348] width 1044 height 696
click at [1262, 30] on button "Close gallery" at bounding box center [1262, 22] width 47 height 45
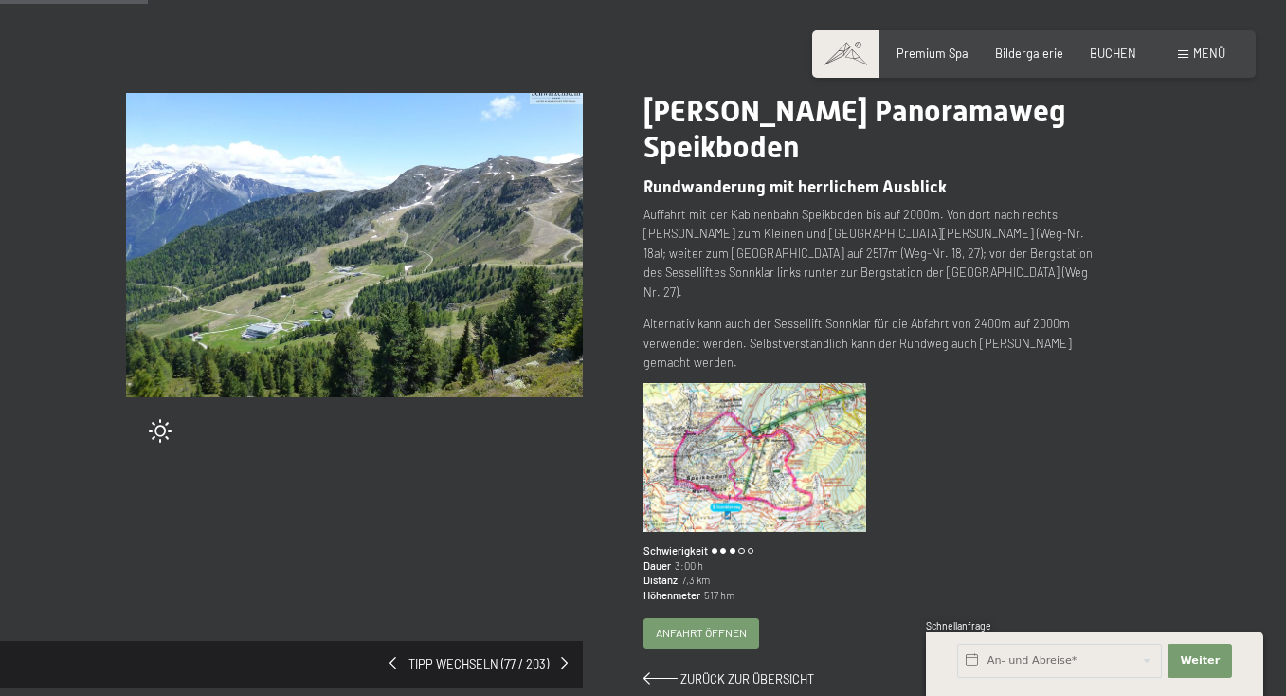
click at [482, 308] on img at bounding box center [354, 245] width 457 height 304
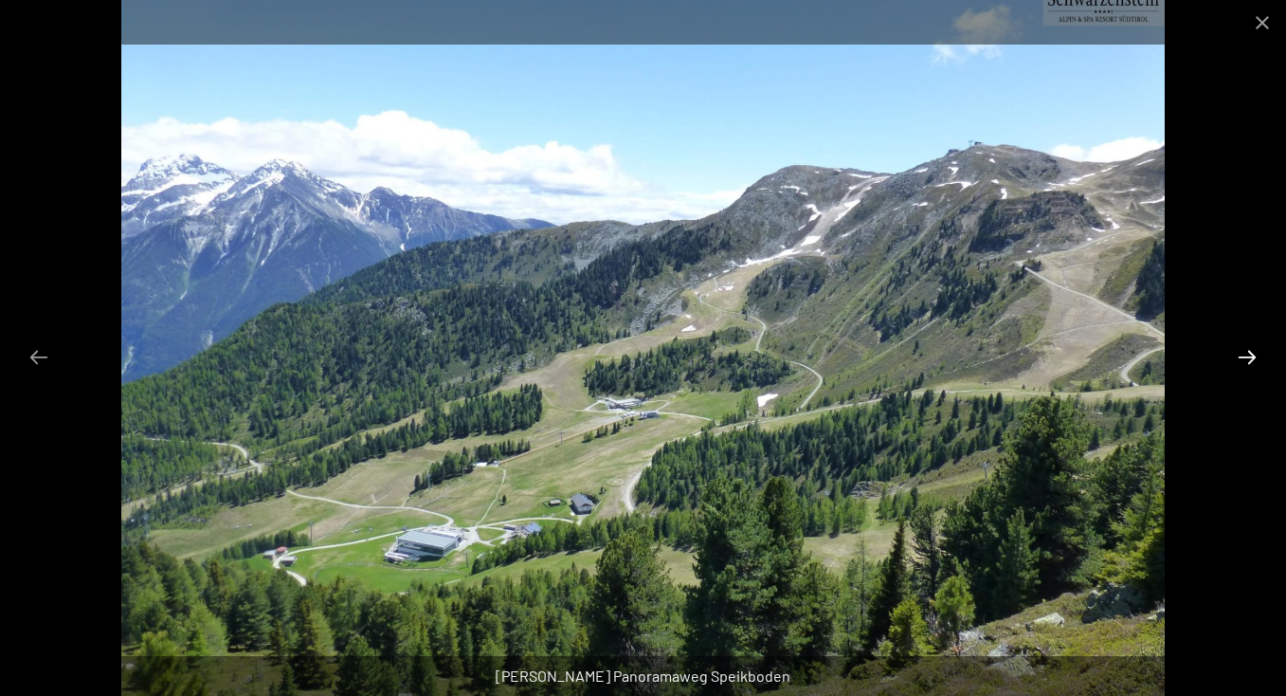
click at [1247, 353] on button "Next slide" at bounding box center [1247, 356] width 40 height 37
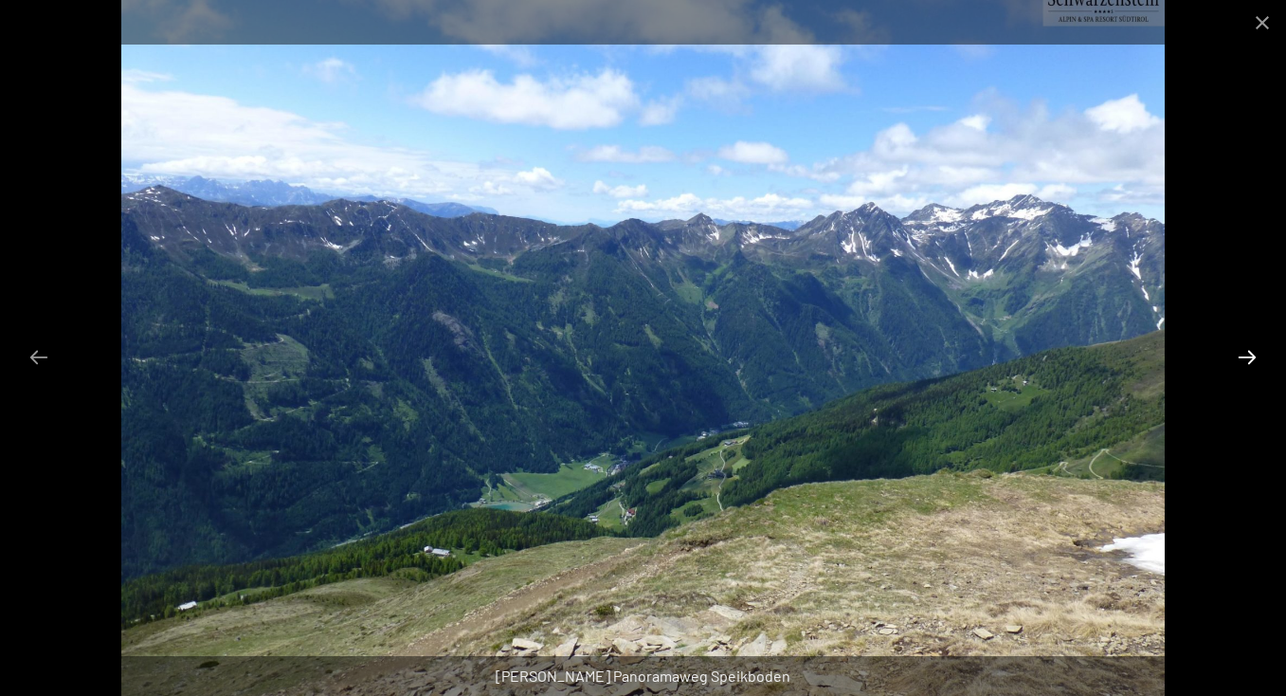
click at [1247, 353] on button "Next slide" at bounding box center [1247, 356] width 40 height 37
click at [1261, 20] on button "Close gallery" at bounding box center [1262, 22] width 47 height 45
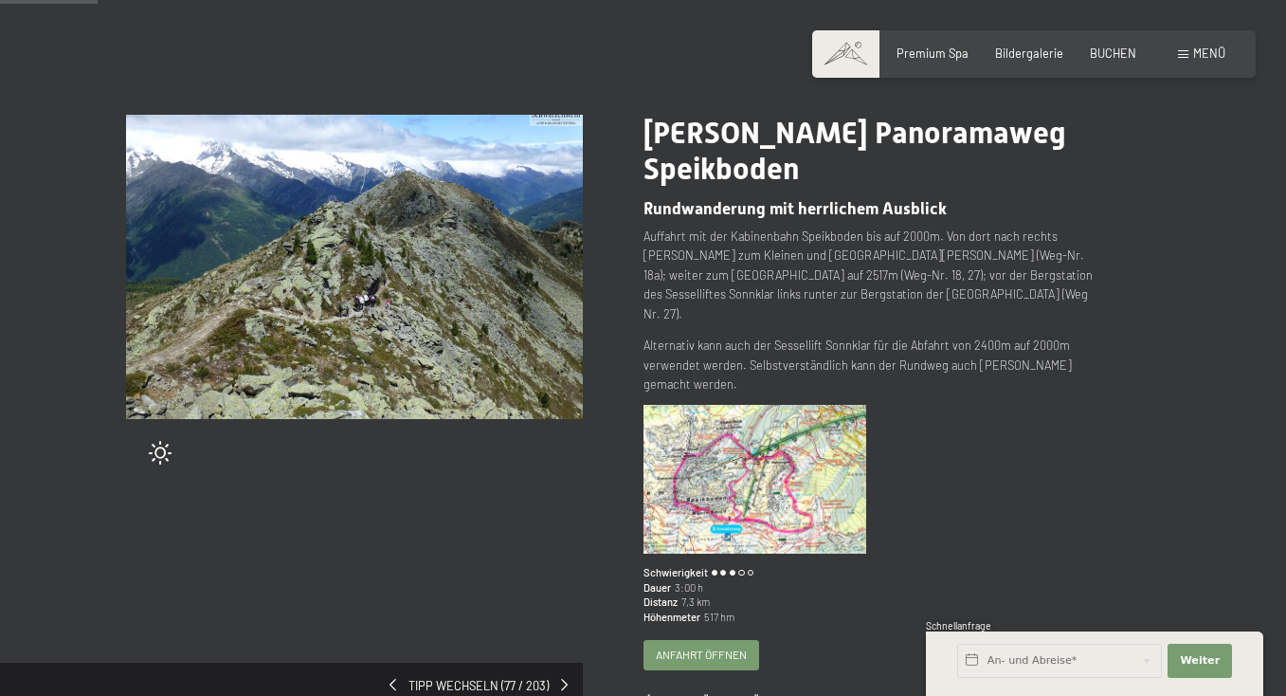
scroll to position [123, 0]
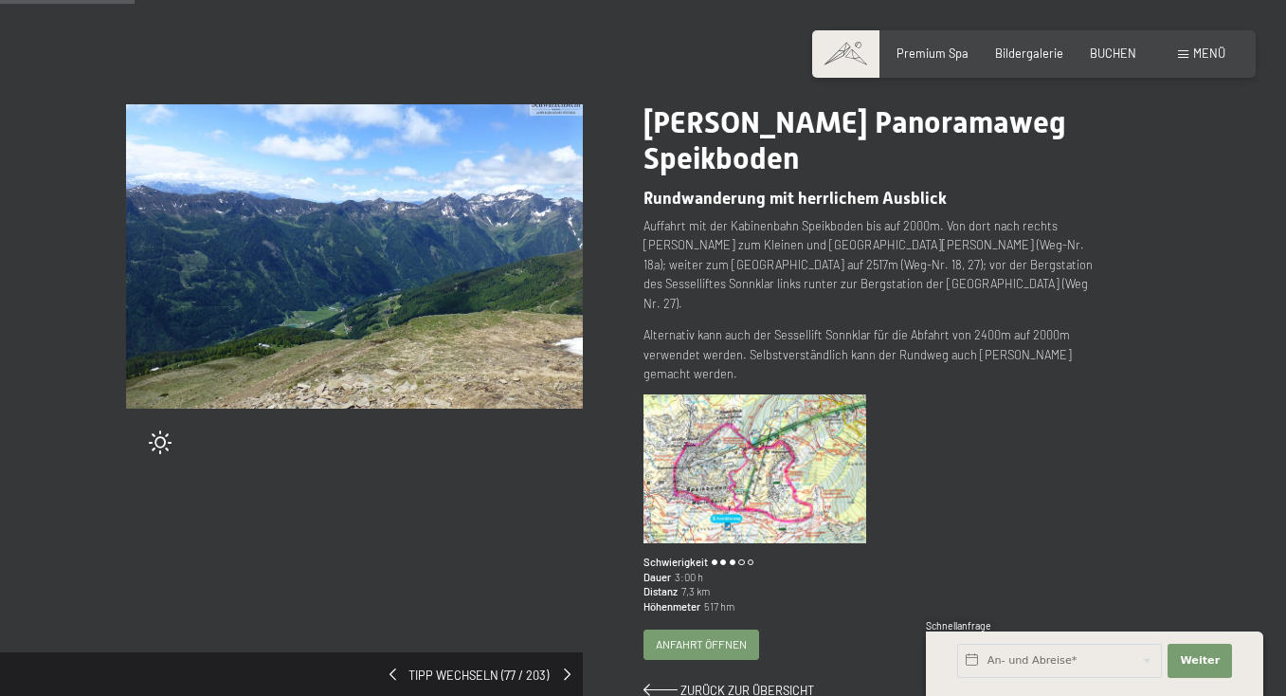
click at [564, 668] on span at bounding box center [567, 674] width 7 height 12
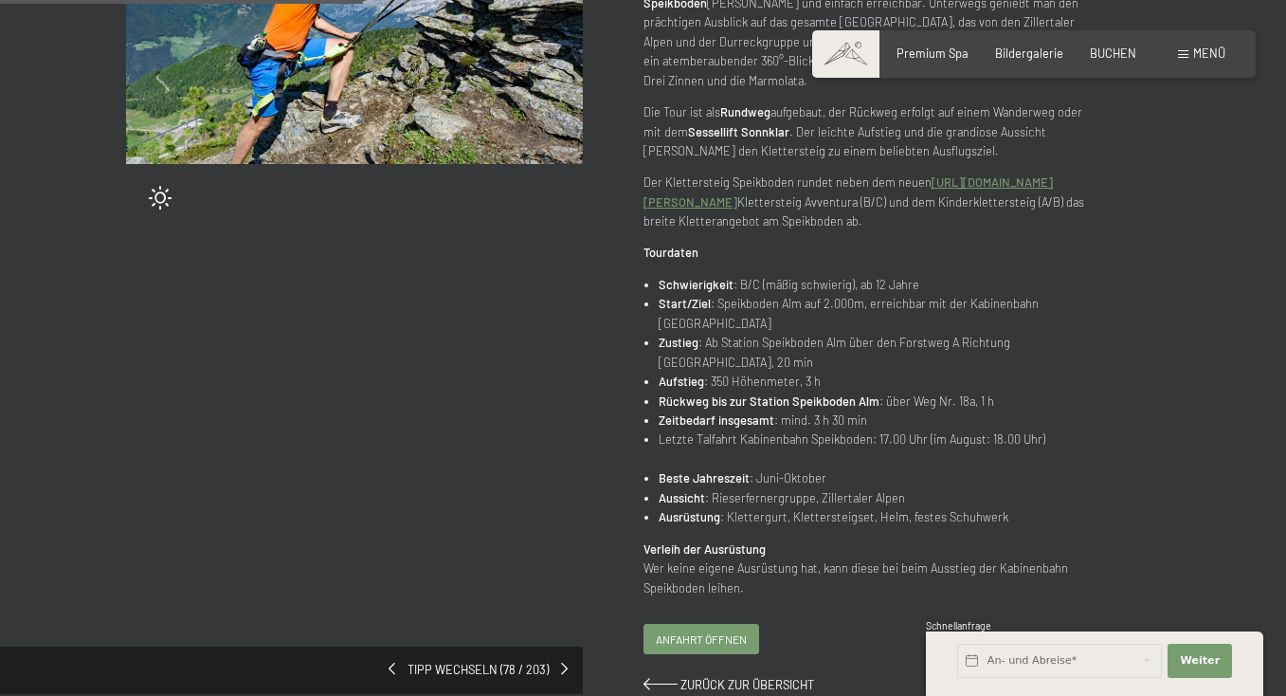
scroll to position [408, 0]
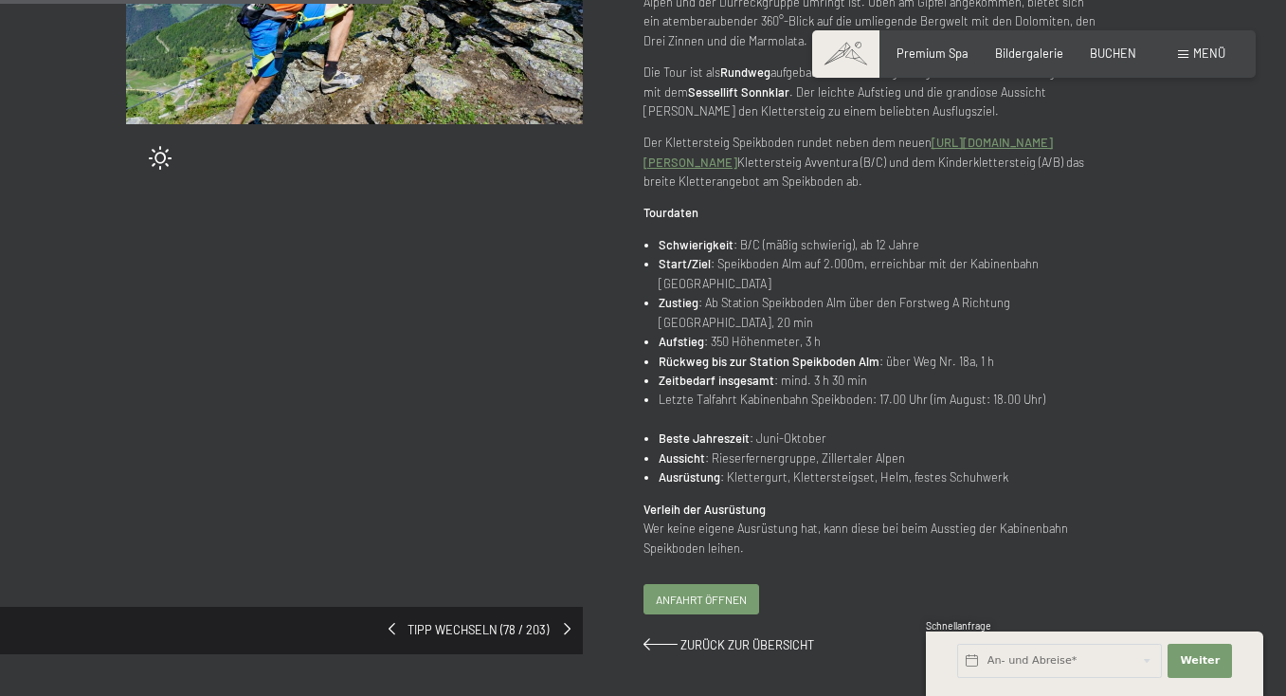
click at [563, 607] on div "Tipp wechseln (78 / 203)" at bounding box center [291, 630] width 583 height 47
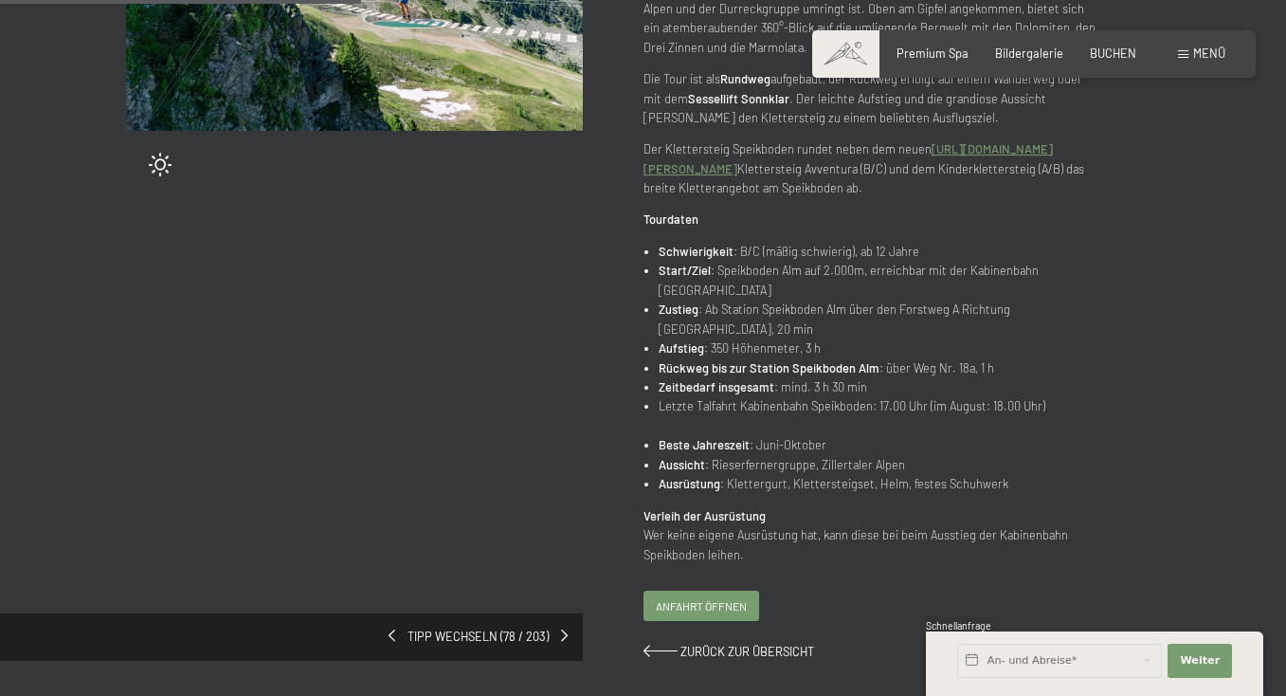
scroll to position [394, 0]
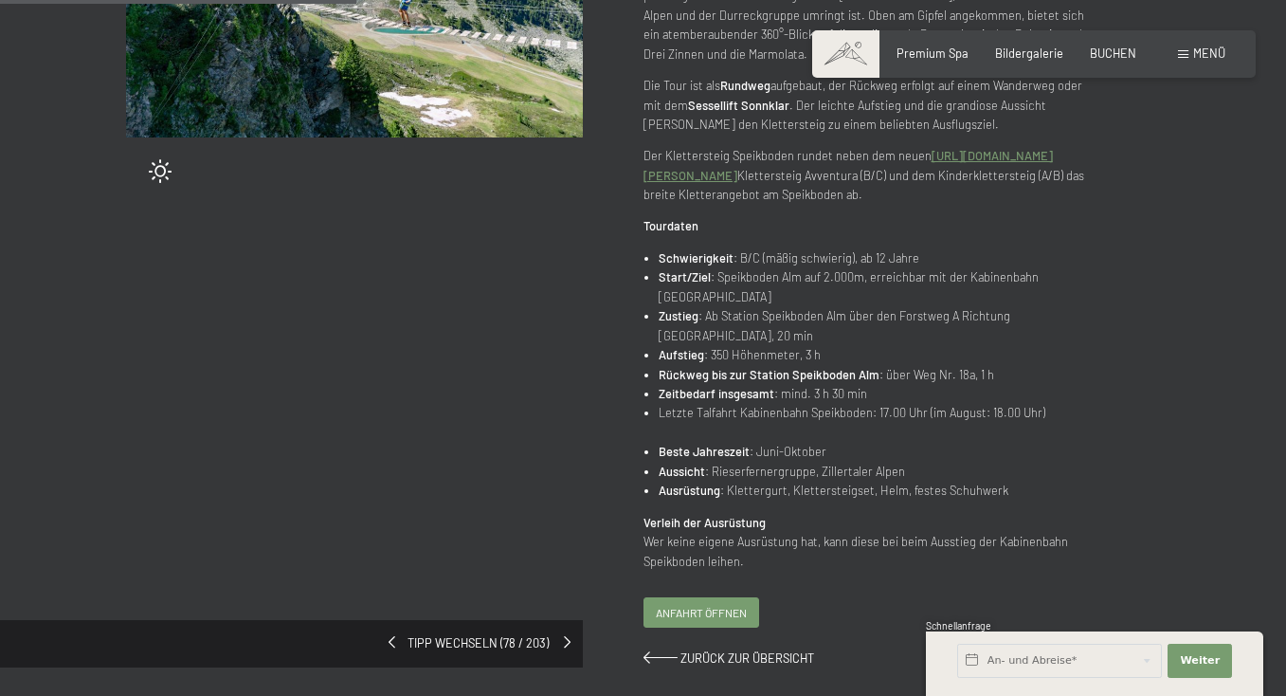
click at [569, 636] on span at bounding box center [567, 642] width 7 height 12
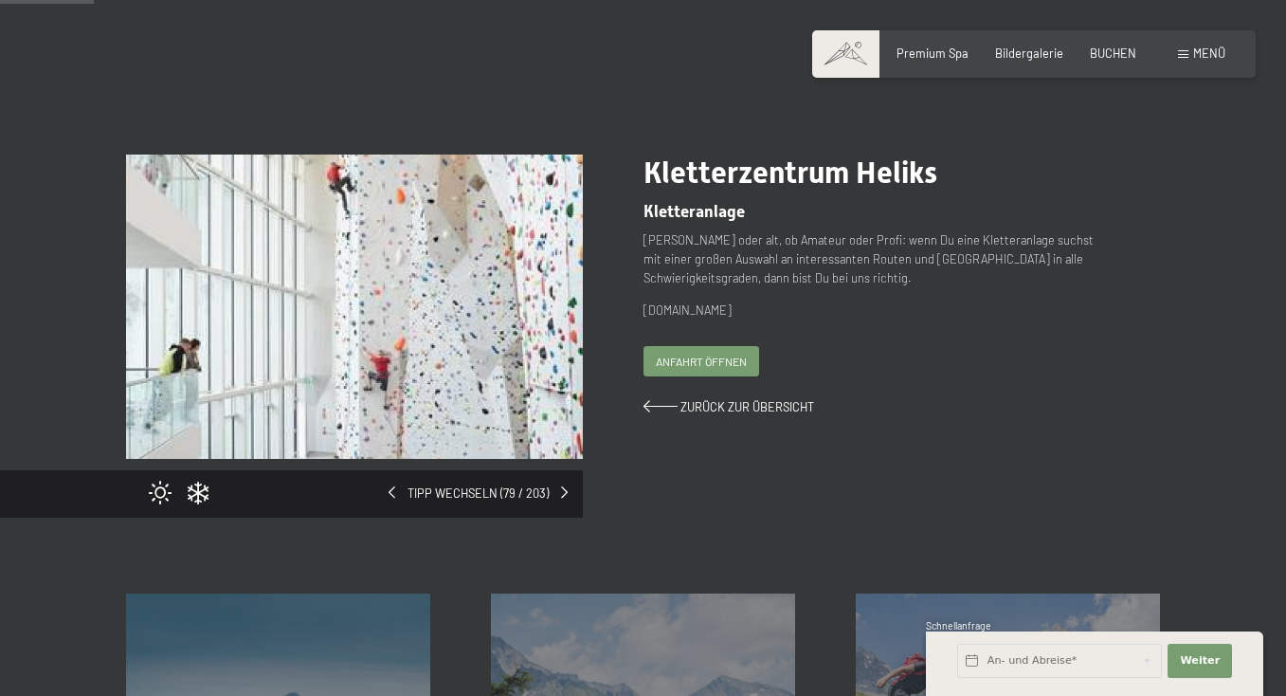
scroll to position [73, 0]
drag, startPoint x: 716, startPoint y: 309, endPoint x: 644, endPoint y: 310, distance: 72.0
click at [644, 310] on p "[DOMAIN_NAME]" at bounding box center [872, 309] width 457 height 19
copy p "[DOMAIN_NAME]"
